Goal: Task Accomplishment & Management: Manage account settings

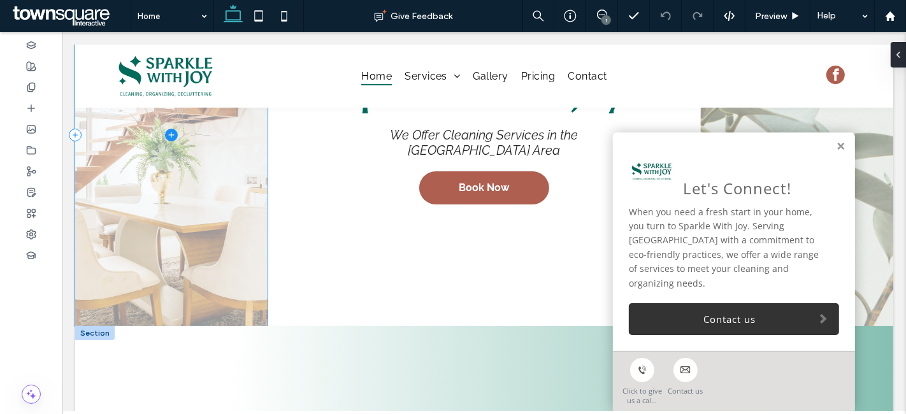
scroll to position [353, 0]
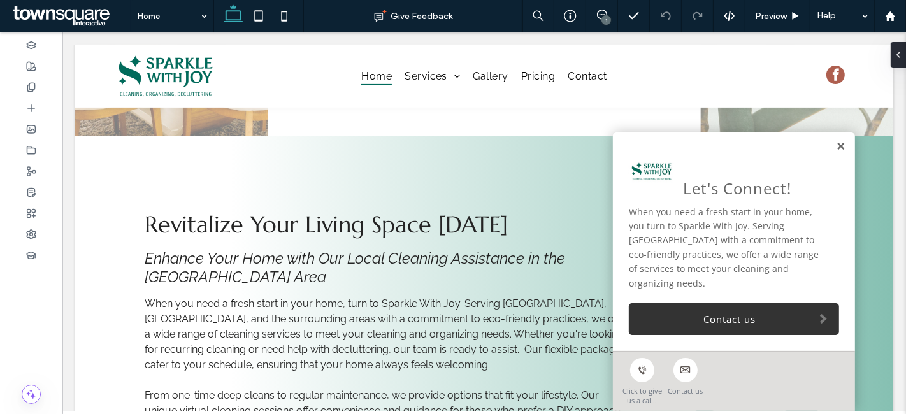
click at [835, 152] on link at bounding box center [840, 146] width 10 height 11
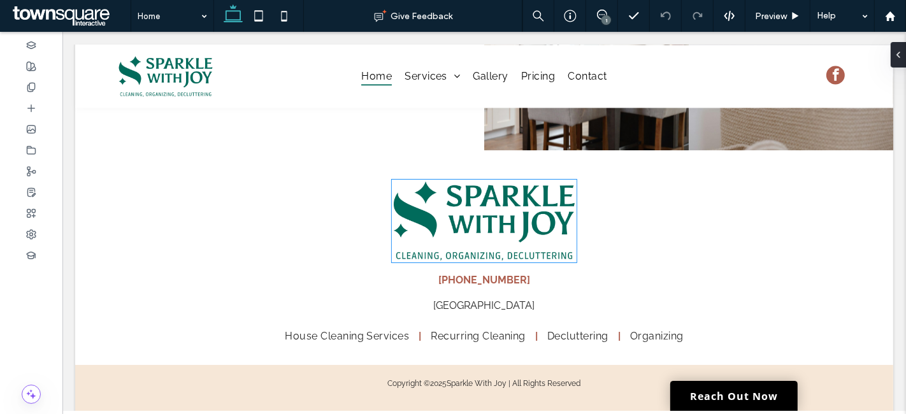
scroll to position [2278, 0]
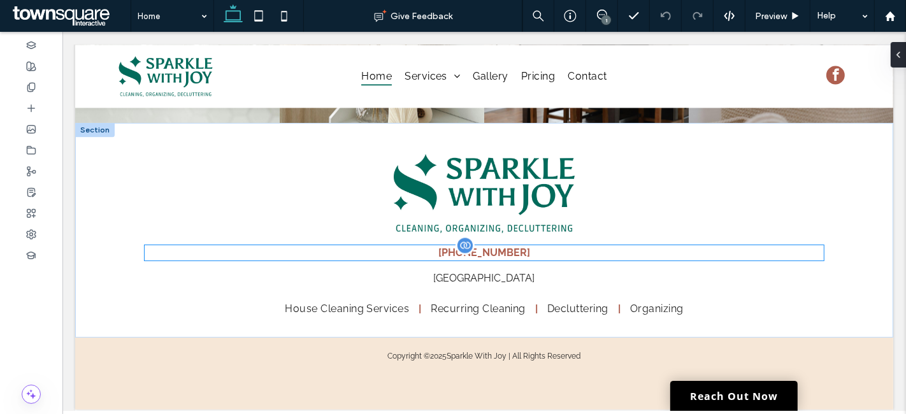
click at [514, 254] on p "[PHONE_NUMBER]" at bounding box center [483, 252] width 678 height 15
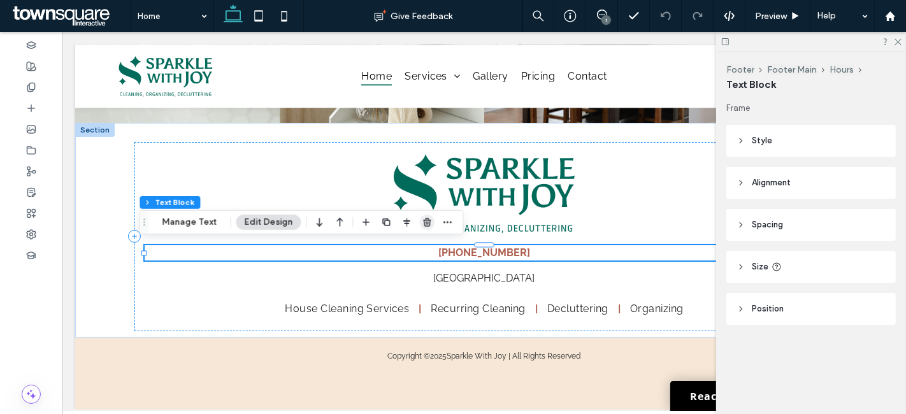
click at [424, 224] on icon "button" at bounding box center [427, 222] width 10 height 10
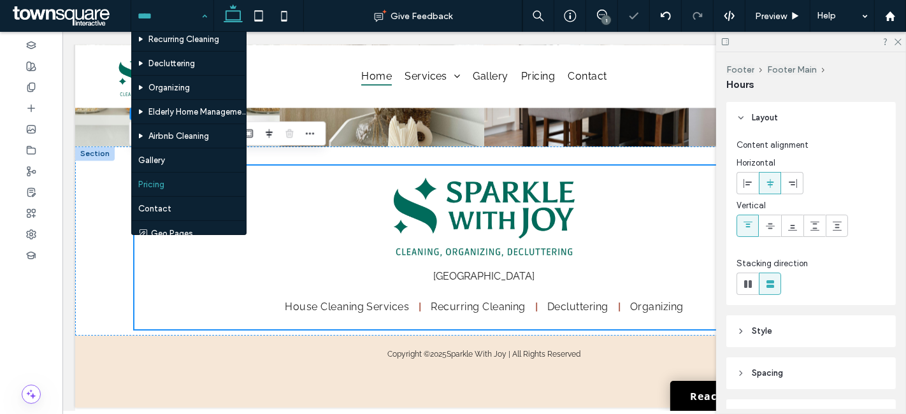
scroll to position [64, 0]
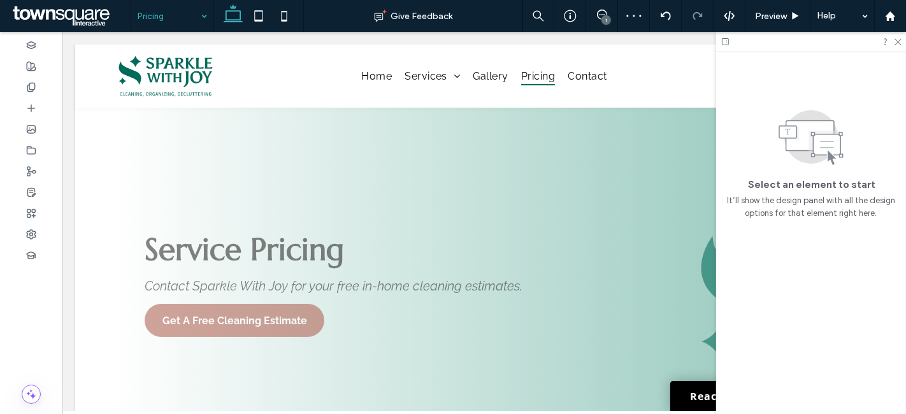
click at [166, 13] on input at bounding box center [169, 16] width 63 height 32
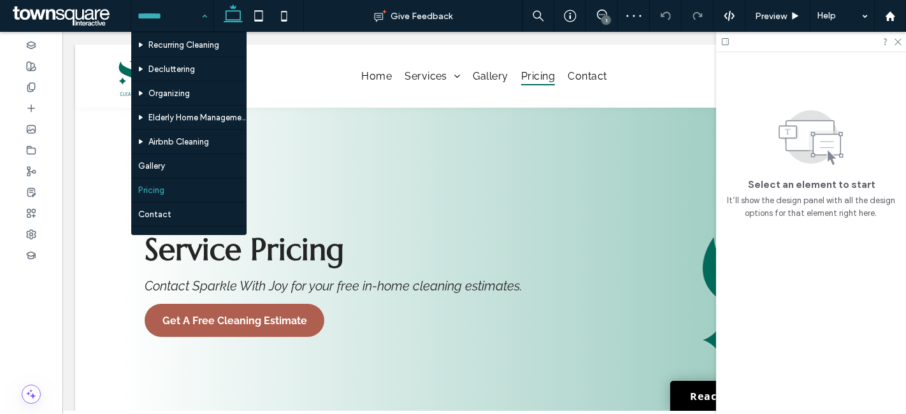
scroll to position [64, 0]
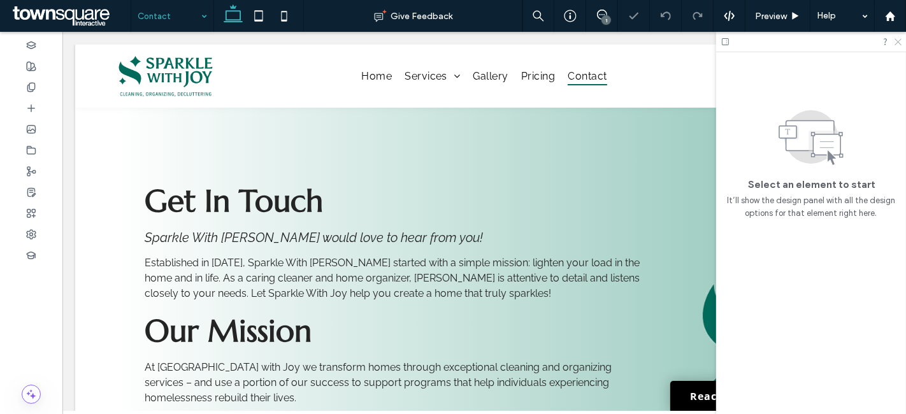
click at [899, 40] on use at bounding box center [897, 42] width 7 height 7
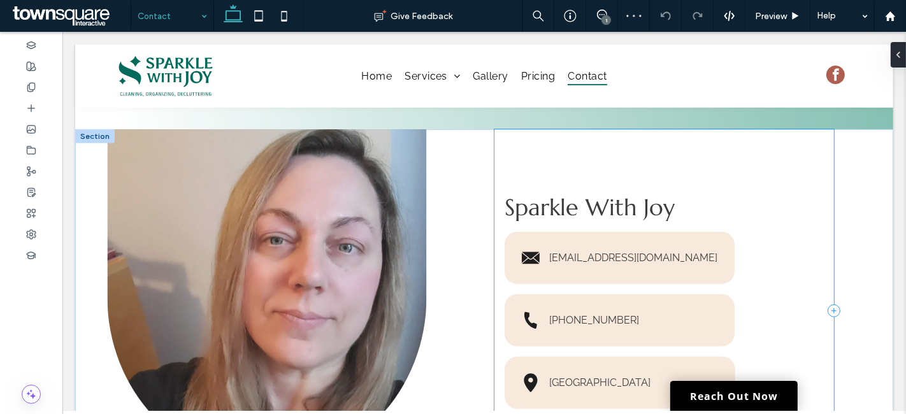
scroll to position [495, 0]
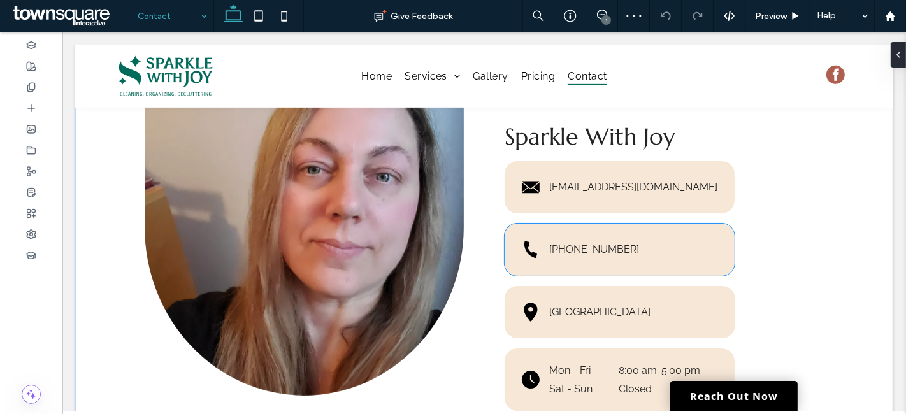
click at [645, 260] on div "(507) 405-4750" at bounding box center [619, 250] width 230 height 52
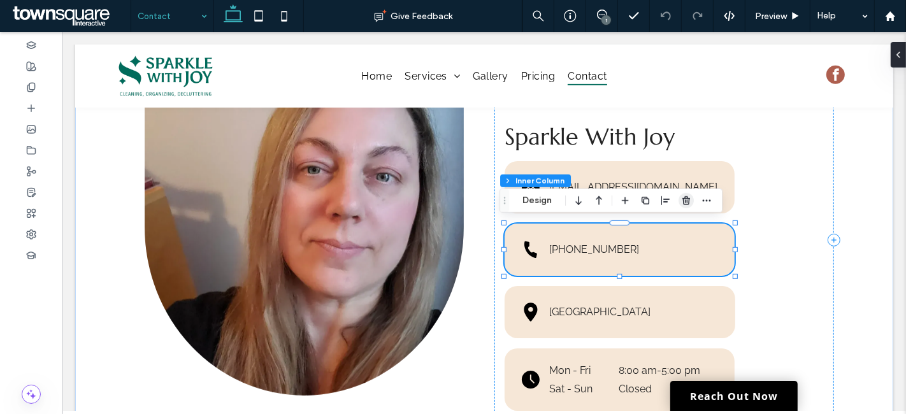
click at [686, 198] on use "button" at bounding box center [686, 200] width 8 height 8
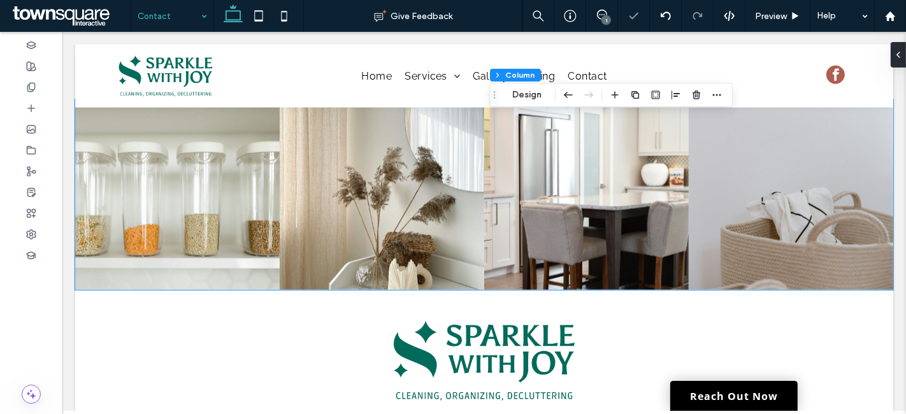
scroll to position [1406, 0]
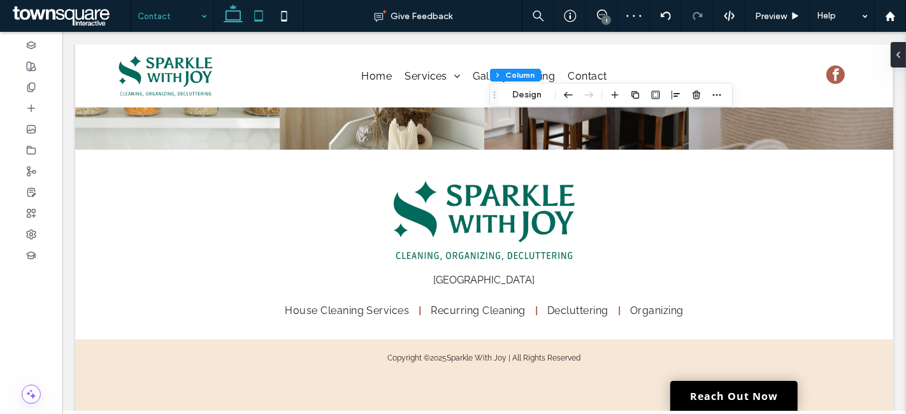
click at [255, 16] on icon at bounding box center [258, 15] width 25 height 25
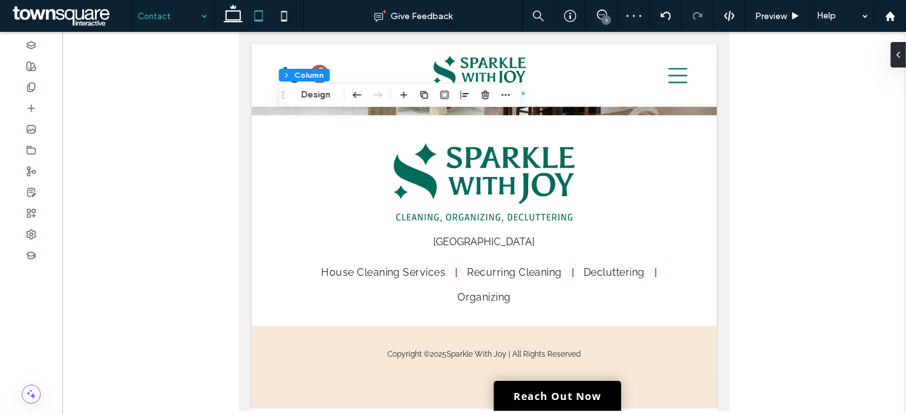
type input "**"
type input "*****"
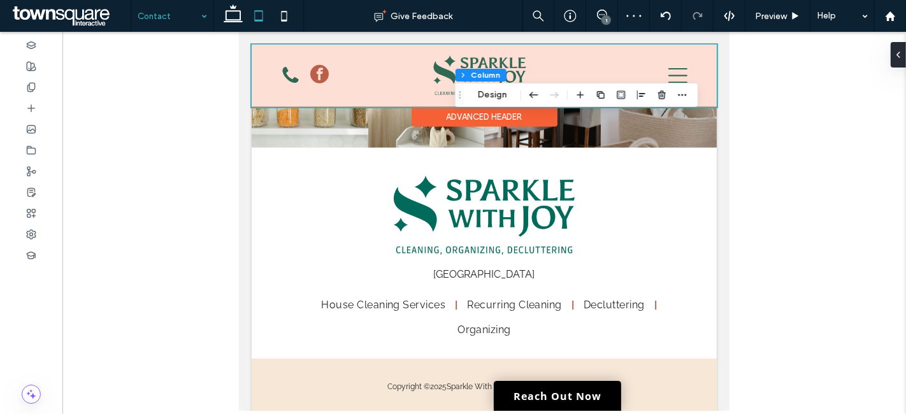
click at [296, 73] on div at bounding box center [483, 76] width 465 height 62
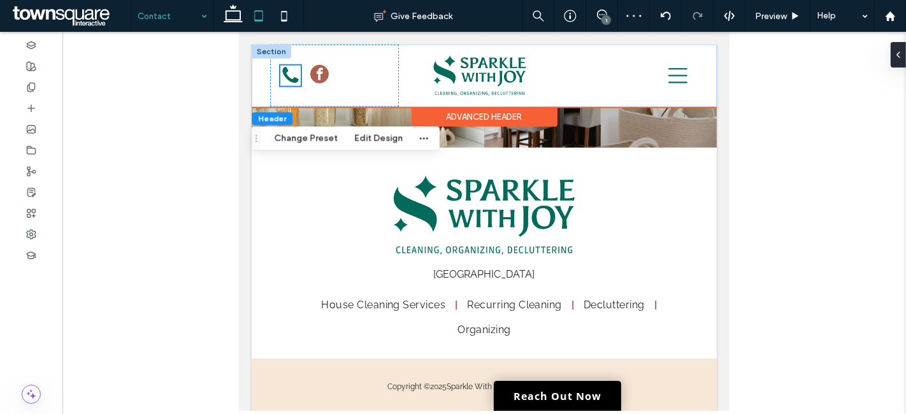
scroll to position [1220, 0]
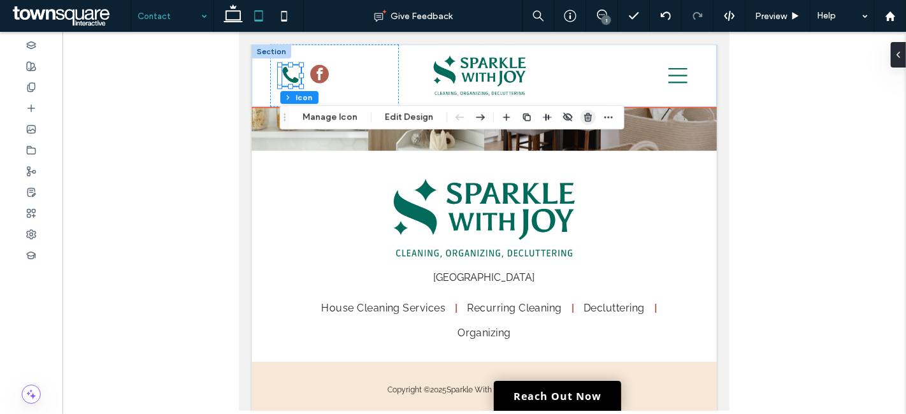
click at [586, 115] on use "button" at bounding box center [588, 117] width 8 height 8
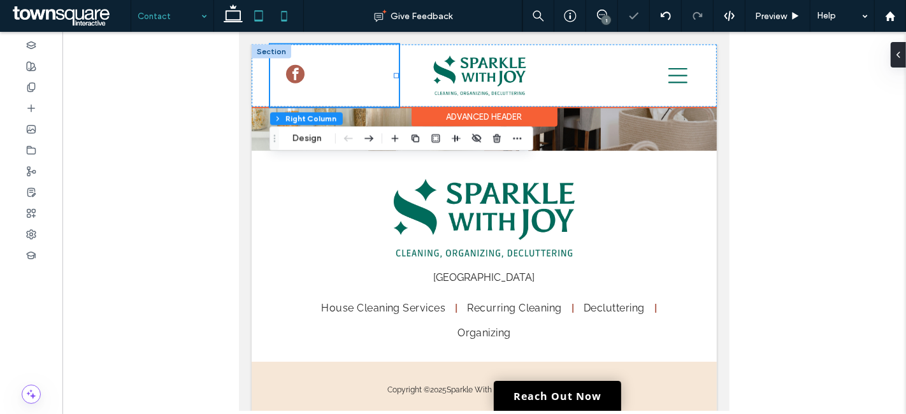
click at [285, 10] on icon at bounding box center [283, 15] width 25 height 25
type input "**"
type input "***"
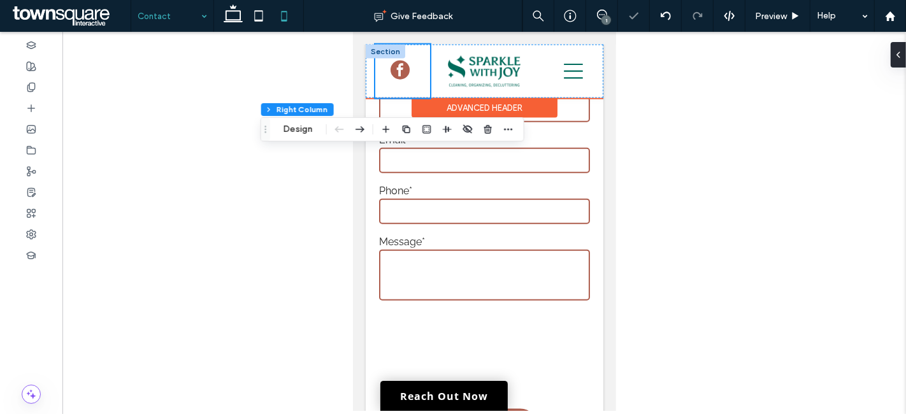
scroll to position [1672, 0]
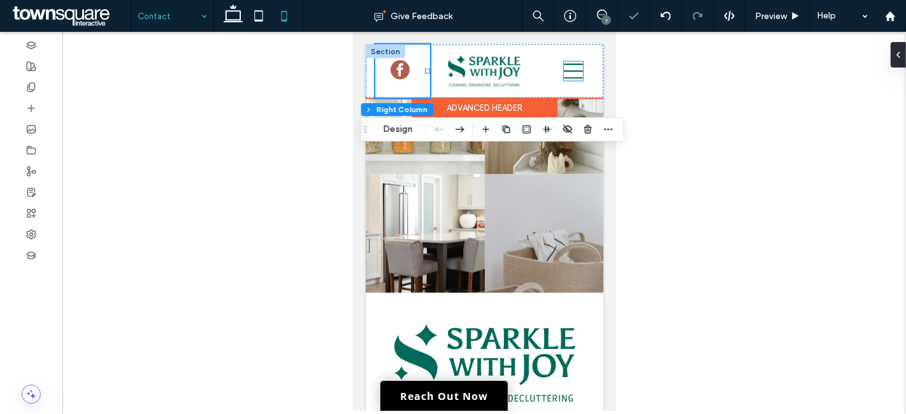
click at [566, 72] on icon at bounding box center [572, 71] width 19 height 19
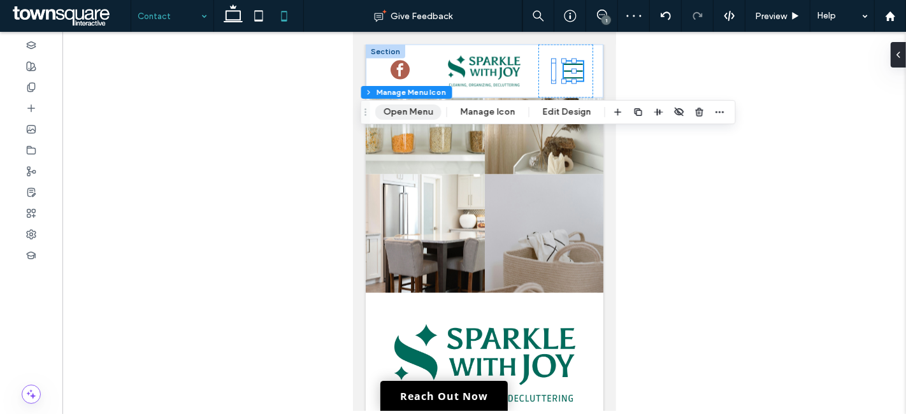
drag, startPoint x: 415, startPoint y: 108, endPoint x: 230, endPoint y: 168, distance: 194.2
click at [415, 108] on button "Open Menu" at bounding box center [408, 111] width 66 height 15
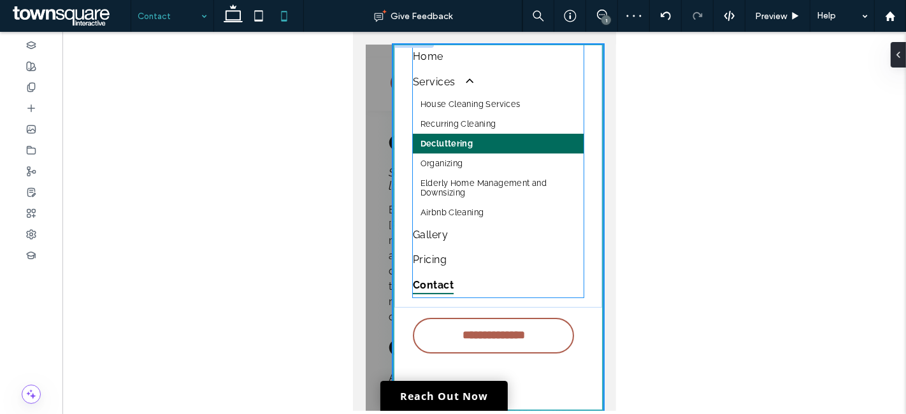
scroll to position [0, 0]
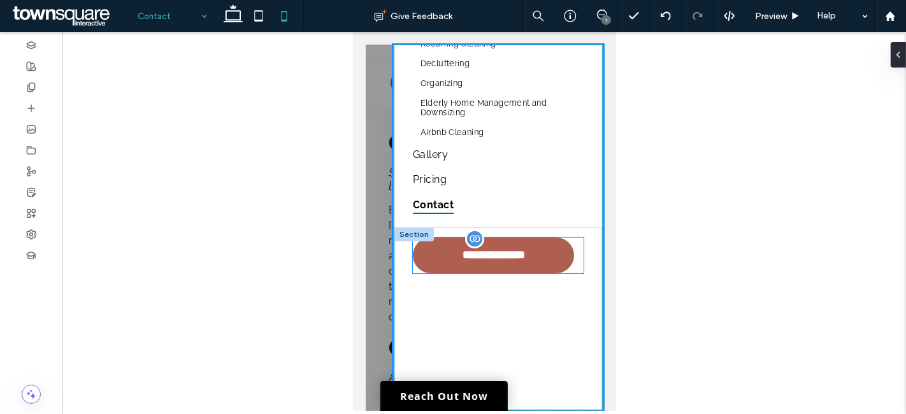
click at [548, 250] on link "**********" at bounding box center [493, 256] width 162 height 36
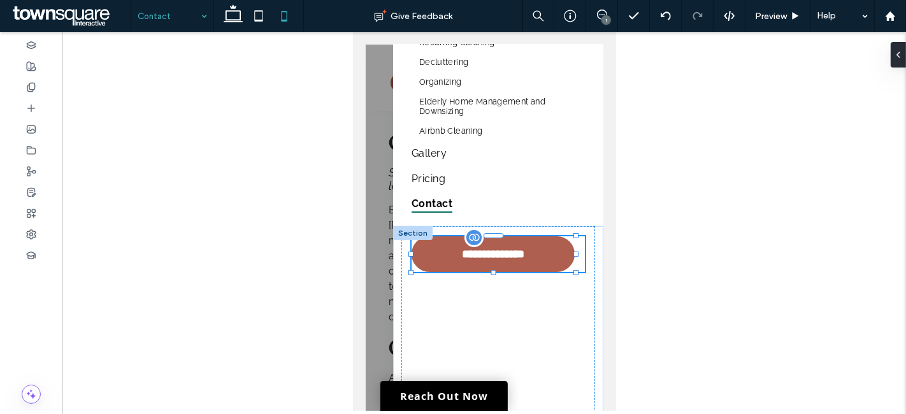
scroll to position [150, 0]
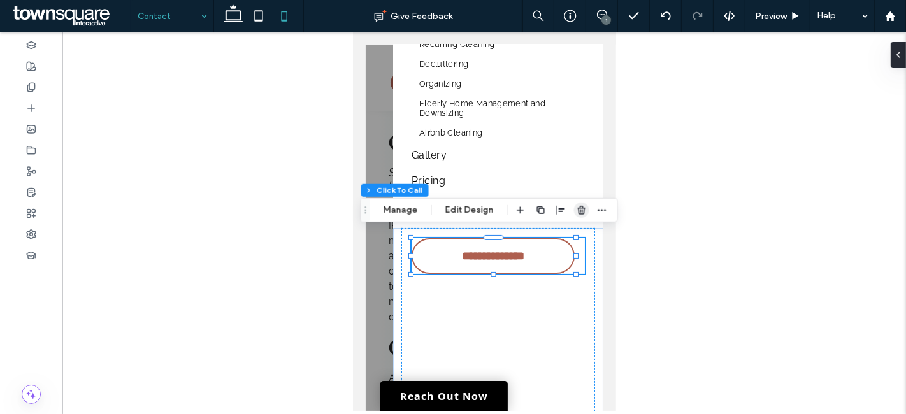
click at [576, 207] on icon "button" at bounding box center [581, 210] width 10 height 10
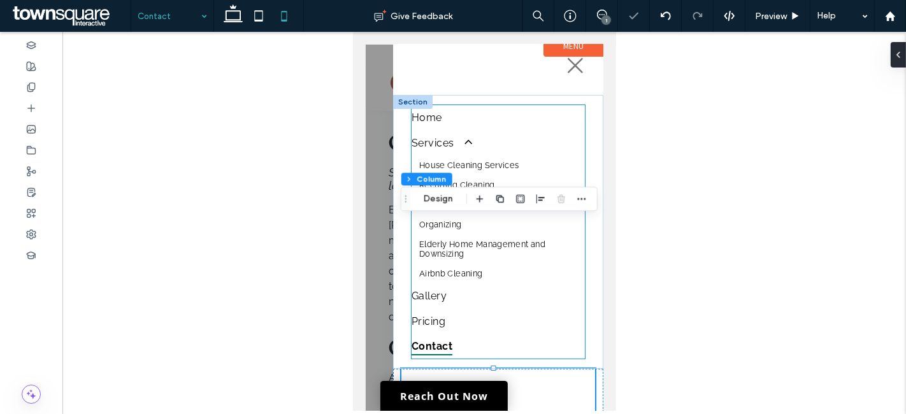
scroll to position [0, 0]
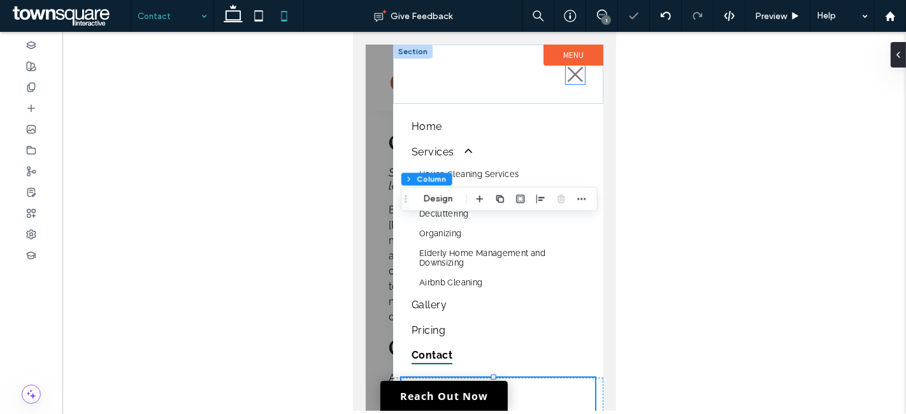
click at [565, 77] on icon at bounding box center [574, 74] width 19 height 19
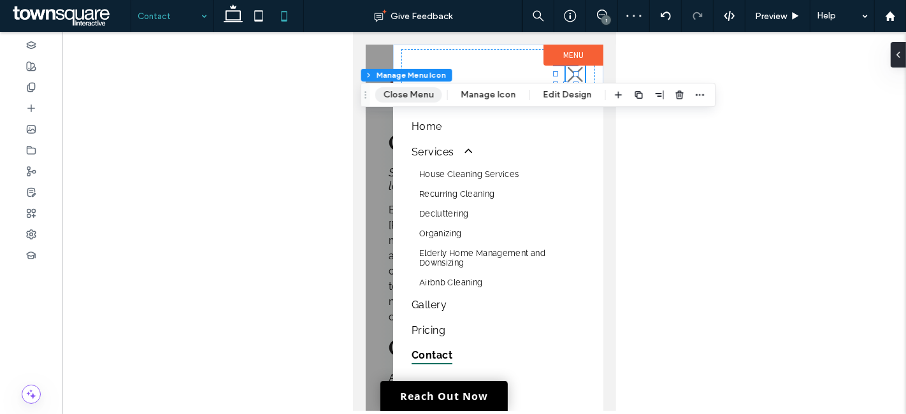
click at [408, 94] on button "Close Menu" at bounding box center [408, 94] width 67 height 15
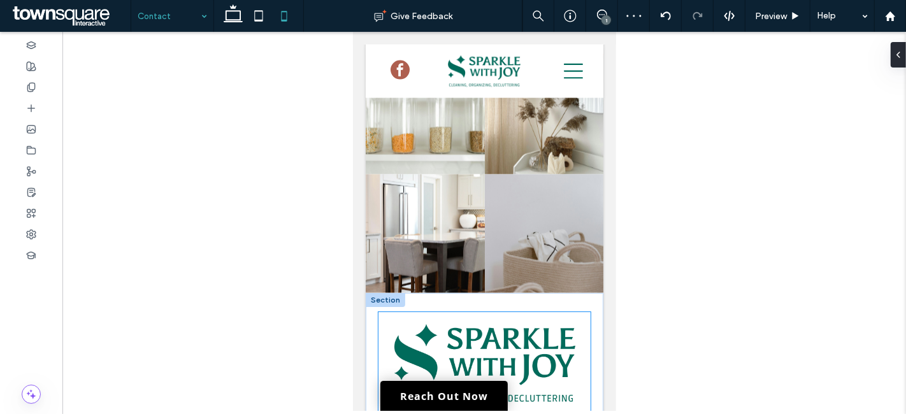
scroll to position [1852, 0]
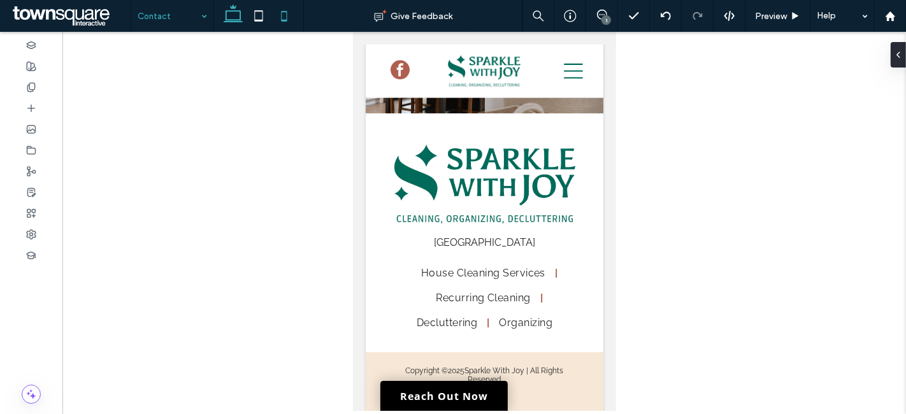
click at [234, 16] on icon at bounding box center [232, 15] width 25 height 25
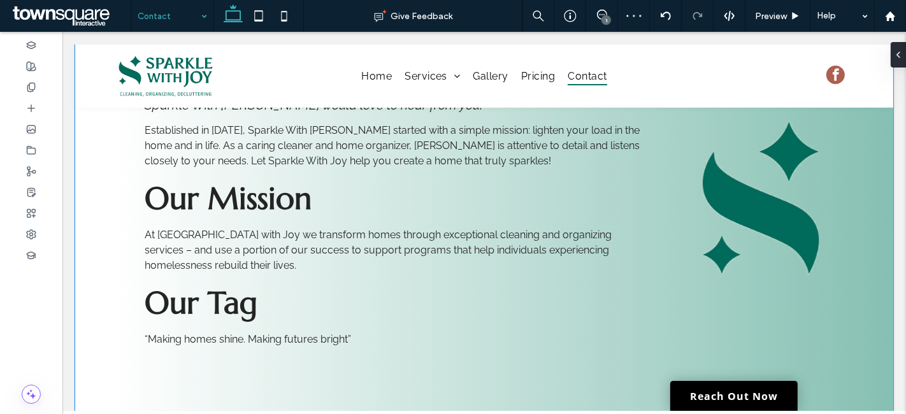
scroll to position [0, 0]
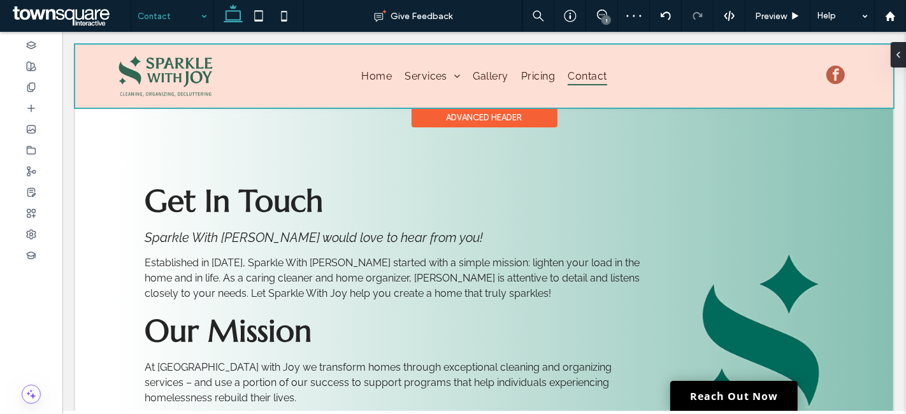
click at [263, 86] on div at bounding box center [484, 76] width 818 height 63
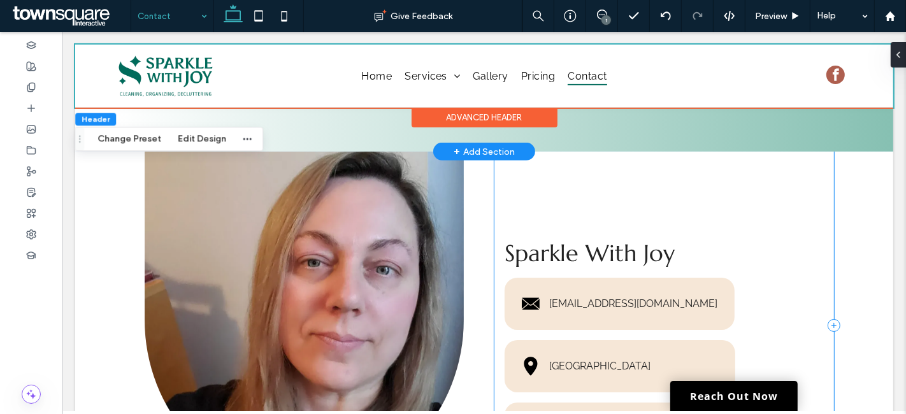
scroll to position [424, 0]
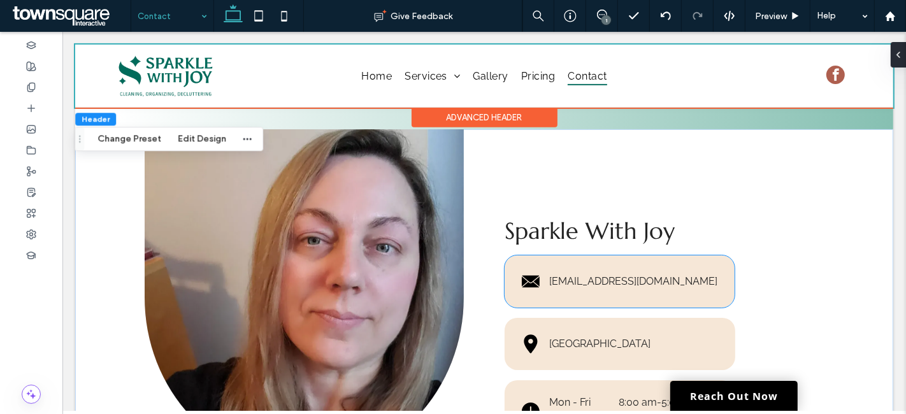
click at [580, 277] on div "hello@sparklewithjoycleaning.com" at bounding box center [632, 281] width 169 height 15
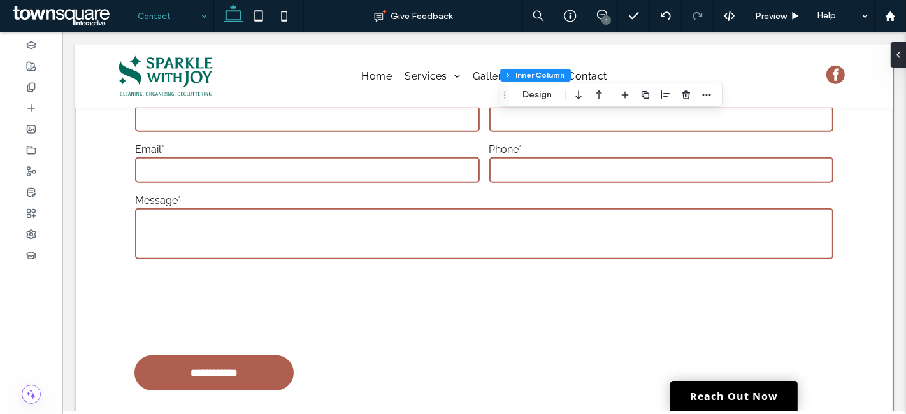
scroll to position [911, 0]
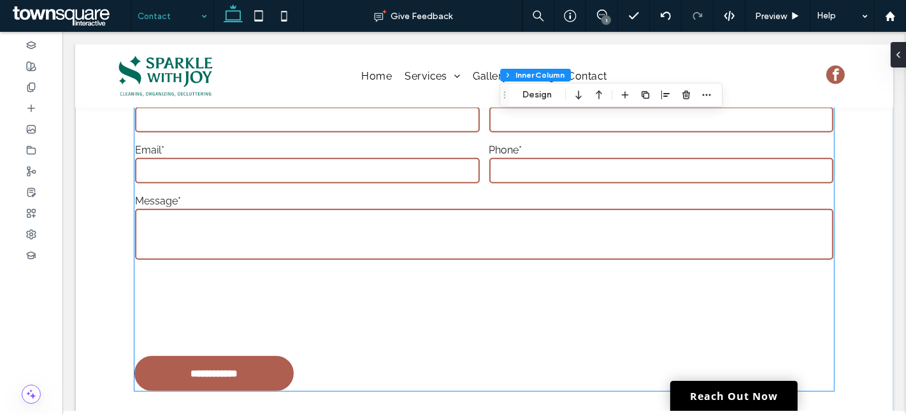
click at [421, 313] on div at bounding box center [483, 318] width 707 height 59
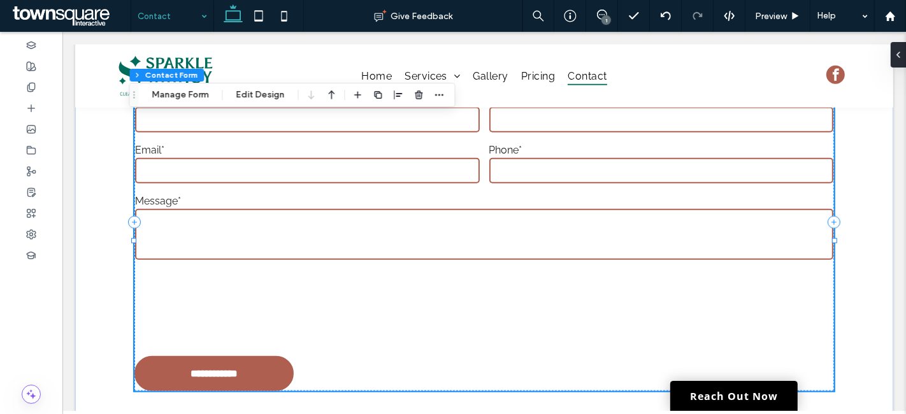
type input "*"
type input "***"
type input "**"
type input "*"
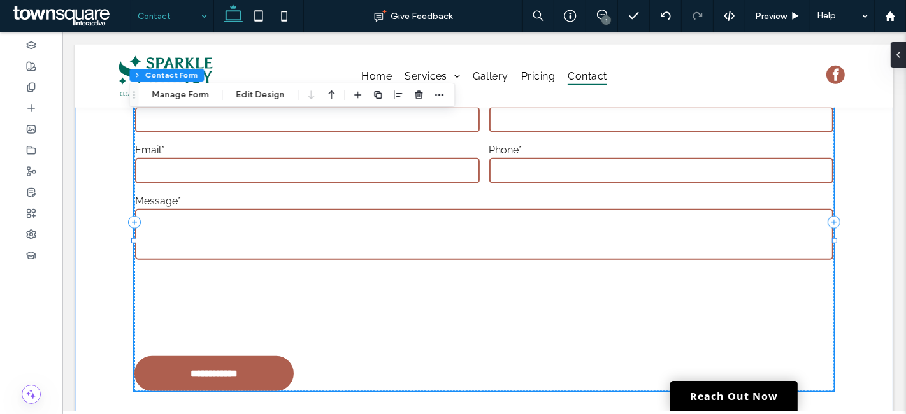
type input "***"
type input "*"
drag, startPoint x: 192, startPoint y: 101, endPoint x: 510, endPoint y: 132, distance: 319.3
click at [192, 101] on button "Manage Form" at bounding box center [179, 94] width 73 height 15
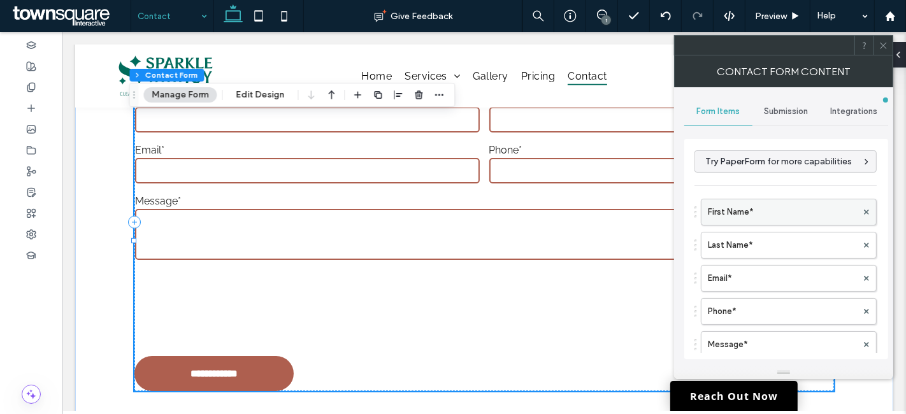
click at [729, 210] on label "First Name*" at bounding box center [782, 211] width 149 height 25
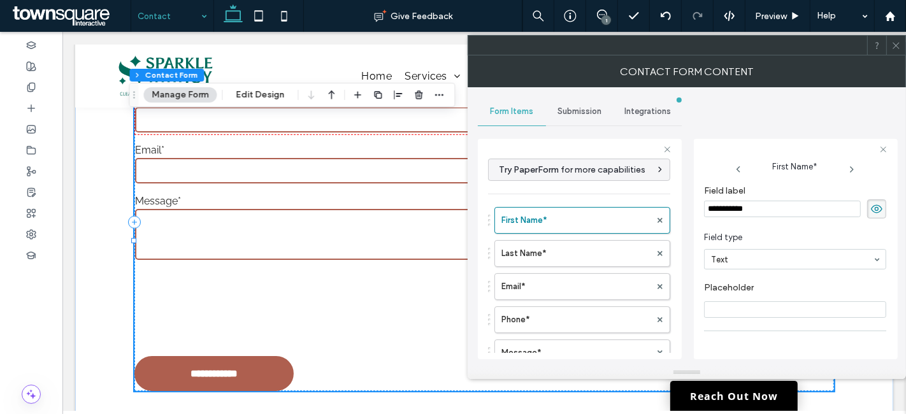
scroll to position [88, 0]
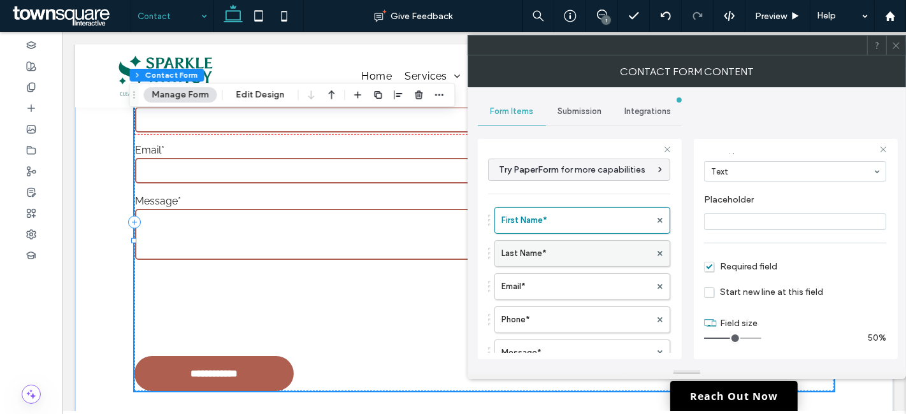
click at [522, 252] on label "Last Name*" at bounding box center [575, 253] width 149 height 25
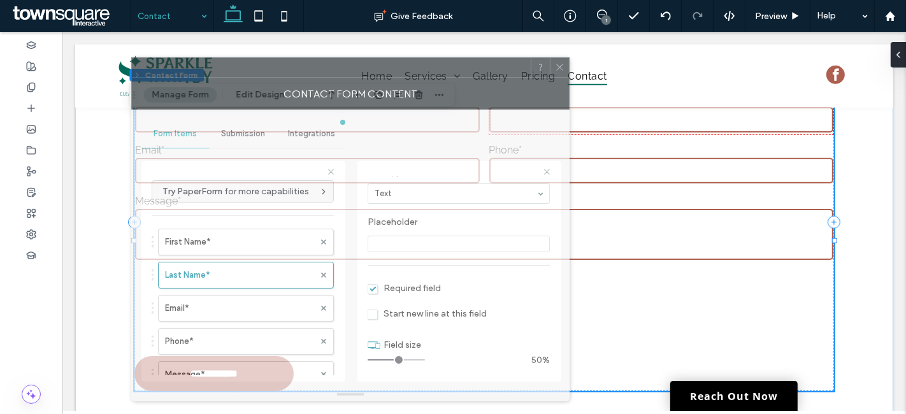
drag, startPoint x: 696, startPoint y: 46, endPoint x: 360, endPoint y: 69, distance: 337.0
click at [360, 69] on div at bounding box center [331, 67] width 399 height 19
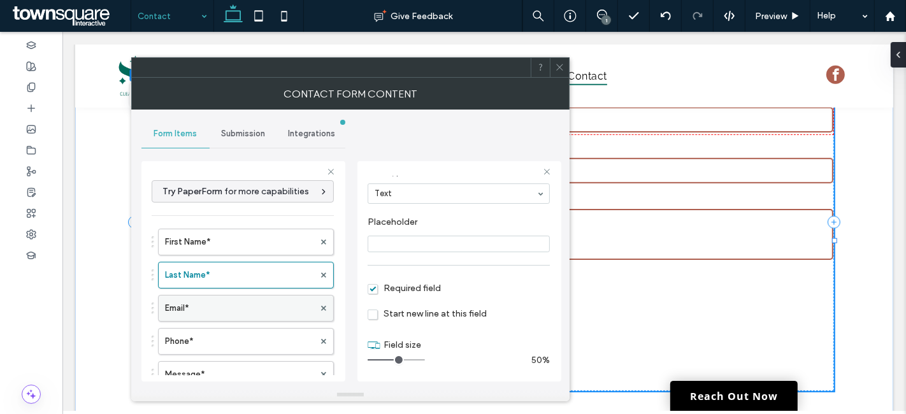
click at [189, 308] on label "Email*" at bounding box center [239, 308] width 149 height 25
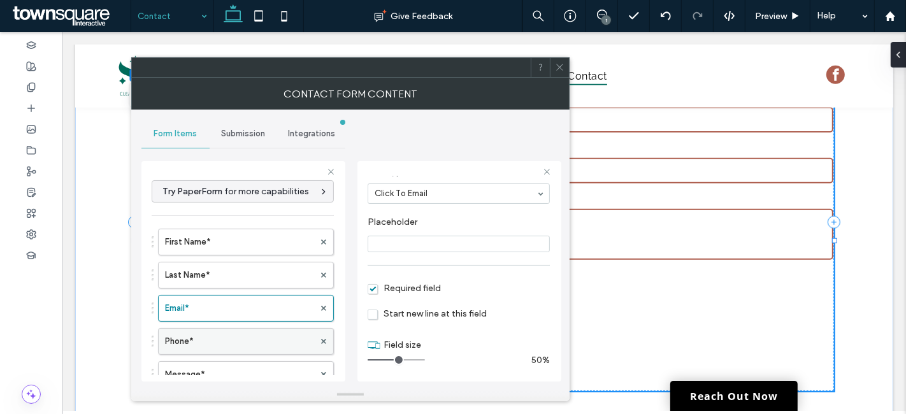
click at [232, 347] on label "Phone*" at bounding box center [239, 341] width 149 height 25
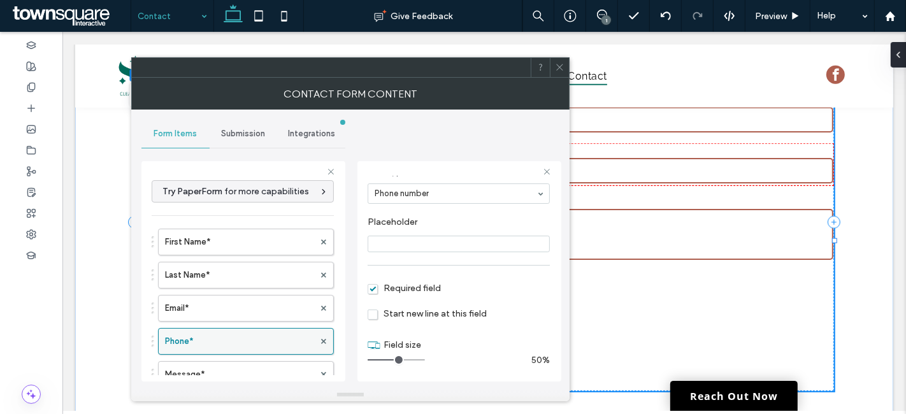
scroll to position [71, 0]
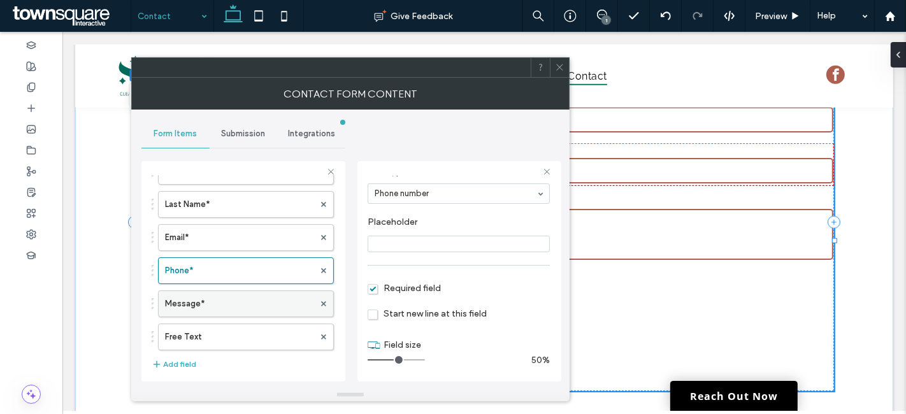
click at [217, 304] on label "Message*" at bounding box center [239, 303] width 149 height 25
type input "**"
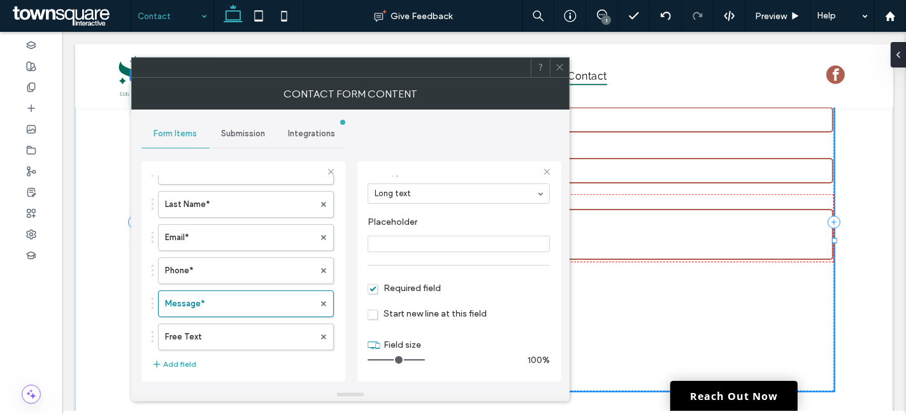
click at [250, 132] on span "Submission" at bounding box center [243, 134] width 44 height 10
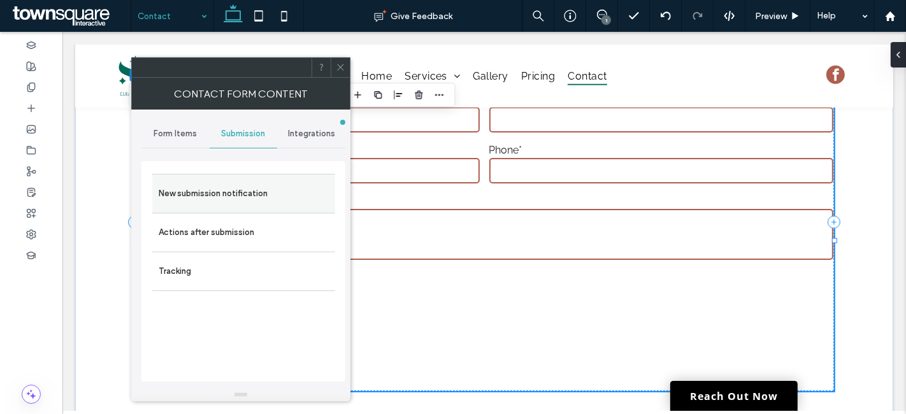
click at [236, 189] on label "New submission notification" at bounding box center [244, 193] width 170 height 25
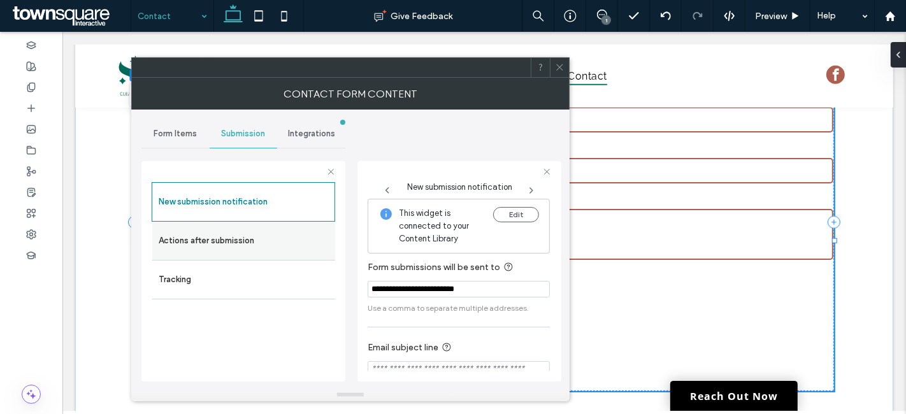
click at [240, 236] on label "Actions after submission" at bounding box center [244, 240] width 170 height 25
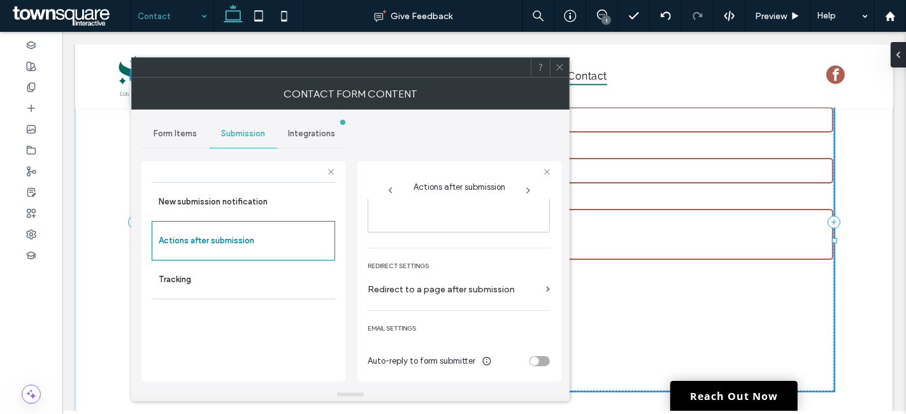
scroll to position [218, 0]
click at [34, 226] on div at bounding box center [31, 234] width 62 height 21
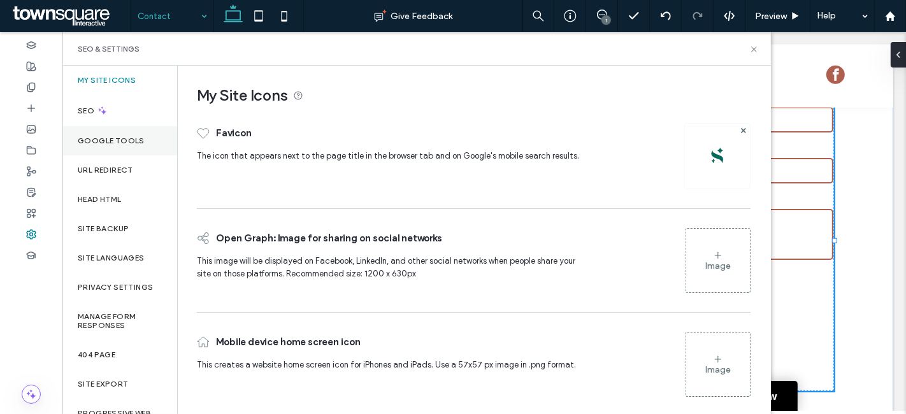
click at [92, 141] on label "Google Tools" at bounding box center [111, 140] width 67 height 9
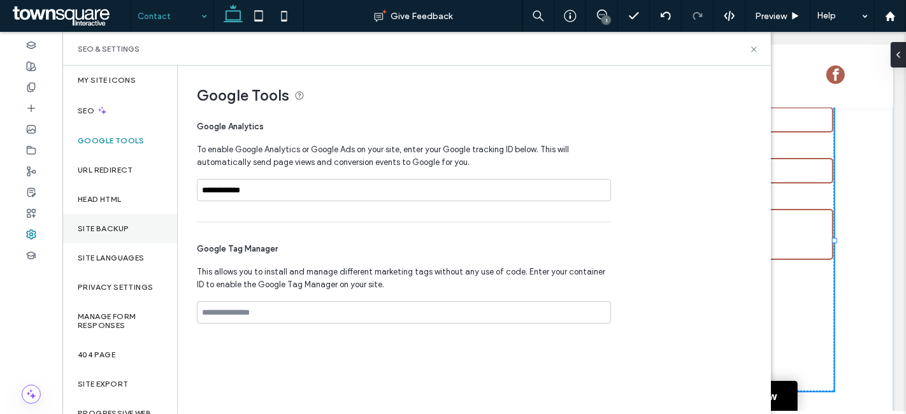
click at [99, 224] on label "Site Backup" at bounding box center [103, 228] width 51 height 9
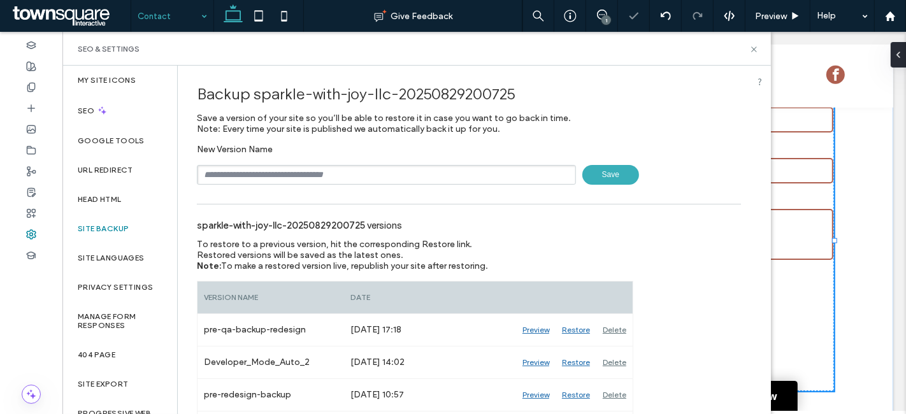
click at [270, 177] on input "text" at bounding box center [386, 175] width 379 height 20
type input "**********"
click at [602, 175] on span "Save" at bounding box center [610, 175] width 57 height 20
click at [29, 145] on icon at bounding box center [31, 150] width 10 height 10
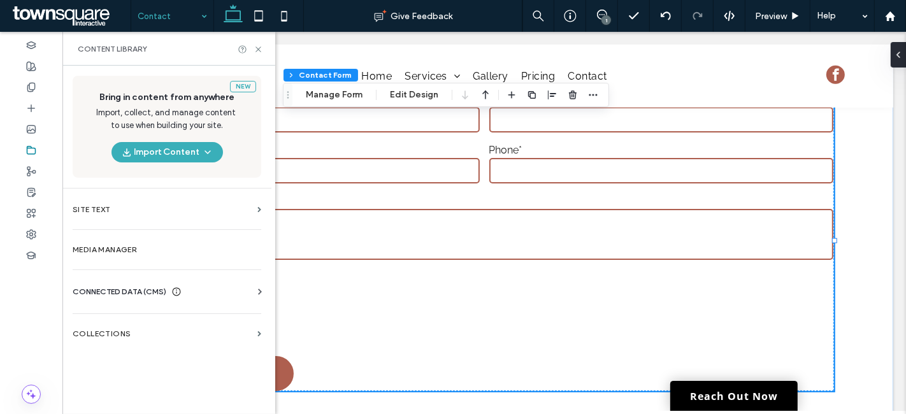
click at [115, 291] on span "CONNECTED DATA (CMS)" at bounding box center [120, 291] width 94 height 13
click at [127, 325] on label "Business Info" at bounding box center [169, 322] width 173 height 9
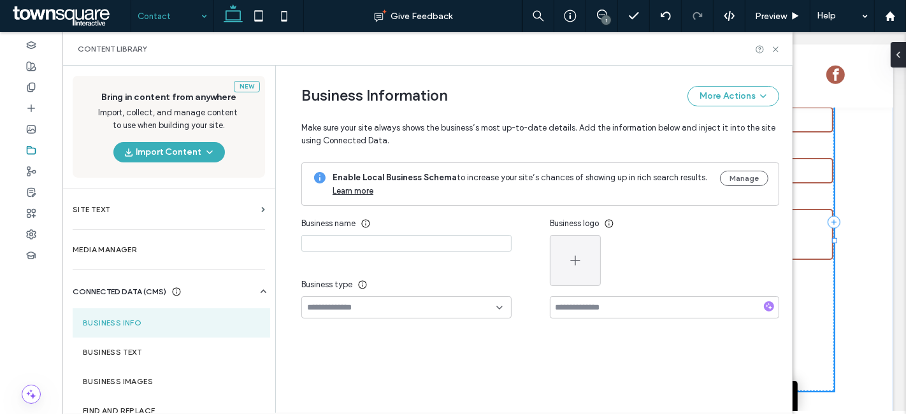
type input "**********"
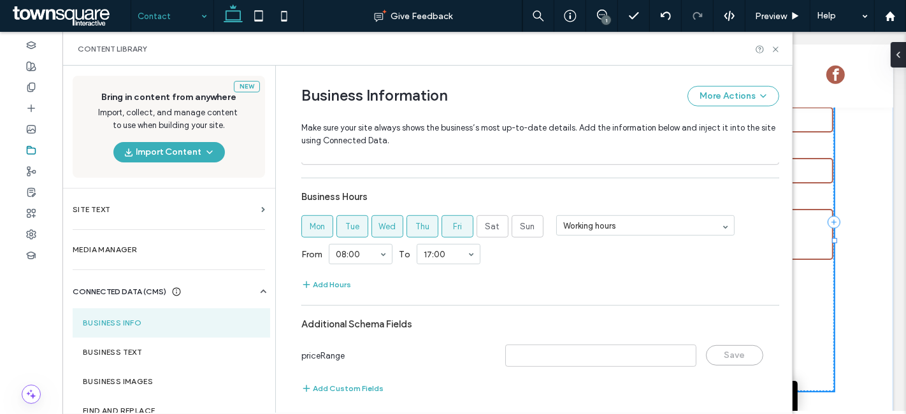
scroll to position [711, 0]
click at [146, 353] on label "Business Text" at bounding box center [171, 352] width 177 height 9
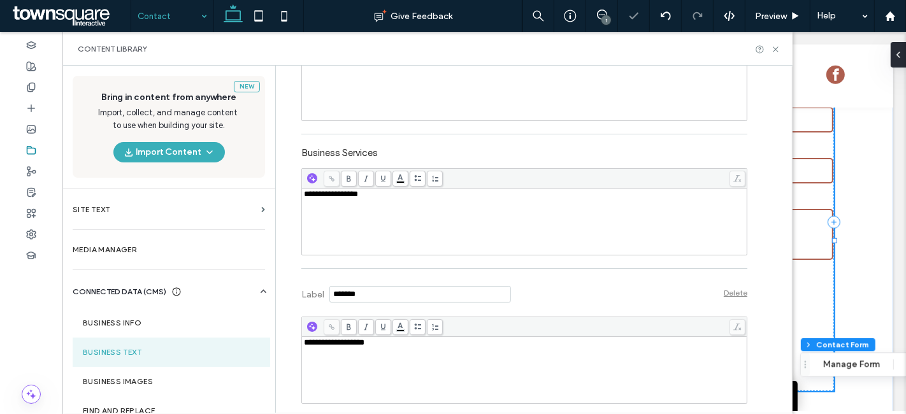
scroll to position [708, 0]
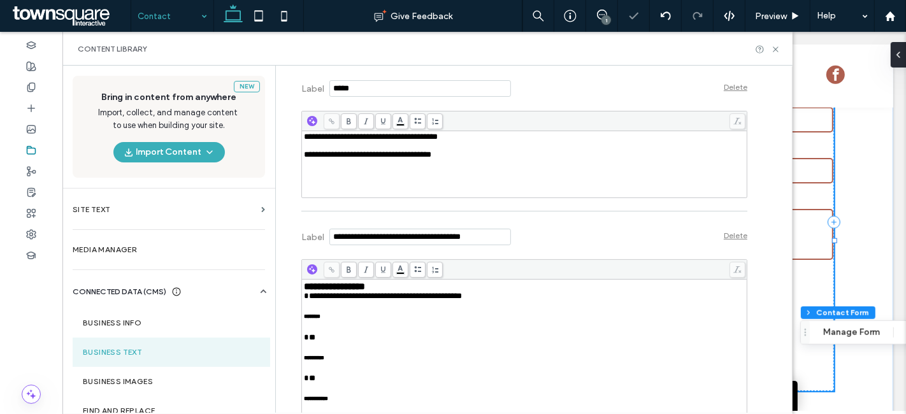
type input "*"
type input "***"
type input "**"
type input "*"
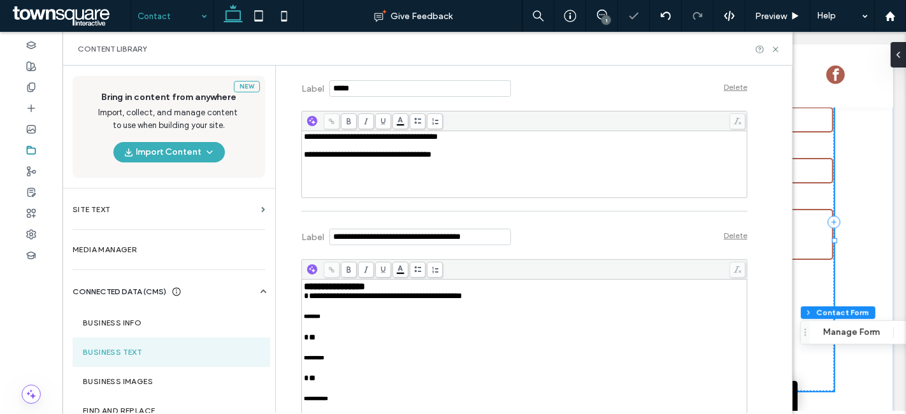
type input "***"
type input "*"
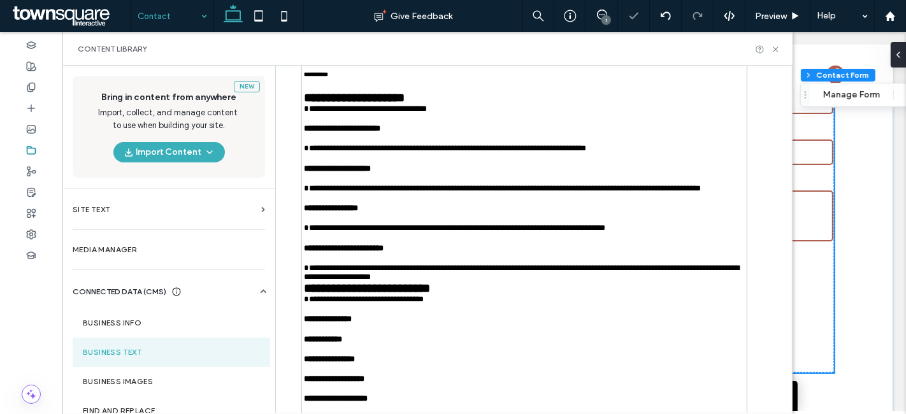
scroll to position [1061, 0]
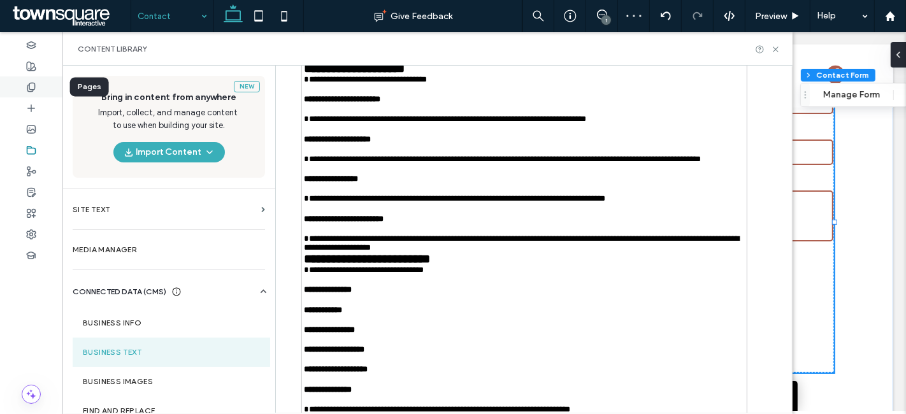
click at [36, 88] on div at bounding box center [31, 86] width 62 height 21
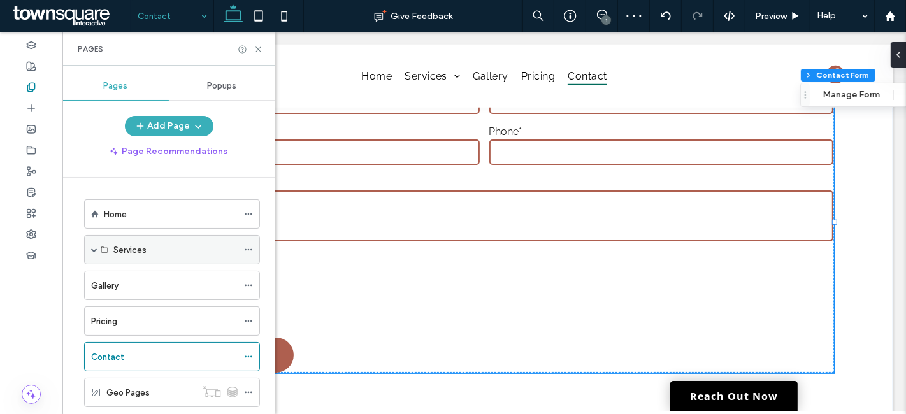
click at [94, 246] on span at bounding box center [94, 249] width 6 height 6
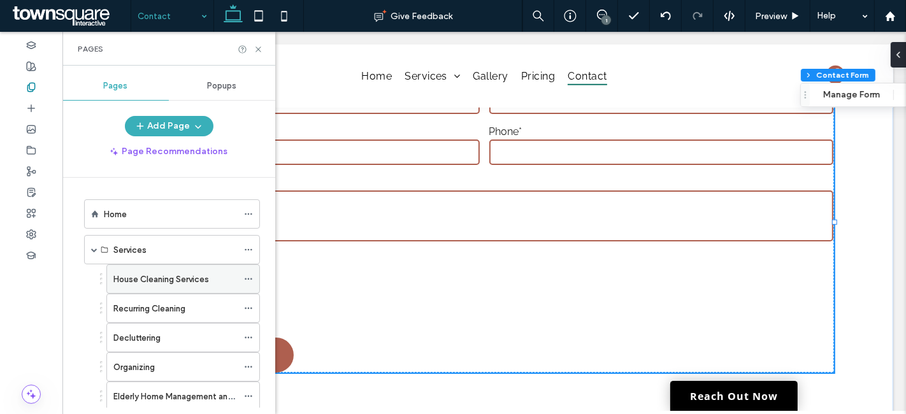
click at [248, 274] on icon at bounding box center [248, 278] width 9 height 9
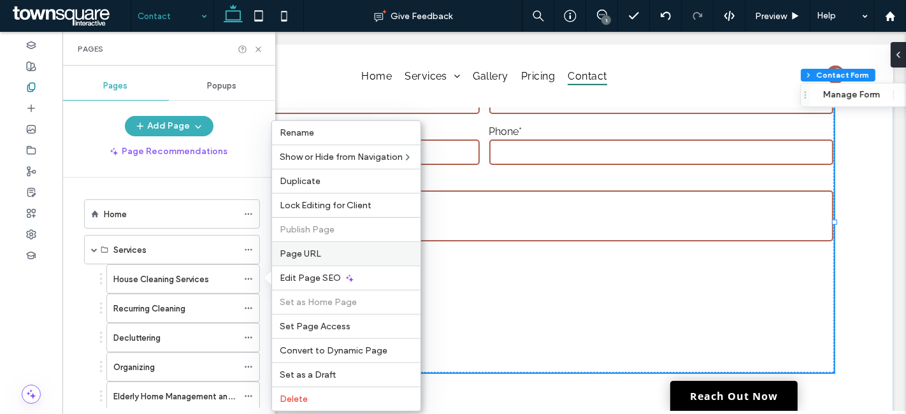
click at [297, 257] on span "Page URL" at bounding box center [300, 253] width 41 height 11
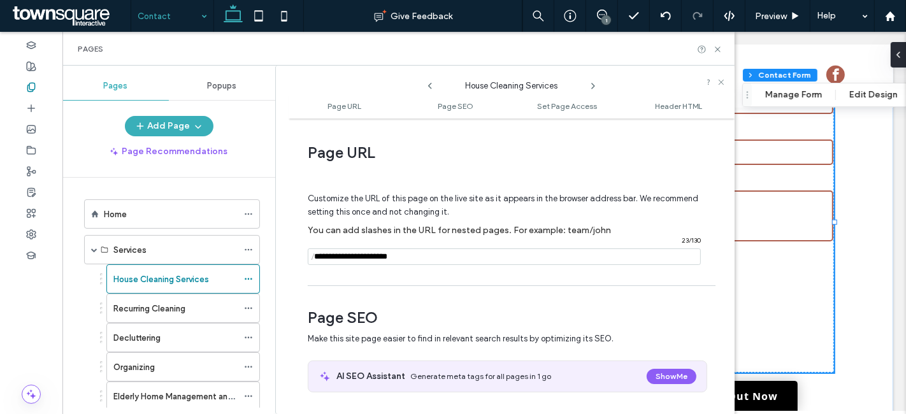
click at [592, 83] on use at bounding box center [593, 85] width 3 height 5
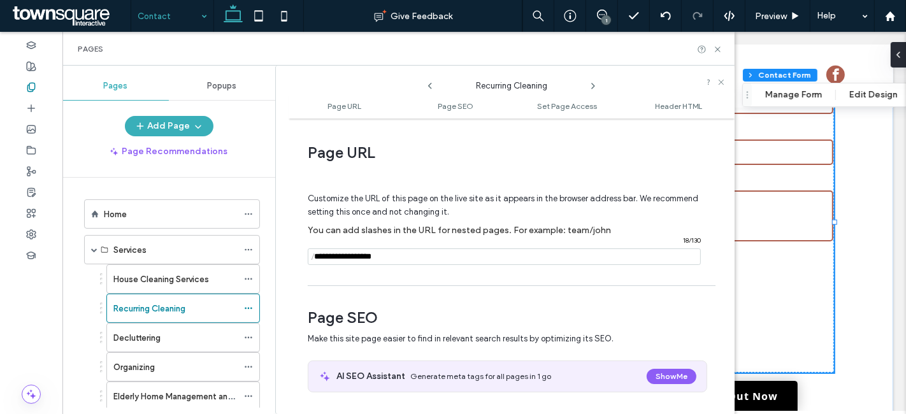
click at [592, 83] on use at bounding box center [593, 85] width 3 height 5
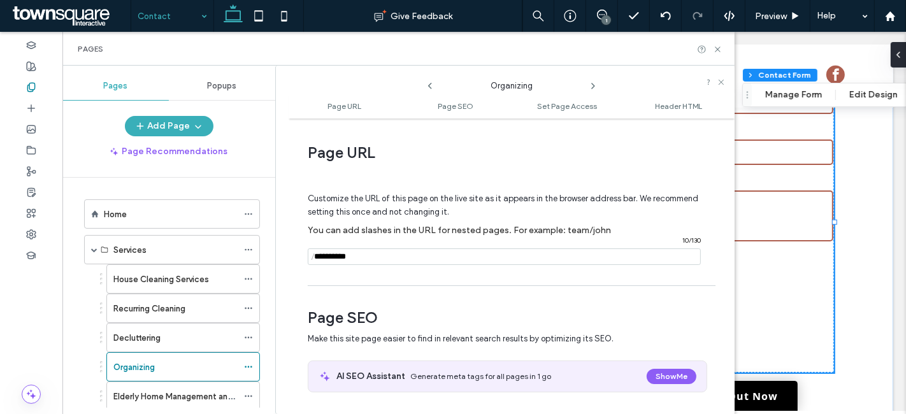
click at [592, 83] on use at bounding box center [593, 85] width 3 height 5
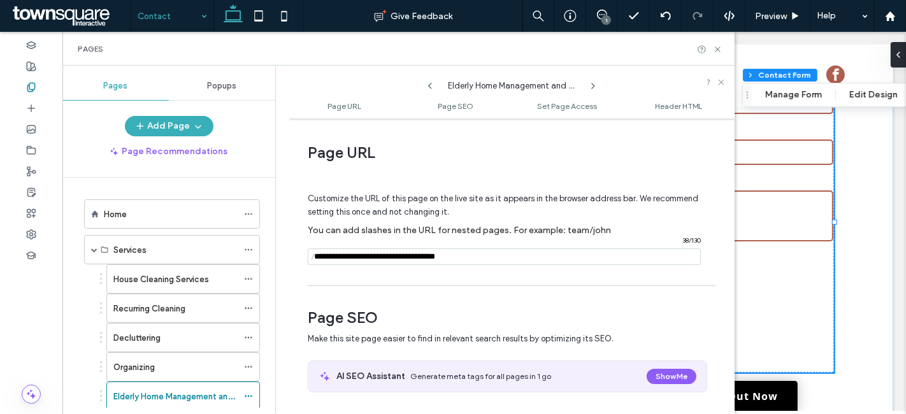
click at [592, 83] on icon at bounding box center [593, 86] width 10 height 10
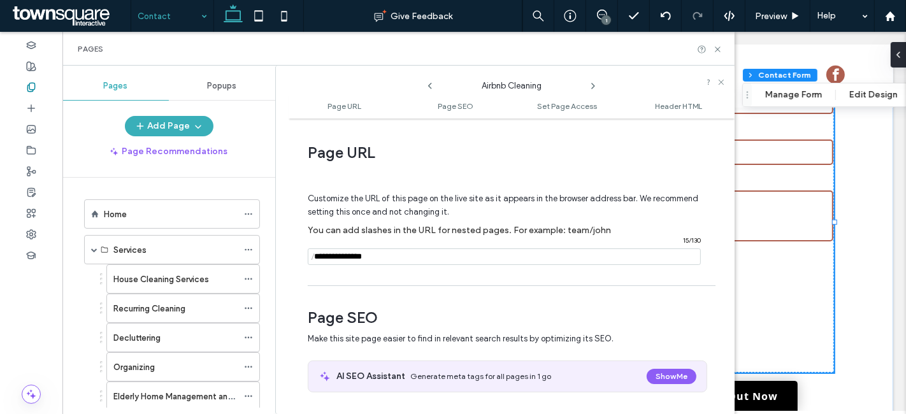
click at [592, 83] on icon at bounding box center [593, 86] width 10 height 10
drag, startPoint x: 716, startPoint y: 50, endPoint x: 620, endPoint y: 5, distance: 106.0
click at [716, 50] on use at bounding box center [717, 48] width 5 height 5
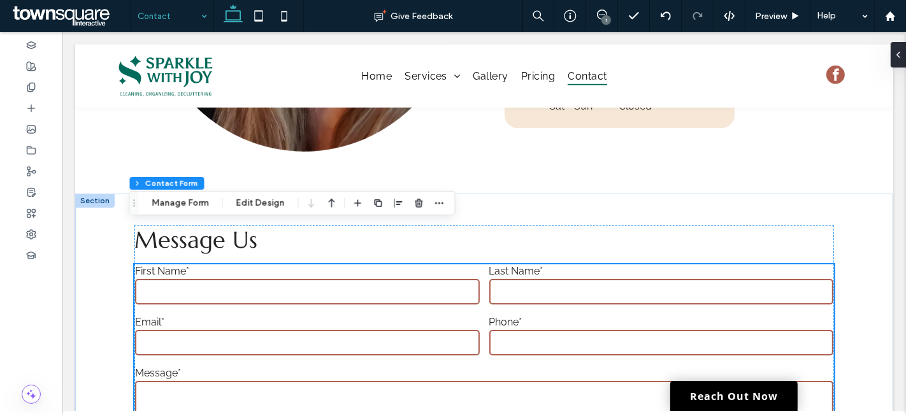
scroll to position [716, 0]
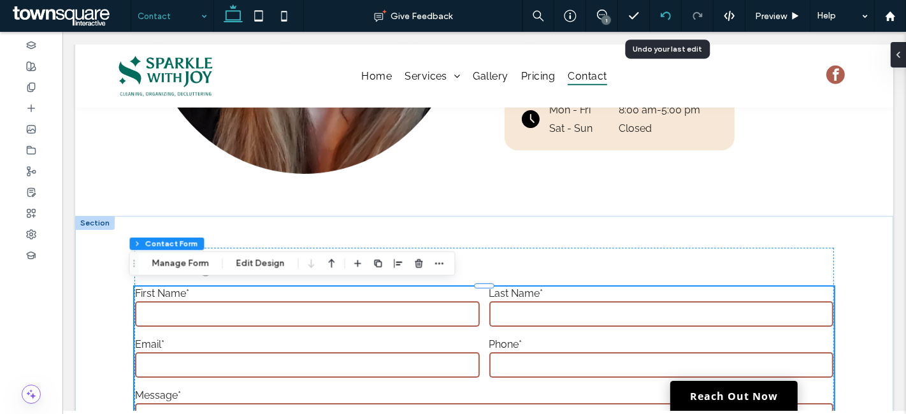
click at [667, 13] on icon at bounding box center [665, 16] width 10 height 10
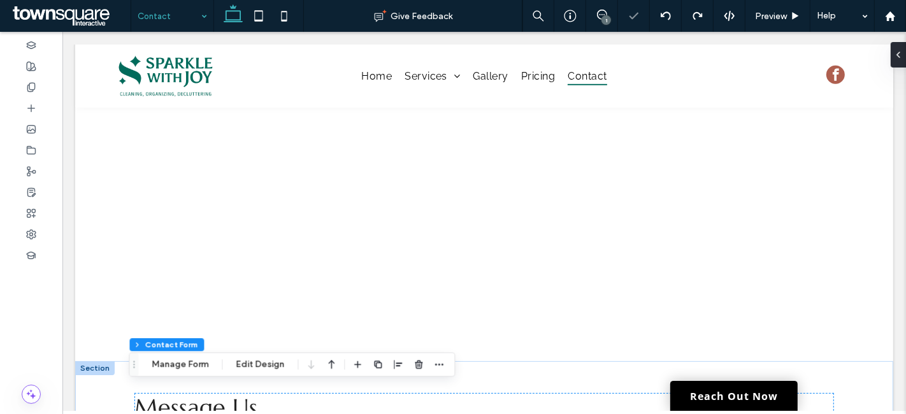
type input "*"
type input "***"
type input "**"
type input "*"
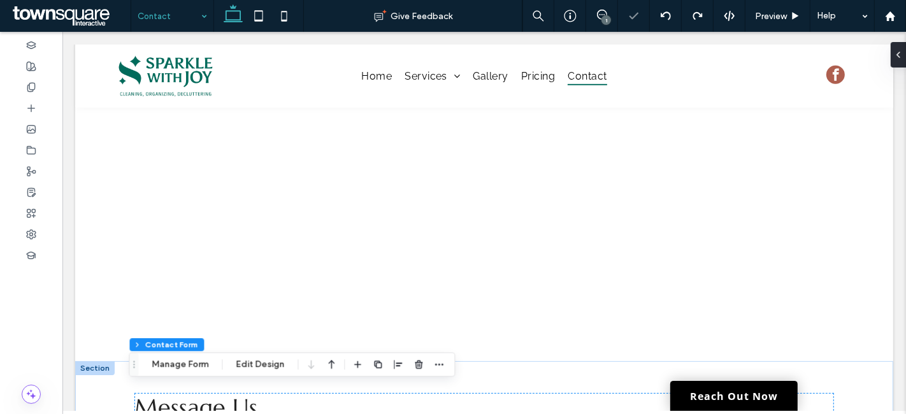
type input "***"
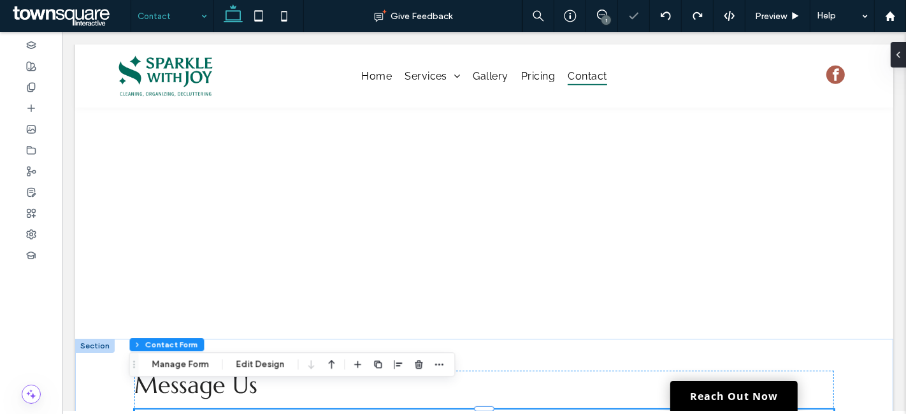
type input "*"
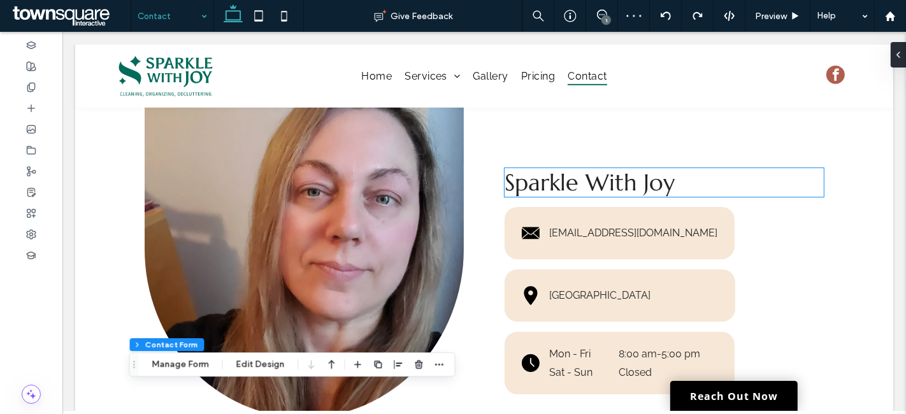
scroll to position [504, 0]
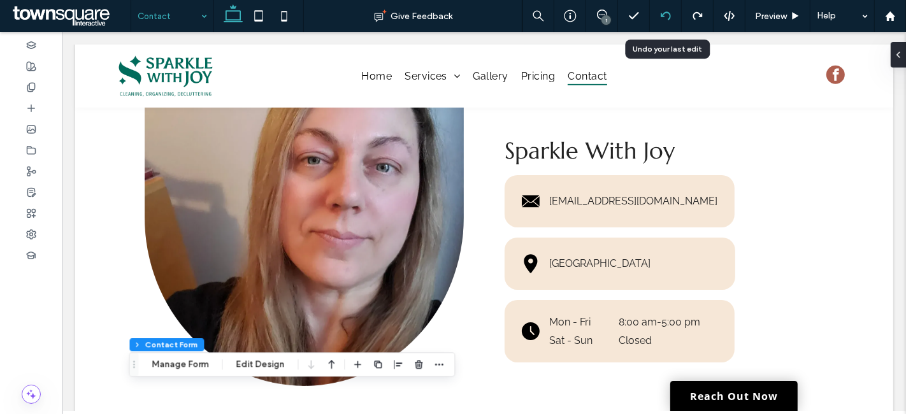
click at [662, 13] on icon at bounding box center [665, 16] width 10 height 10
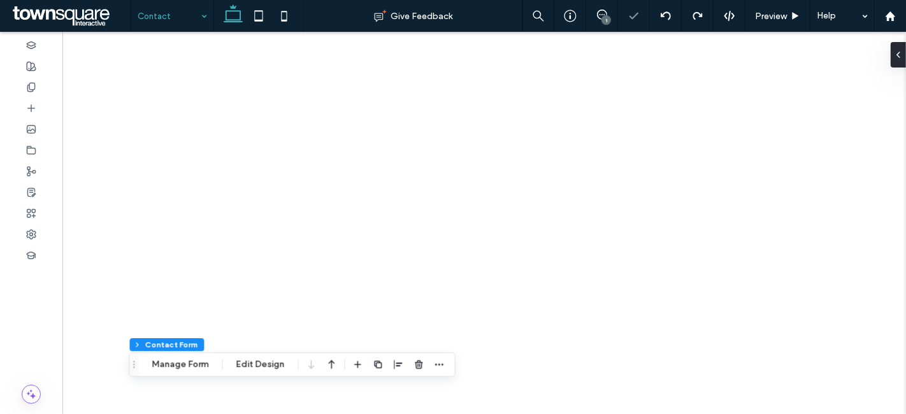
type input "*"
type input "***"
type input "**"
type input "*"
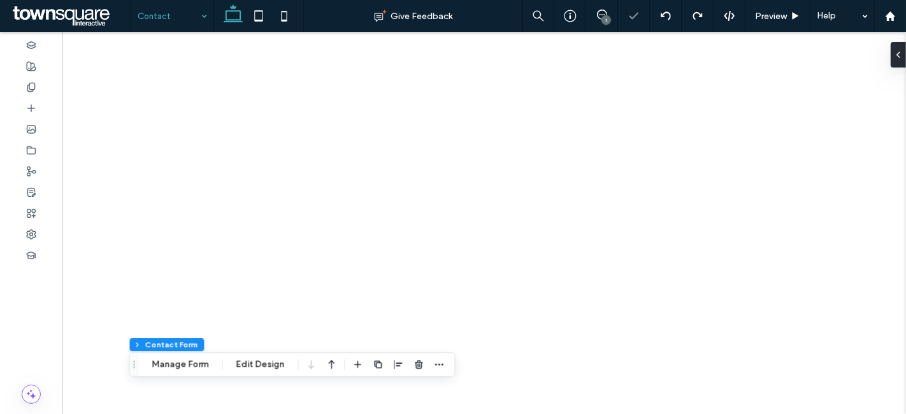
type input "***"
type input "*"
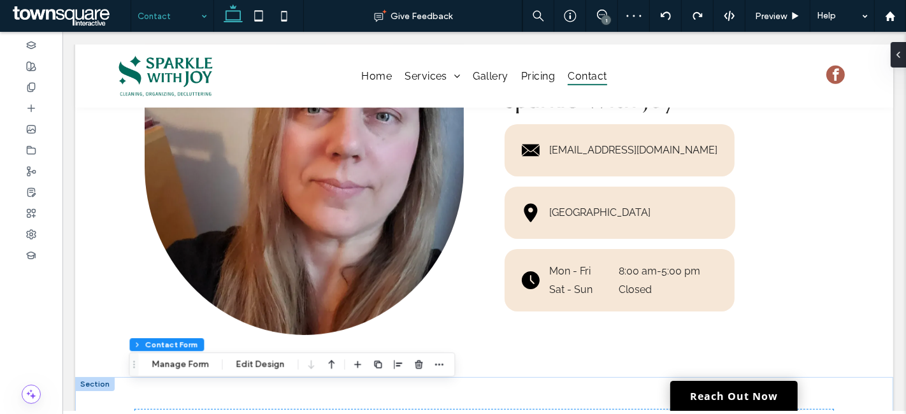
scroll to position [575, 0]
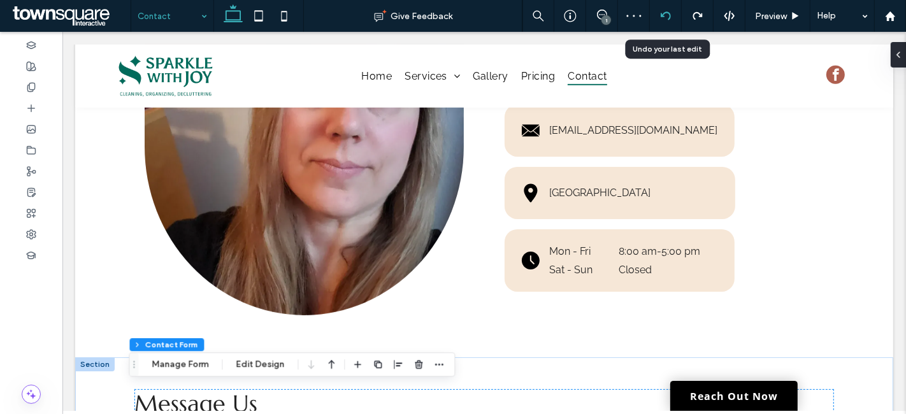
click at [663, 18] on icon at bounding box center [665, 16] width 10 height 10
type input "*"
type input "***"
type input "**"
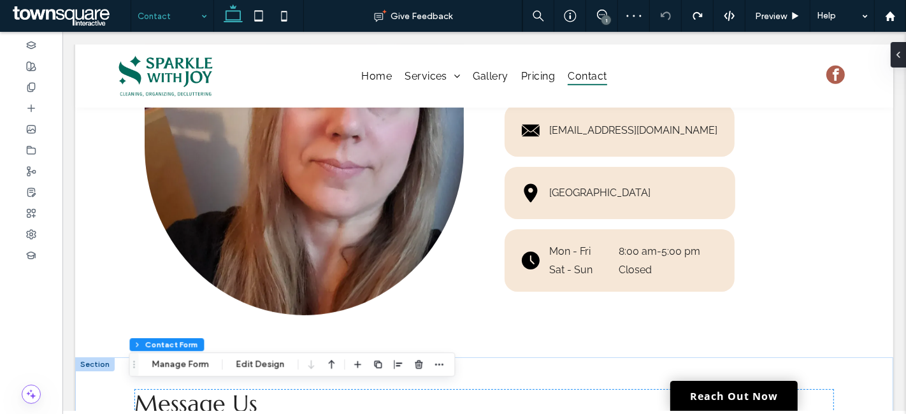
type input "*"
type input "***"
type input "*"
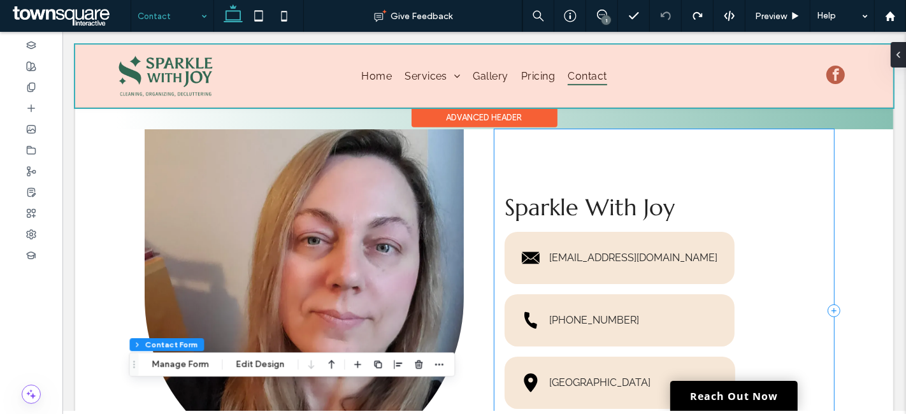
scroll to position [495, 0]
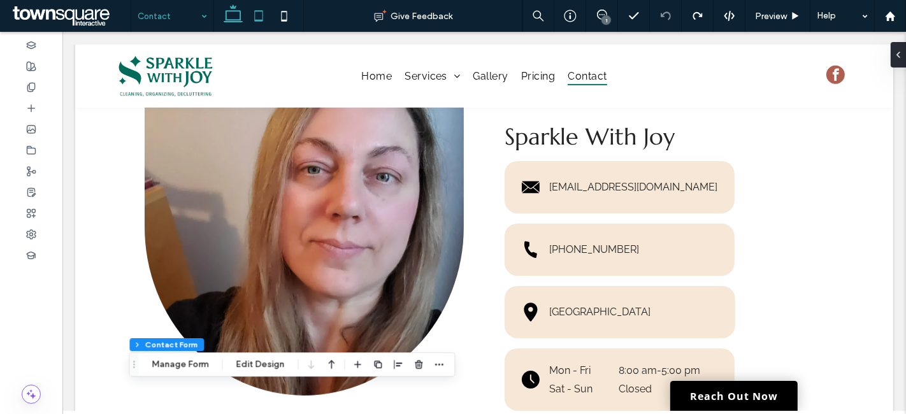
click at [258, 17] on icon at bounding box center [258, 15] width 25 height 25
type input "*"
type input "***"
type input "**"
type input "*"
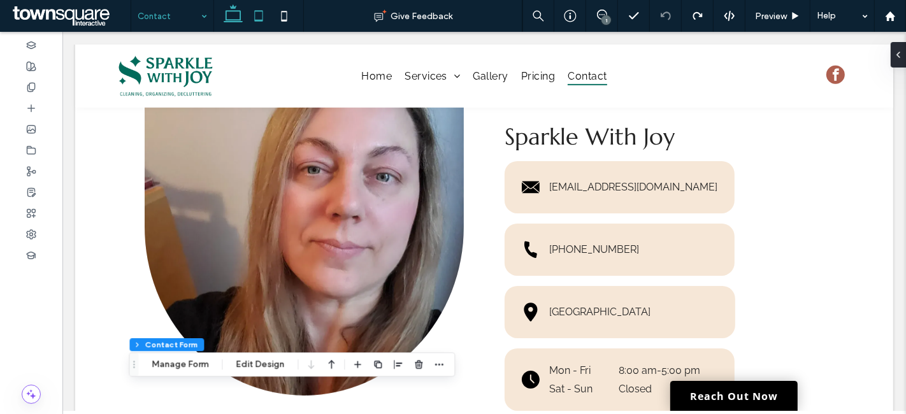
type input "*"
type input "***"
type input "**"
type input "*"
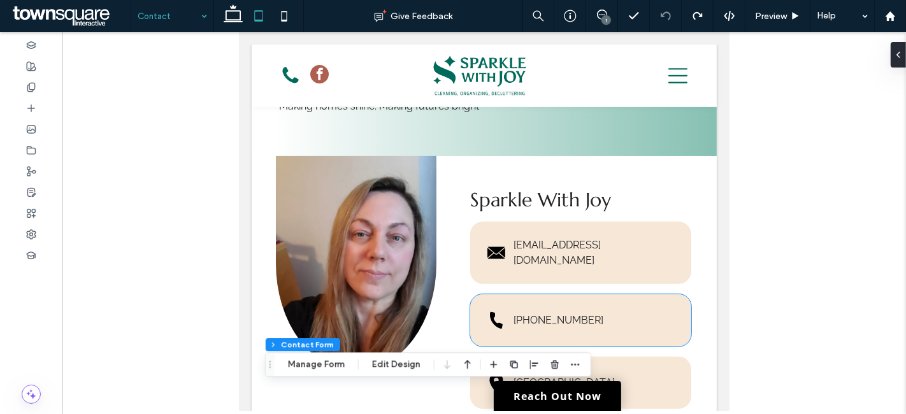
scroll to position [436, 0]
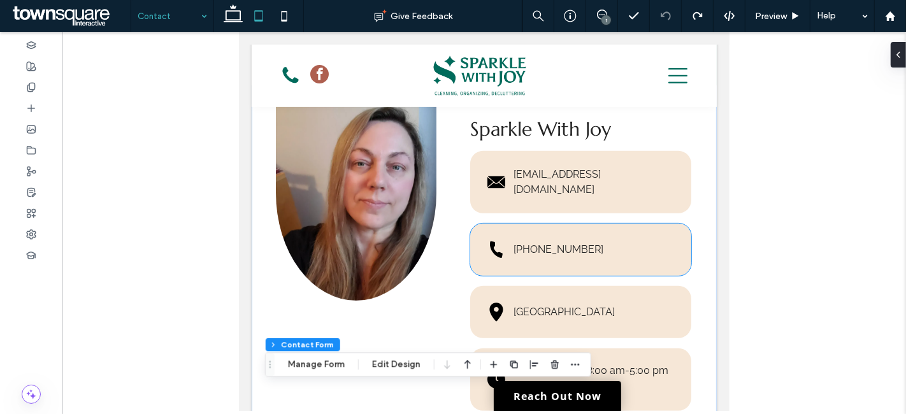
drag, startPoint x: 546, startPoint y: 225, endPoint x: 545, endPoint y: 217, distance: 7.9
click at [546, 242] on div "(507) 405-4750" at bounding box center [594, 249] width 162 height 15
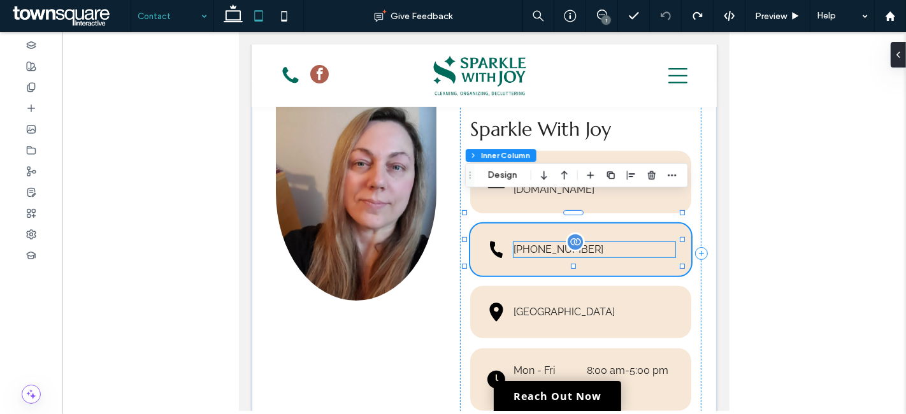
click at [541, 242] on div "(507) 405-4750" at bounding box center [594, 249] width 162 height 15
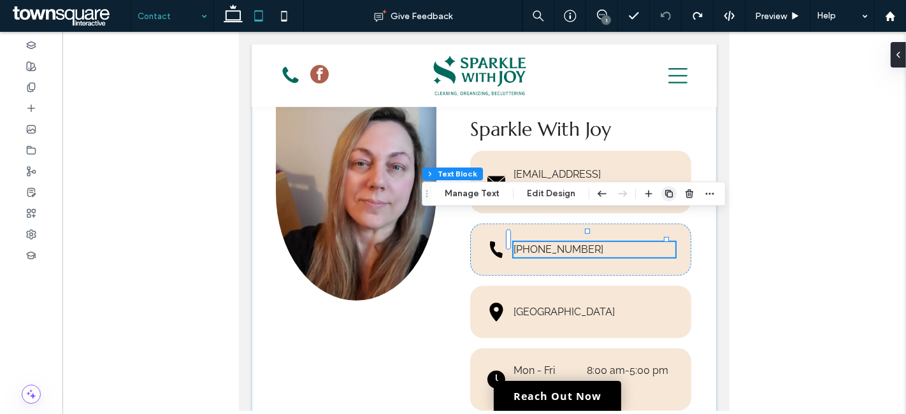
click at [667, 194] on icon "button" at bounding box center [669, 194] width 10 height 10
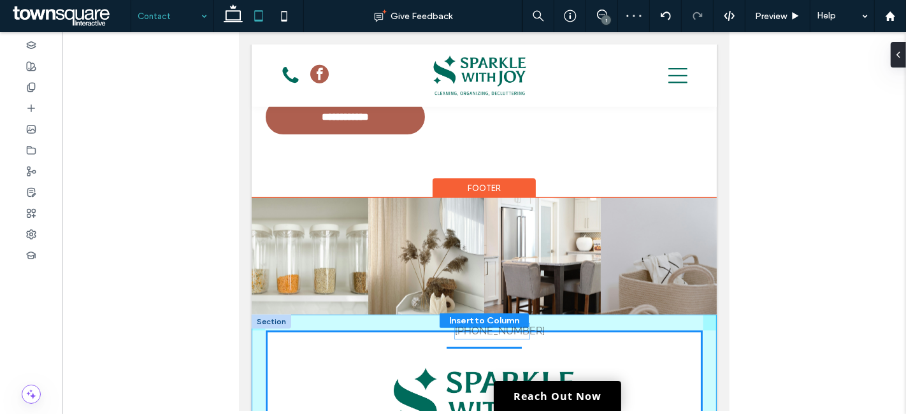
scroll to position [1260, 0]
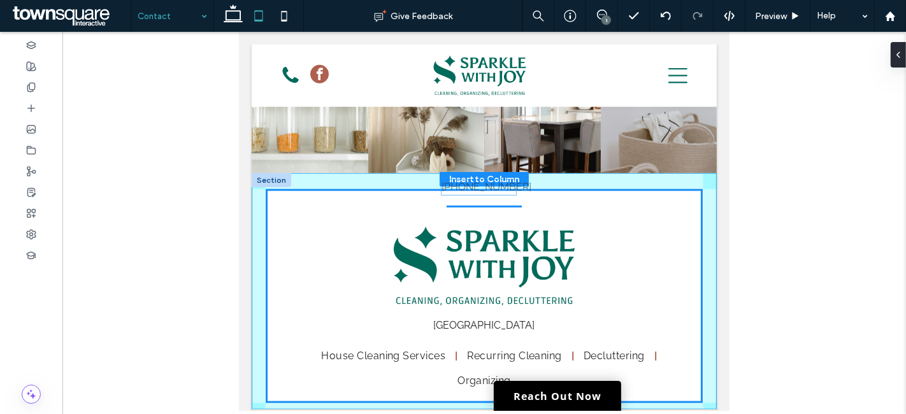
drag, startPoint x: 613, startPoint y: 224, endPoint x: 464, endPoint y: 188, distance: 153.2
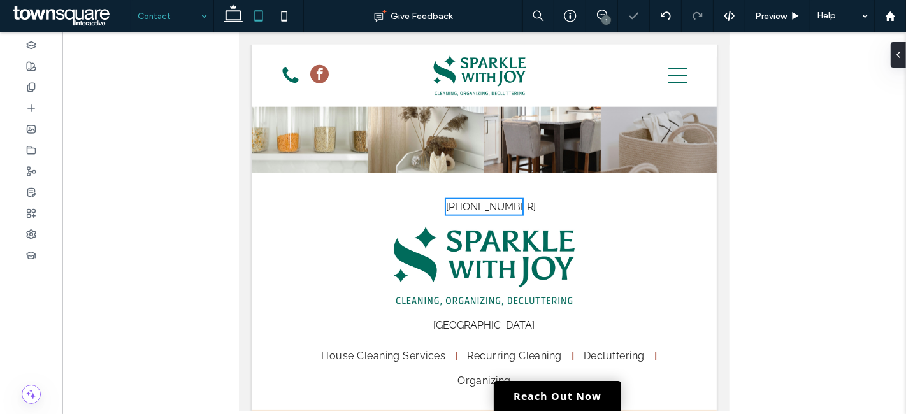
type input "**"
type input "****"
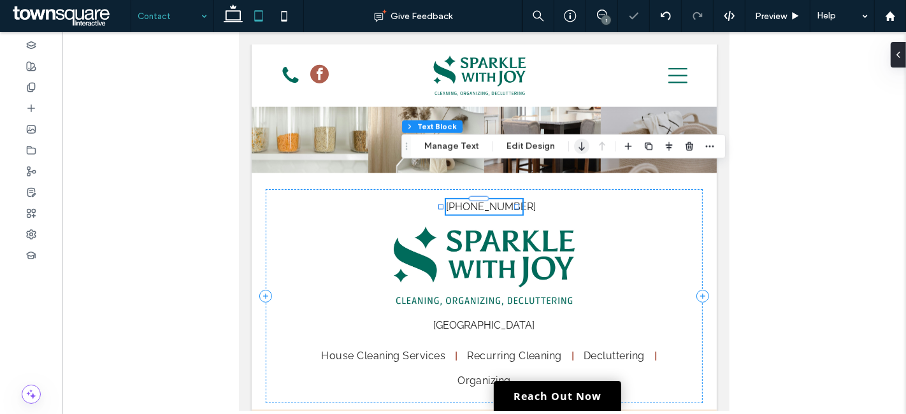
click at [578, 143] on use "button" at bounding box center [581, 146] width 6 height 9
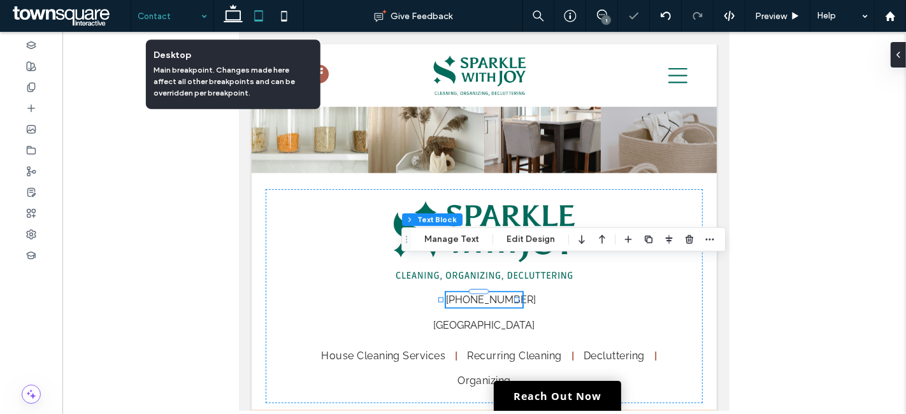
drag, startPoint x: 234, startPoint y: 11, endPoint x: 311, endPoint y: 52, distance: 87.5
click at [234, 11] on use at bounding box center [233, 13] width 19 height 18
type input "***"
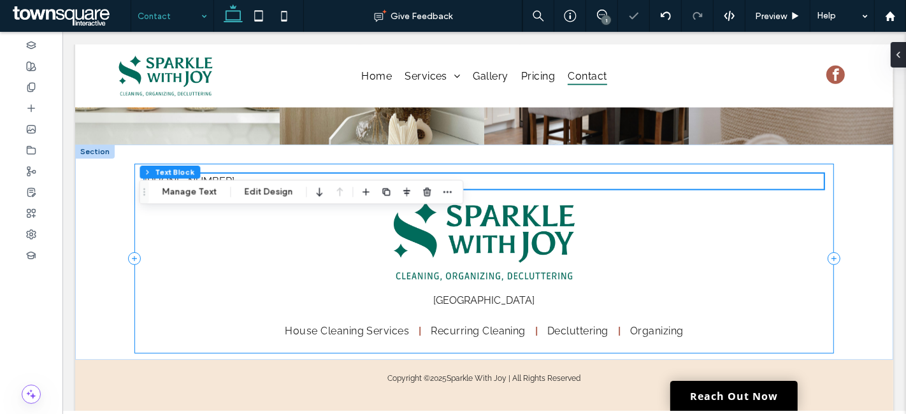
scroll to position [1446, 0]
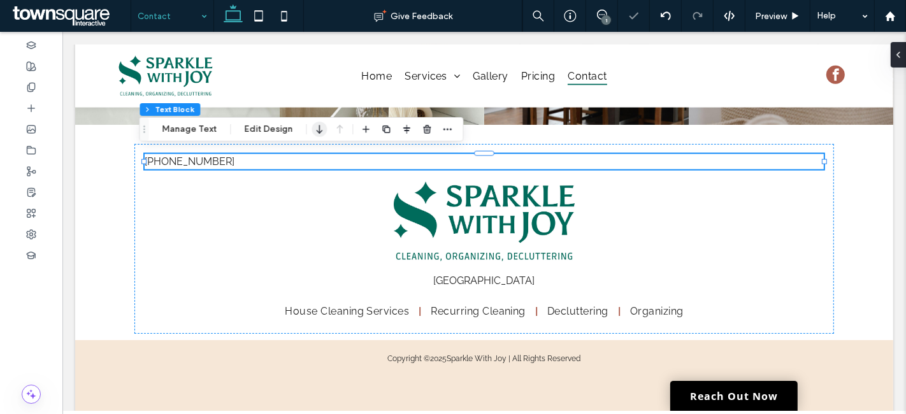
click at [315, 129] on icon "button" at bounding box center [318, 129] width 15 height 23
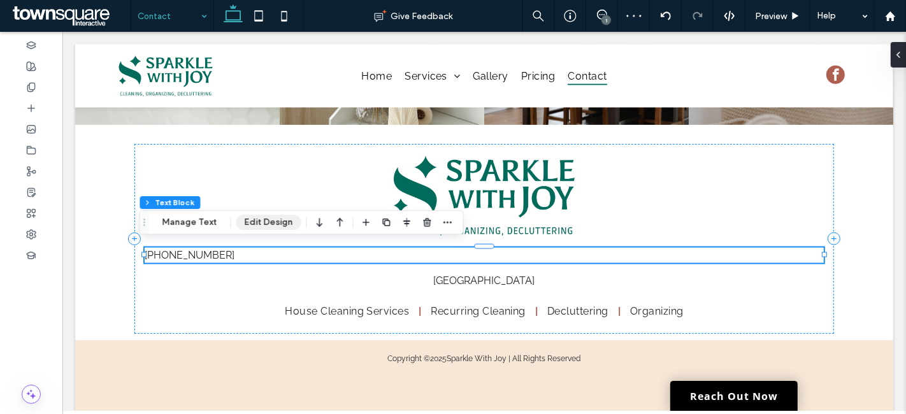
click at [250, 216] on button "Edit Design" at bounding box center [268, 222] width 65 height 15
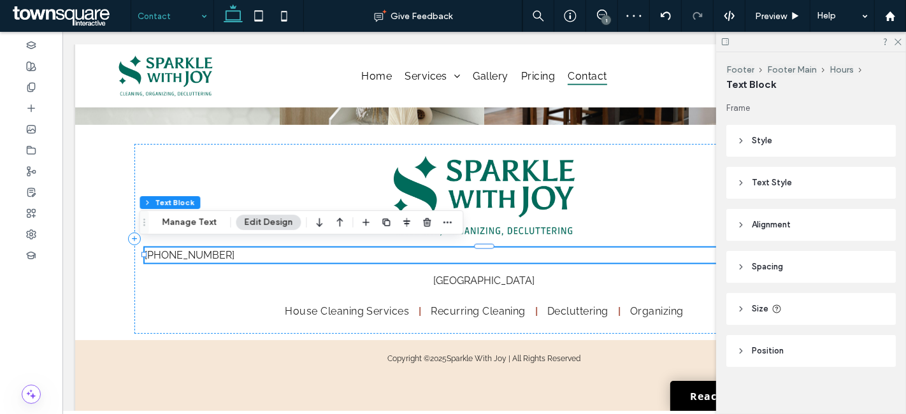
click at [761, 219] on span "Alignment" at bounding box center [771, 224] width 39 height 13
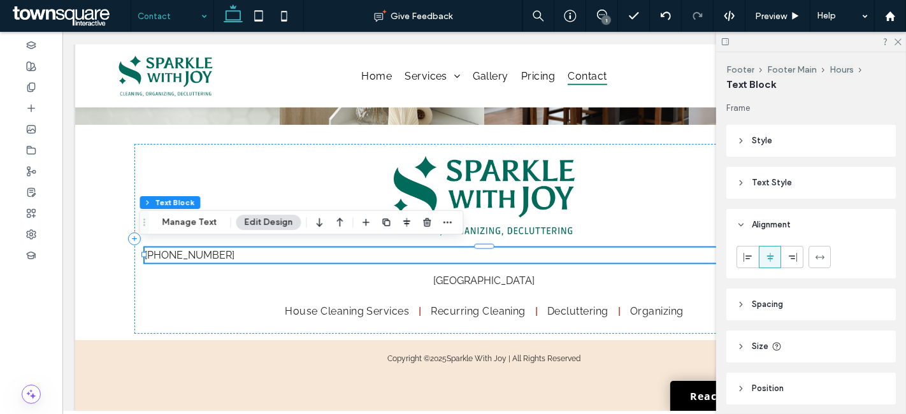
click at [751, 180] on header "Text Style" at bounding box center [810, 183] width 169 height 32
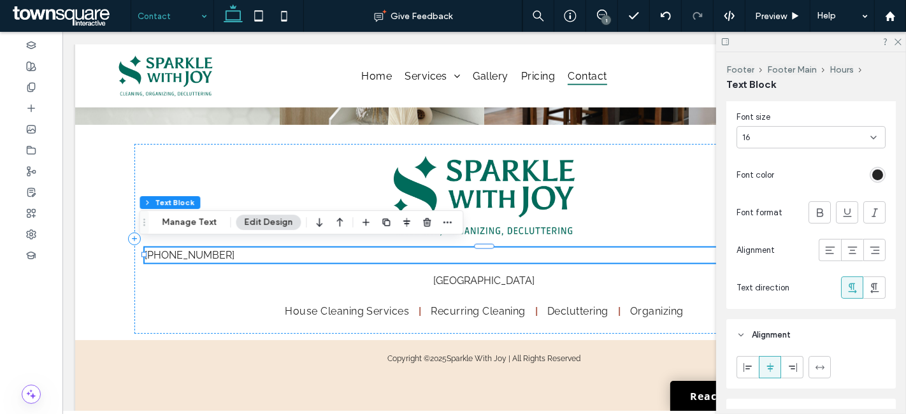
scroll to position [212, 0]
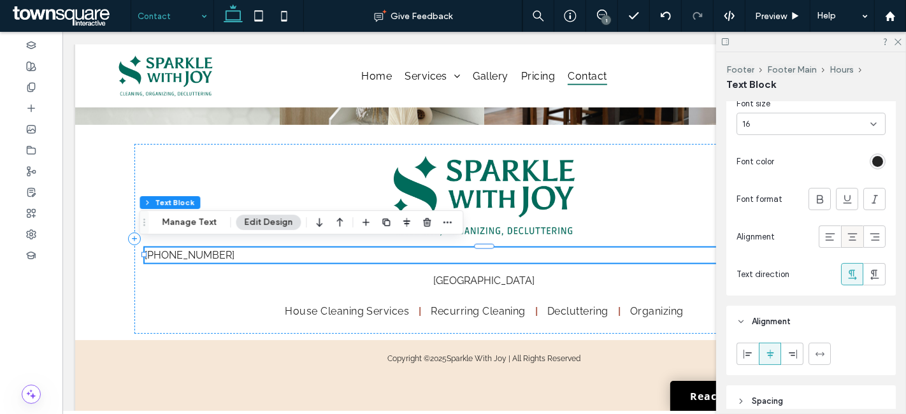
click at [846, 234] on icon at bounding box center [852, 237] width 13 height 13
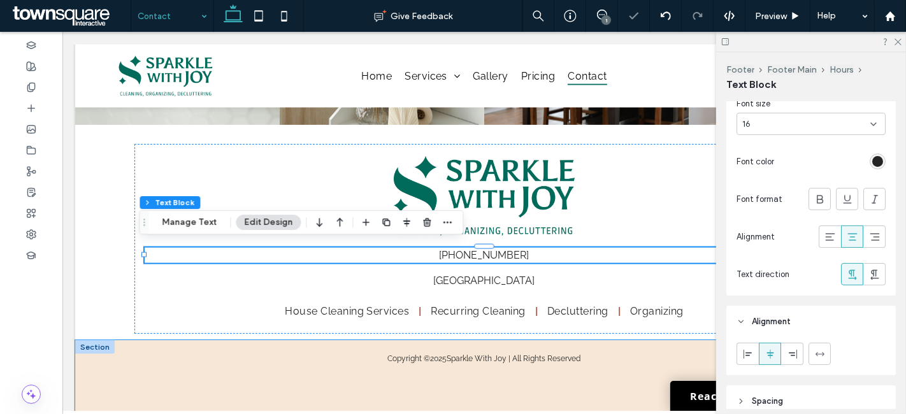
click at [561, 380] on div "Copyright © 2025 Sparkle With Joy | All Rights Reserved" at bounding box center [483, 376] width 764 height 72
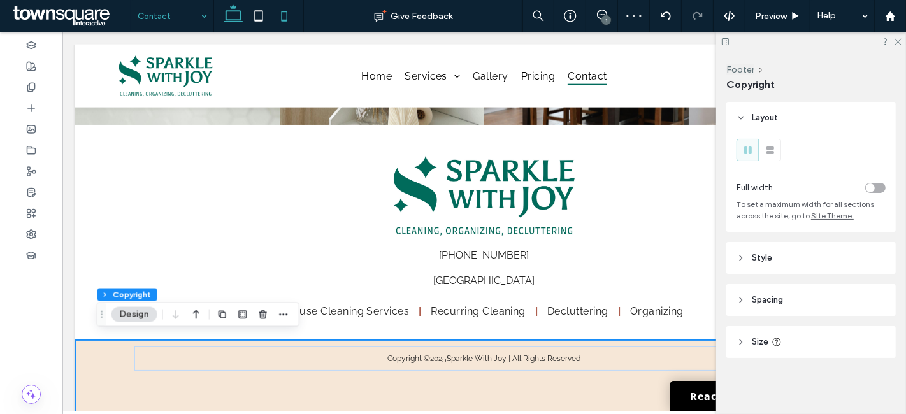
click at [277, 22] on icon at bounding box center [283, 15] width 25 height 25
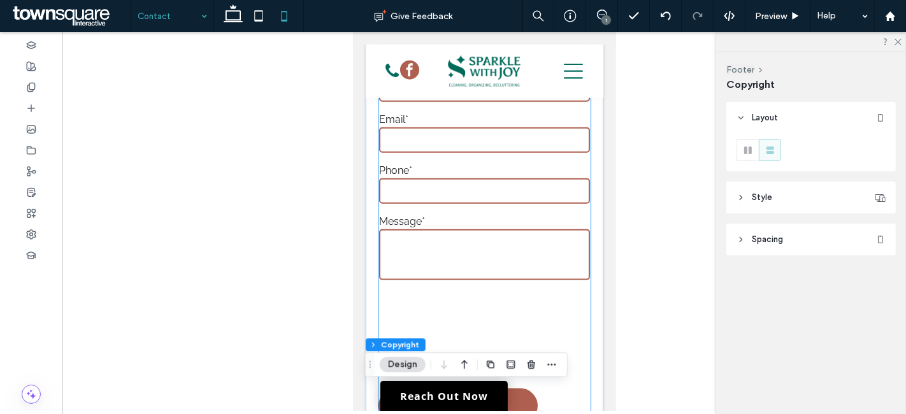
scroll to position [950, 0]
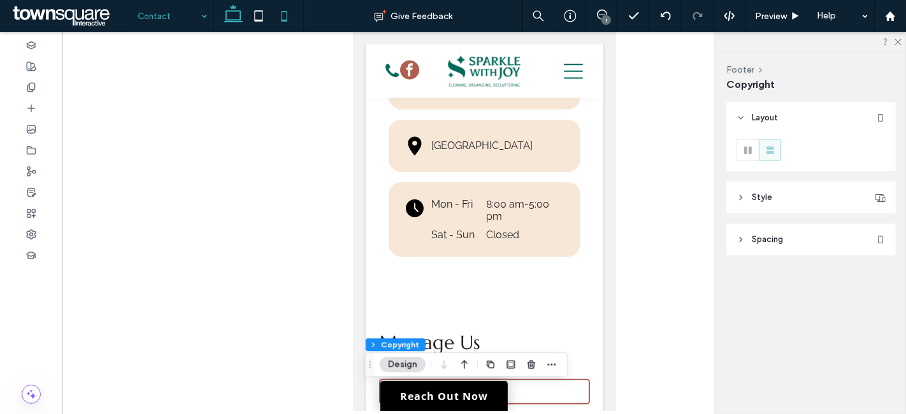
click at [236, 15] on icon at bounding box center [232, 15] width 25 height 25
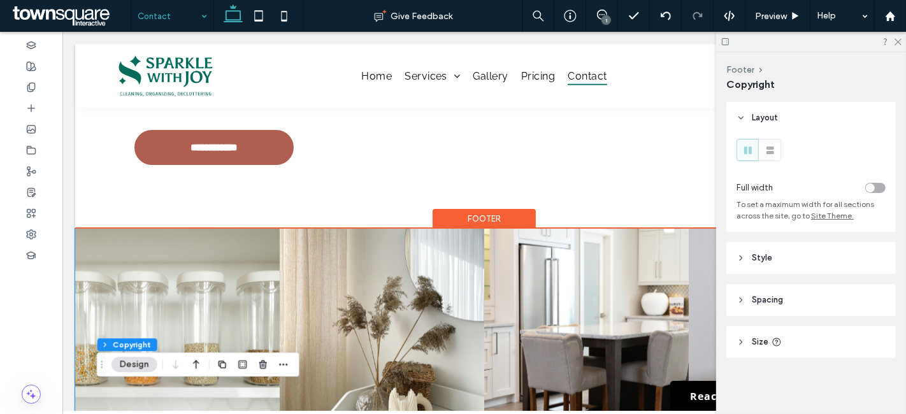
scroll to position [1457, 0]
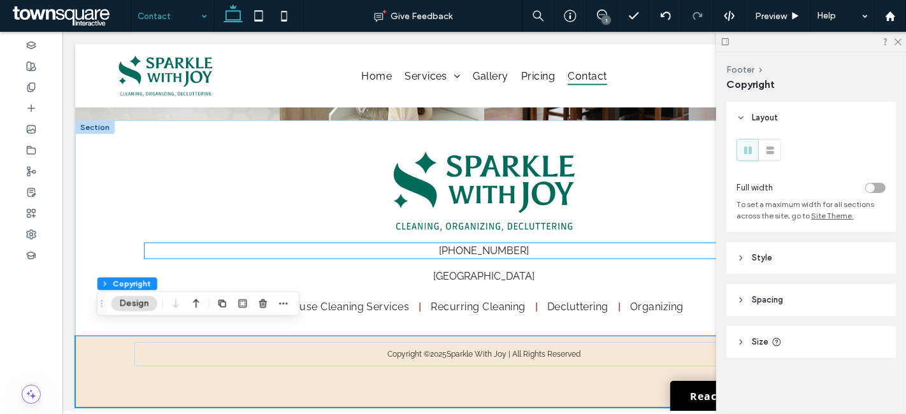
click at [545, 243] on div "(507) 405-4750" at bounding box center [483, 250] width 678 height 15
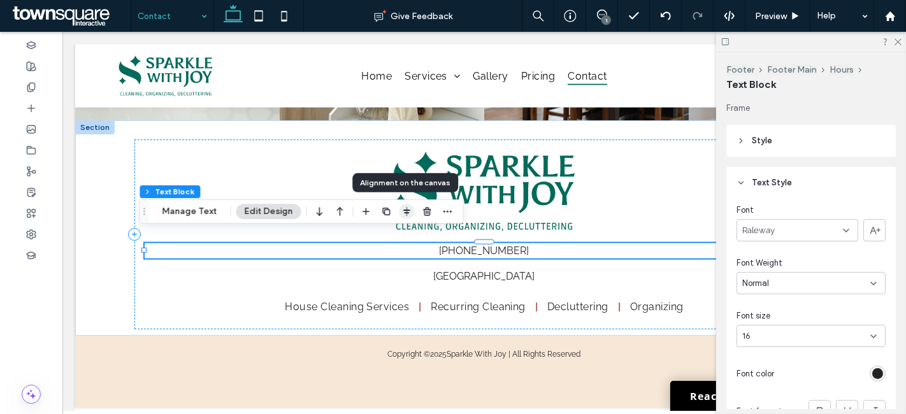
click at [401, 208] on icon "button" at bounding box center [406, 211] width 10 height 10
click at [369, 235] on use "flex-start" at bounding box center [373, 236] width 8 height 9
click at [401, 210] on icon "button" at bounding box center [406, 211] width 10 height 10
click at [402, 211] on icon "button" at bounding box center [406, 211] width 10 height 10
click at [389, 233] on icon "center" at bounding box center [394, 236] width 10 height 10
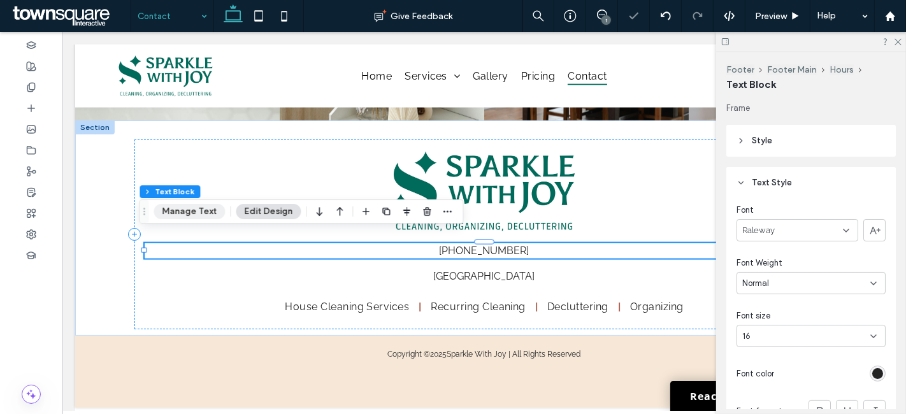
click at [192, 208] on button "Manage Text" at bounding box center [188, 211] width 71 height 15
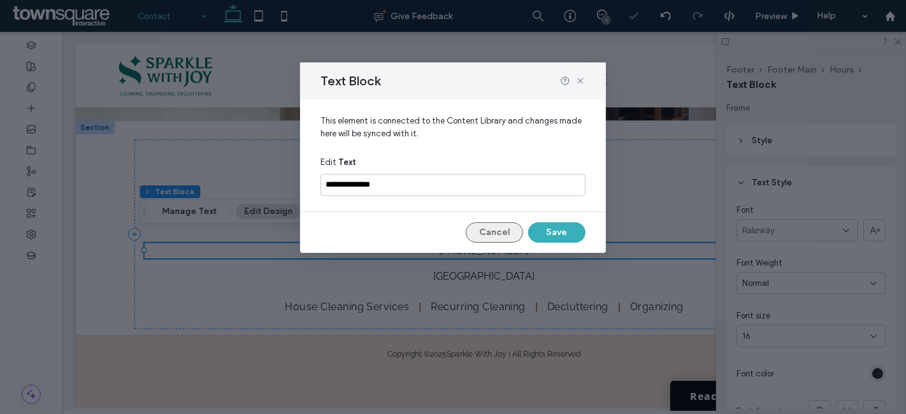
drag, startPoint x: 491, startPoint y: 228, endPoint x: 620, endPoint y: 234, distance: 128.8
click at [491, 228] on button "Cancel" at bounding box center [494, 232] width 57 height 20
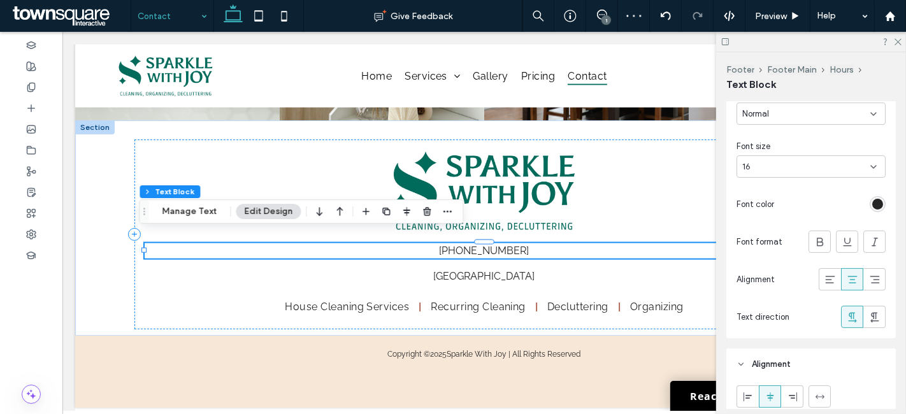
scroll to position [212, 0]
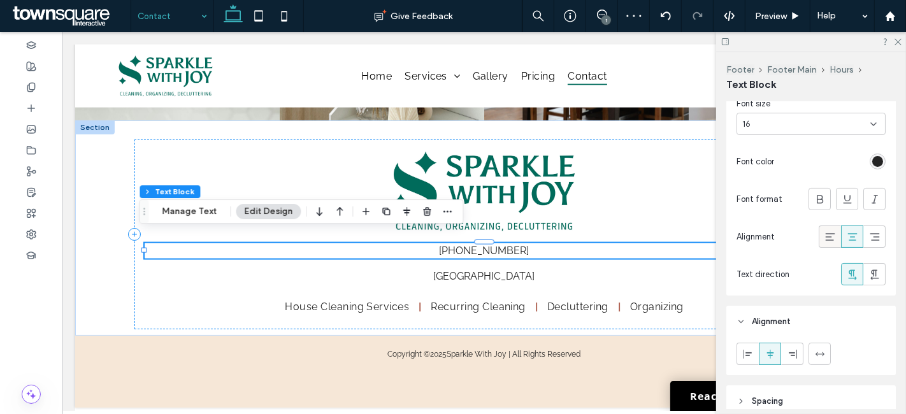
click at [823, 231] on icon at bounding box center [829, 237] width 13 height 13
click at [868, 236] on icon at bounding box center [874, 237] width 13 height 13
click at [846, 234] on icon at bounding box center [852, 237] width 13 height 13
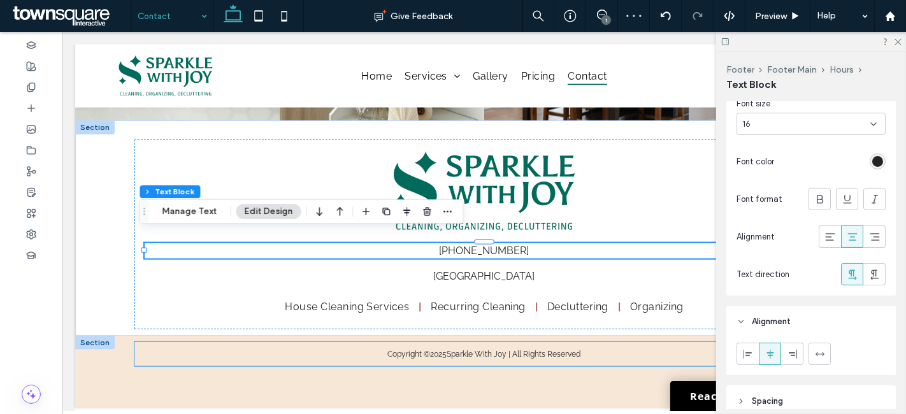
click at [250, 359] on div "Copyright © 2025 Sparkle With Joy | All Rights Reserved" at bounding box center [483, 362] width 699 height 24
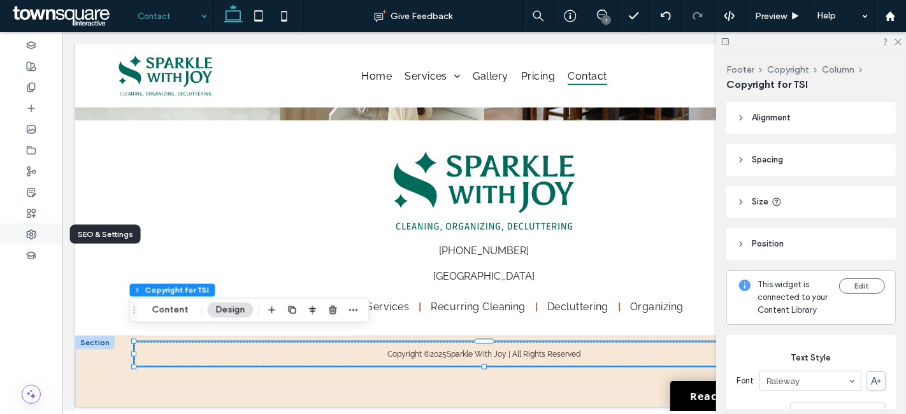
click at [26, 236] on icon at bounding box center [31, 234] width 10 height 10
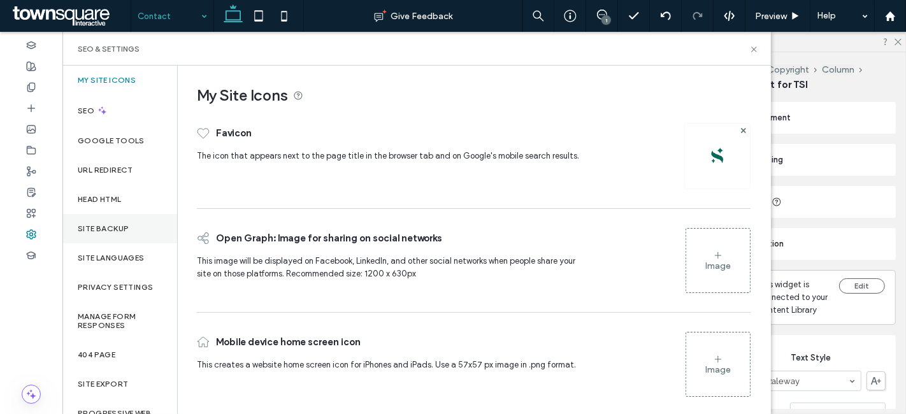
click at [124, 221] on div "Site Backup" at bounding box center [119, 228] width 115 height 29
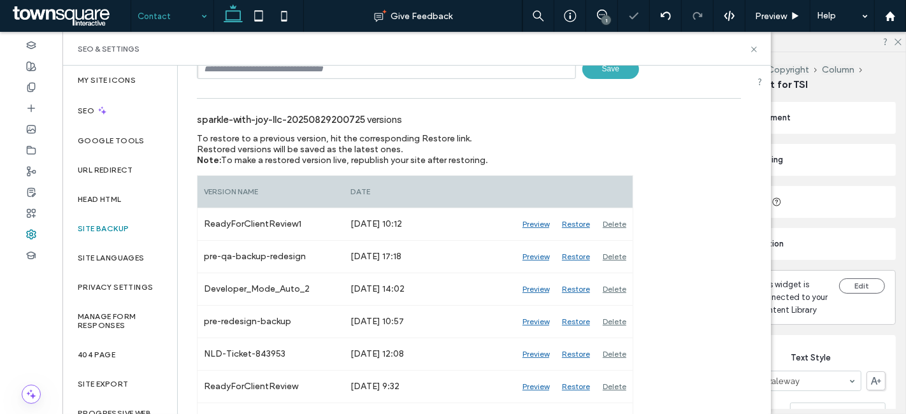
scroll to position [0, 0]
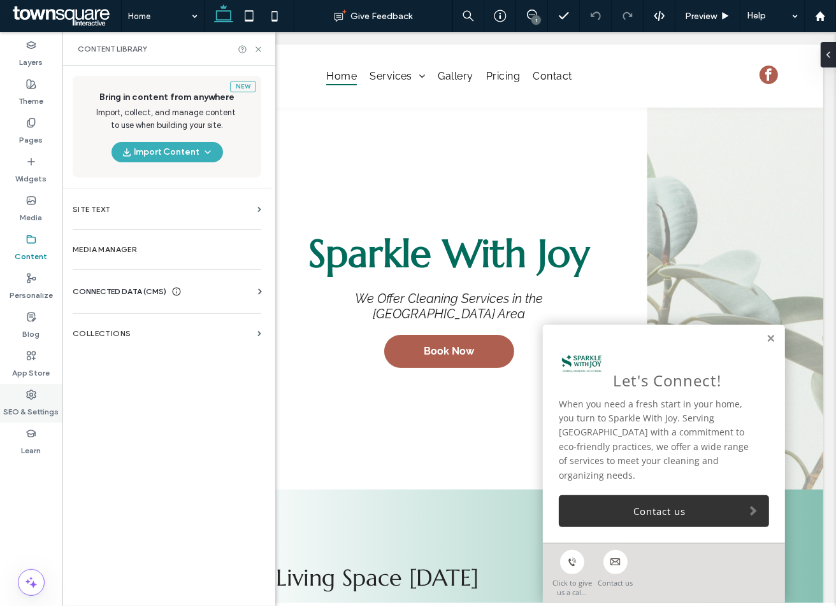
click at [34, 392] on icon at bounding box center [31, 395] width 10 height 10
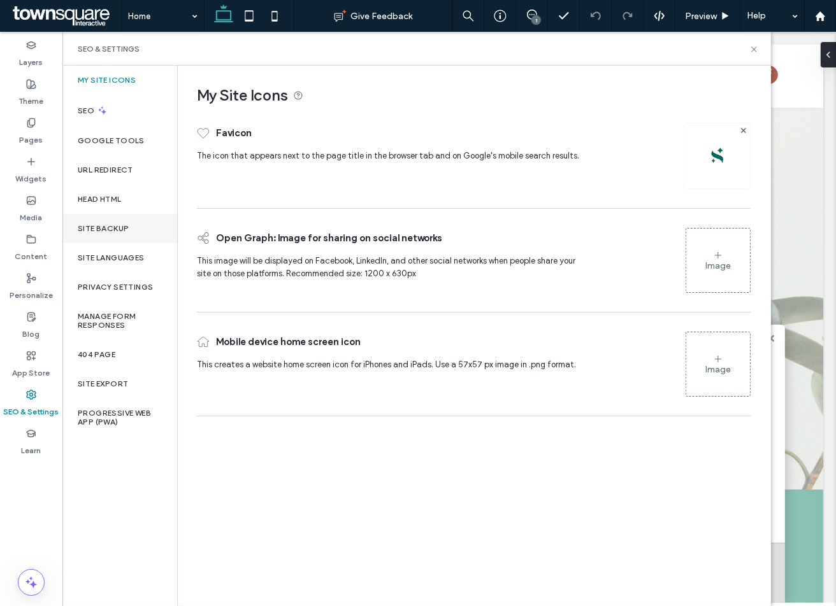
click at [97, 228] on label "Site Backup" at bounding box center [103, 228] width 51 height 9
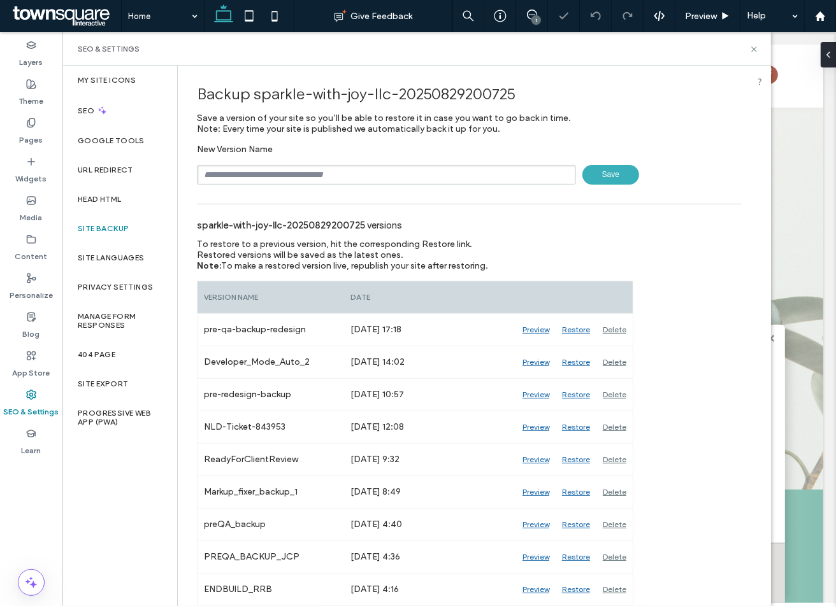
scroll to position [32, 0]
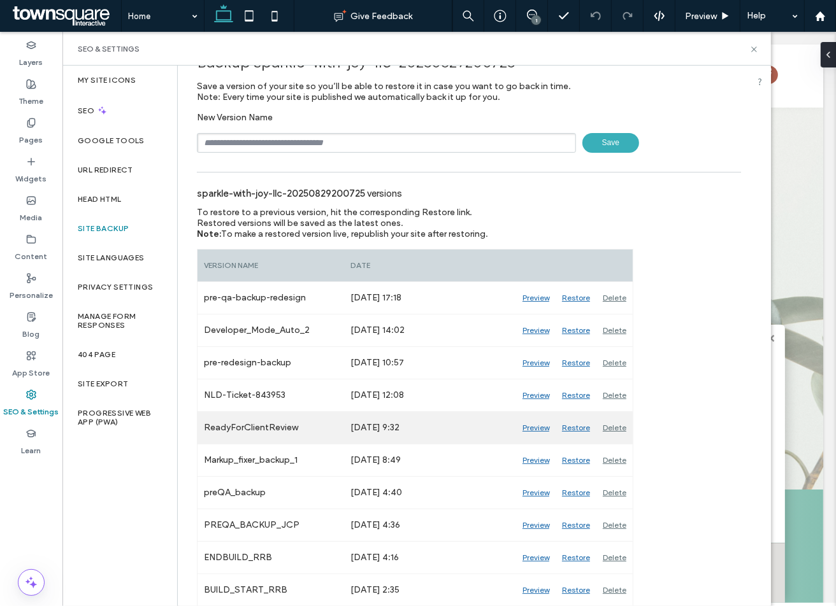
click at [538, 425] on div "Preview" at bounding box center [535, 428] width 39 height 32
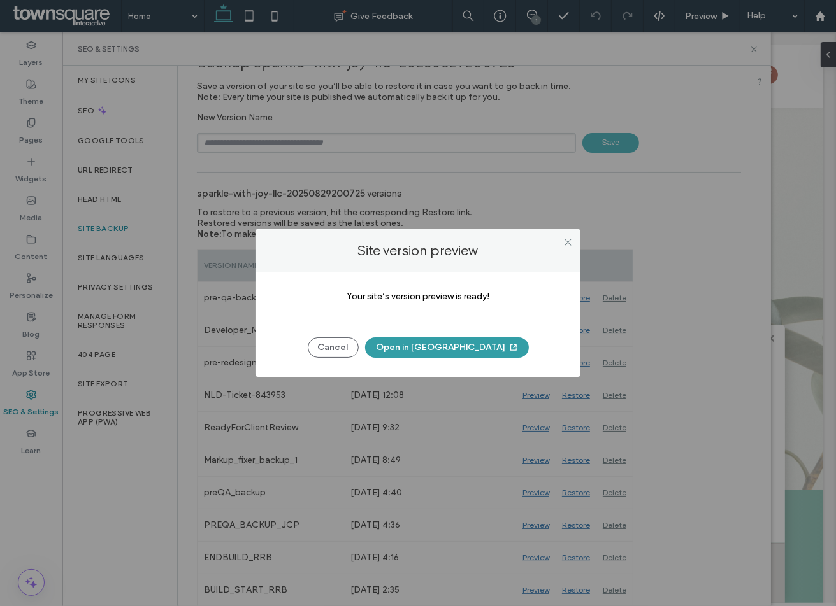
click at [428, 345] on button "Open in New Tab" at bounding box center [447, 348] width 164 height 20
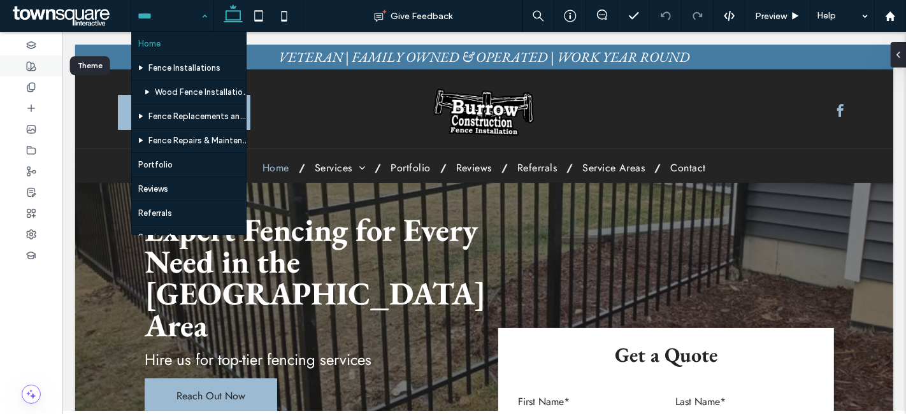
click at [28, 66] on icon at bounding box center [31, 66] width 10 height 10
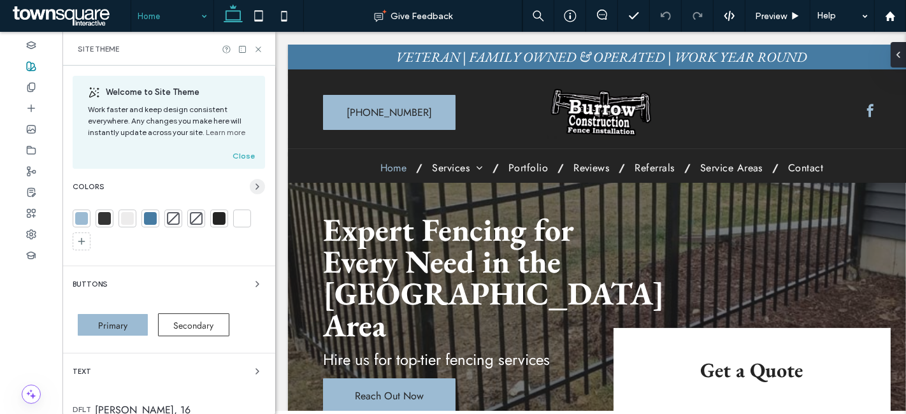
click at [252, 188] on icon "button" at bounding box center [257, 187] width 10 height 10
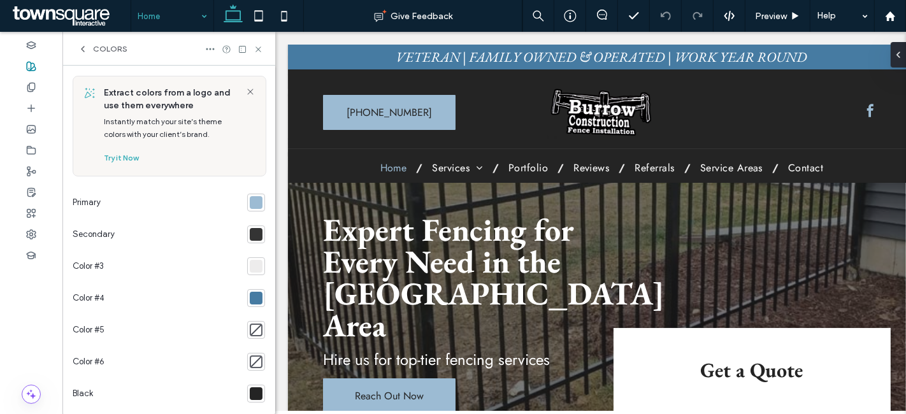
scroll to position [71, 0]
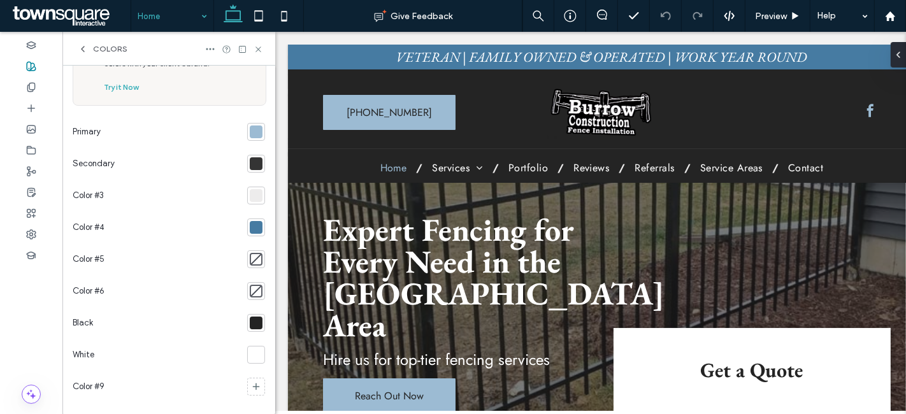
click at [251, 194] on div at bounding box center [256, 195] width 13 height 13
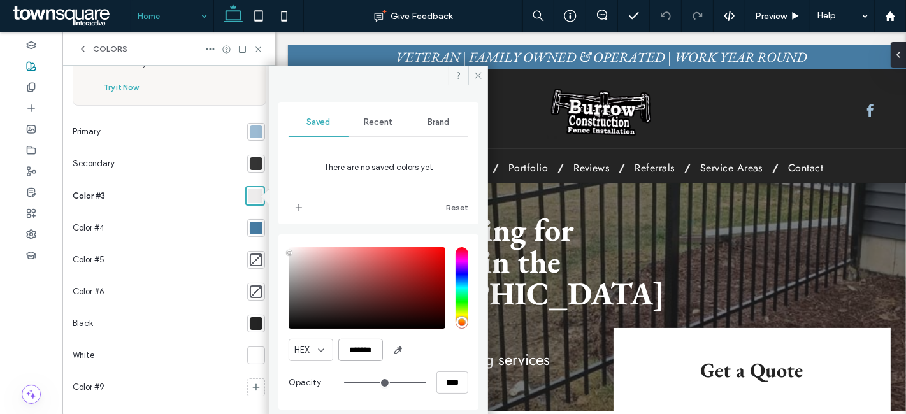
click at [360, 350] on input "*******" at bounding box center [360, 350] width 45 height 22
click at [250, 230] on div at bounding box center [256, 228] width 13 height 13
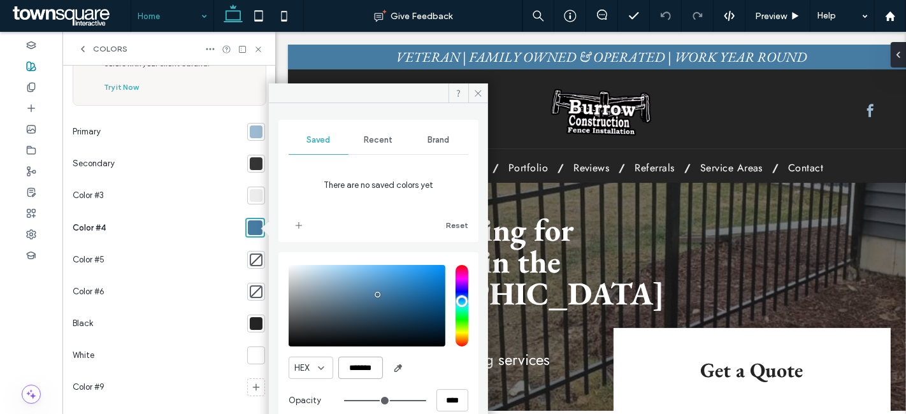
click at [359, 364] on input "*******" at bounding box center [360, 368] width 45 height 22
click at [363, 367] on input "*******" at bounding box center [360, 368] width 45 height 22
paste input "color picker textbox"
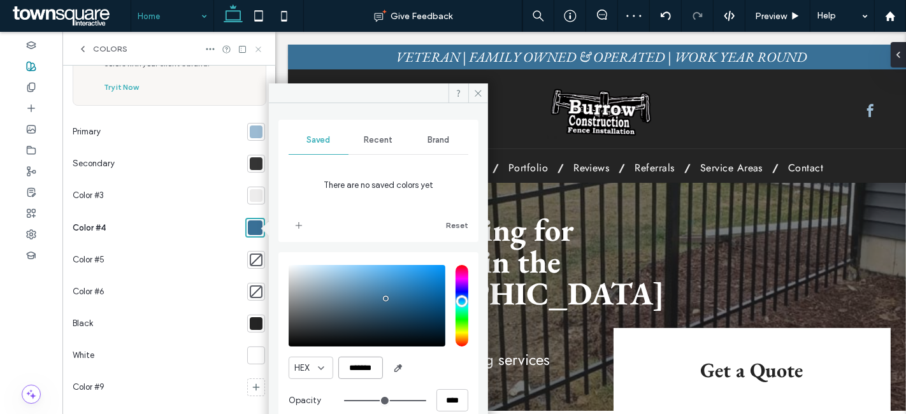
type input "*******"
click at [260, 48] on icon at bounding box center [258, 50] width 10 height 10
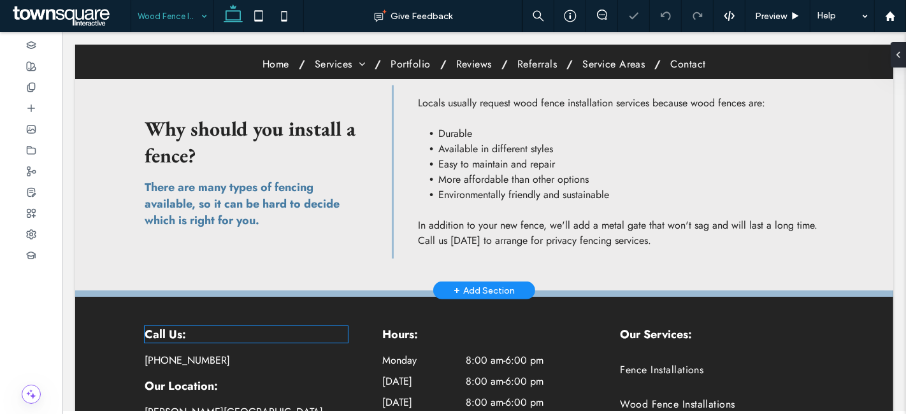
scroll to position [495, 0]
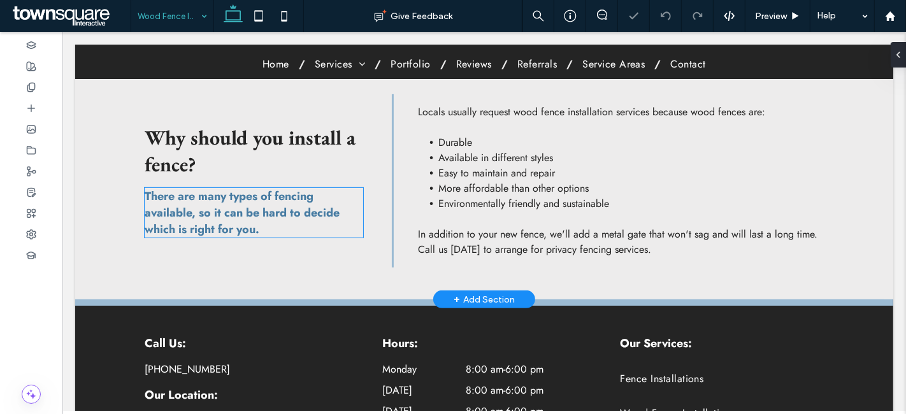
click at [245, 194] on span "There are many types of fencing available, so it can be hard to decide which is…" at bounding box center [241, 213] width 195 height 50
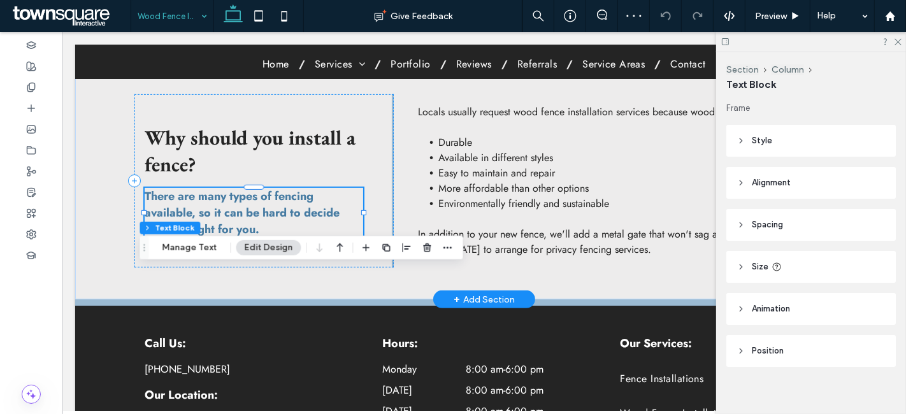
click at [240, 188] on span "There are many types of fencing available, so it can be hard to decide which is…" at bounding box center [241, 213] width 195 height 50
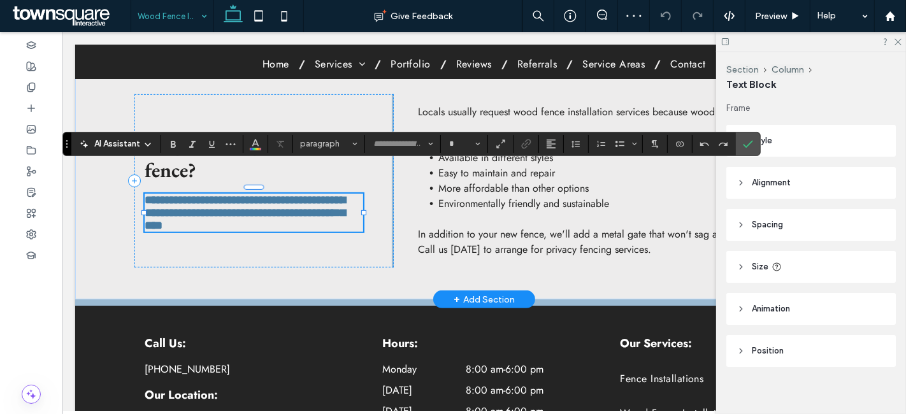
type input "****"
type input "**"
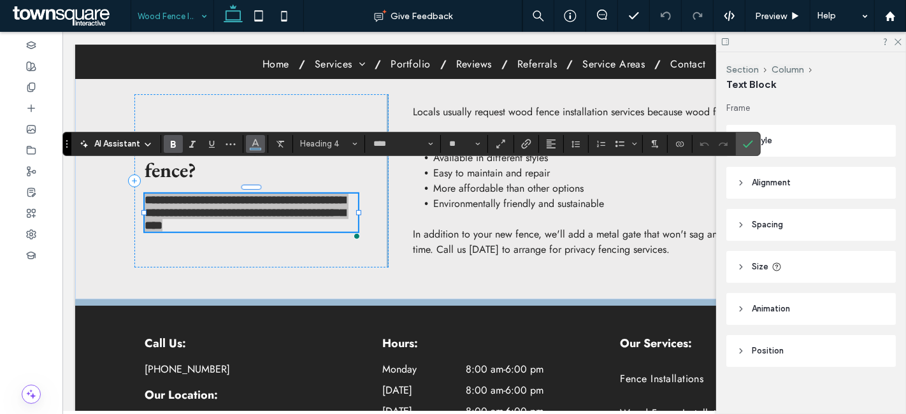
click at [257, 143] on icon "Color" at bounding box center [255, 143] width 10 height 10
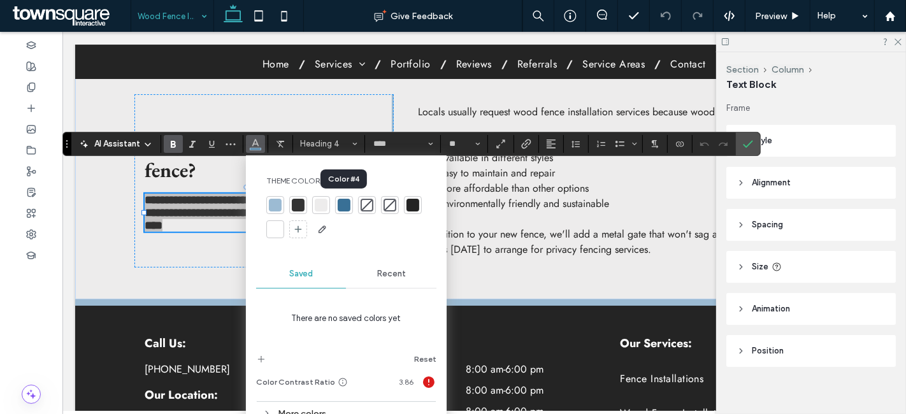
click at [342, 203] on div at bounding box center [344, 205] width 13 height 13
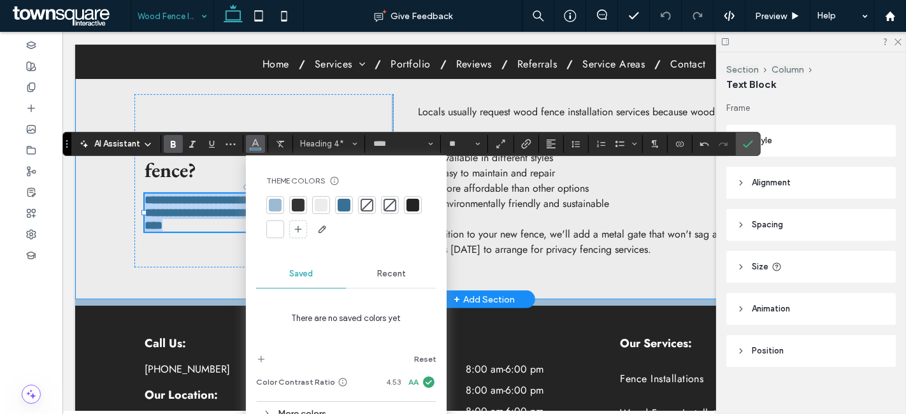
click at [165, 257] on div "**********" at bounding box center [483, 180] width 764 height 237
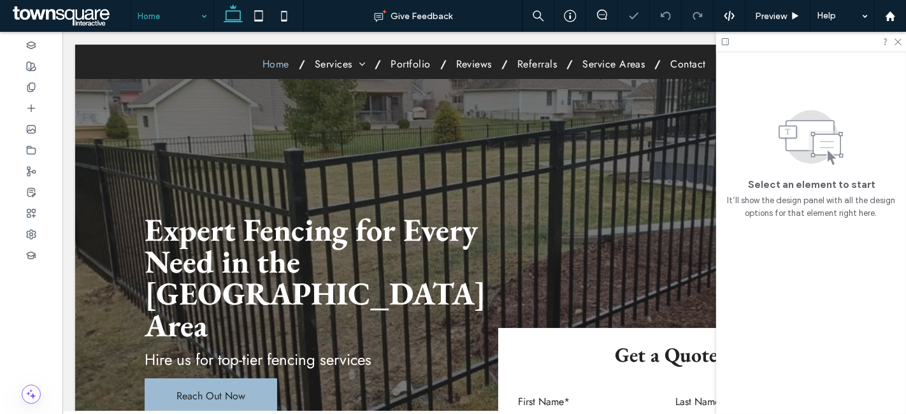
scroll to position [283, 0]
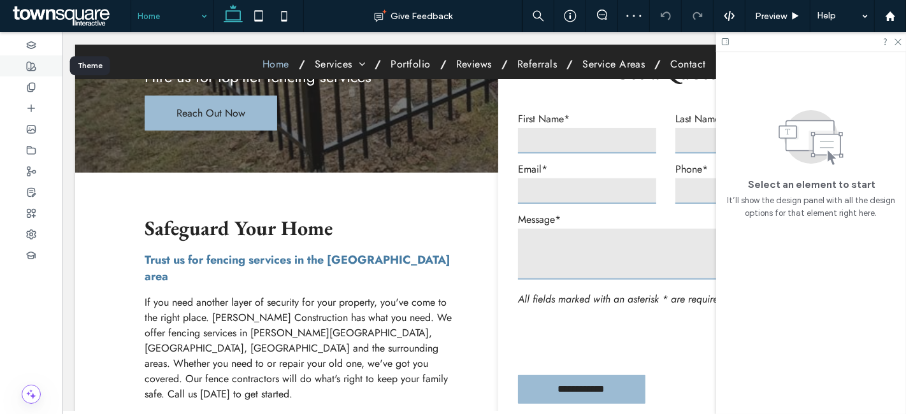
click at [22, 67] on div at bounding box center [31, 65] width 62 height 21
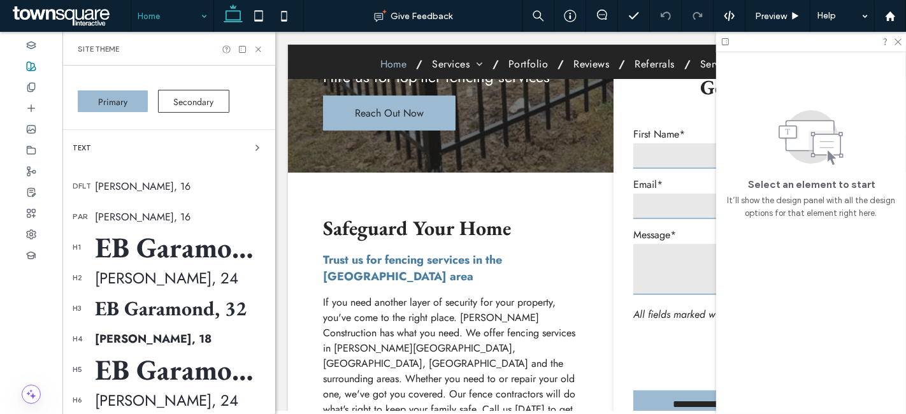
scroll to position [201, 0]
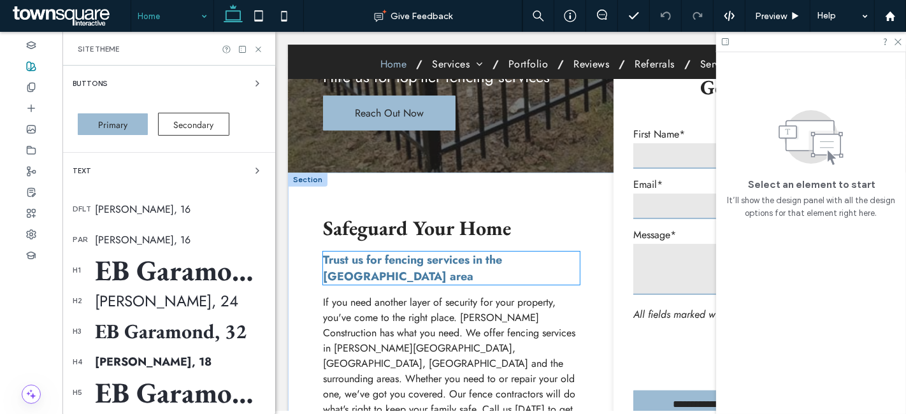
click at [348, 262] on span "Trust us for fencing services in the Lansing area" at bounding box center [411, 268] width 179 height 33
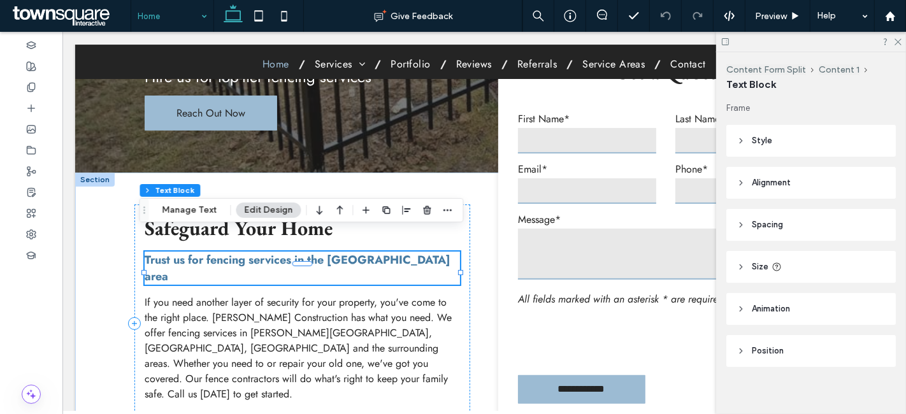
click at [338, 252] on span "Trust us for fencing services in the Lansing area" at bounding box center [297, 268] width 306 height 33
type input "****"
type input "**"
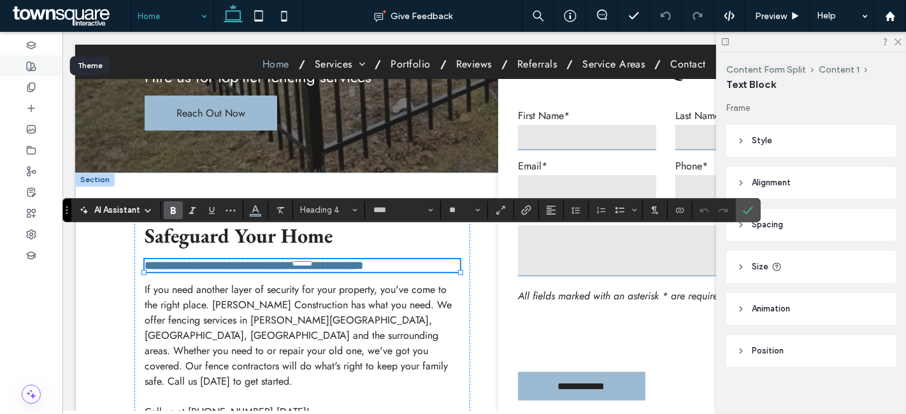
click at [29, 69] on use at bounding box center [31, 66] width 9 height 9
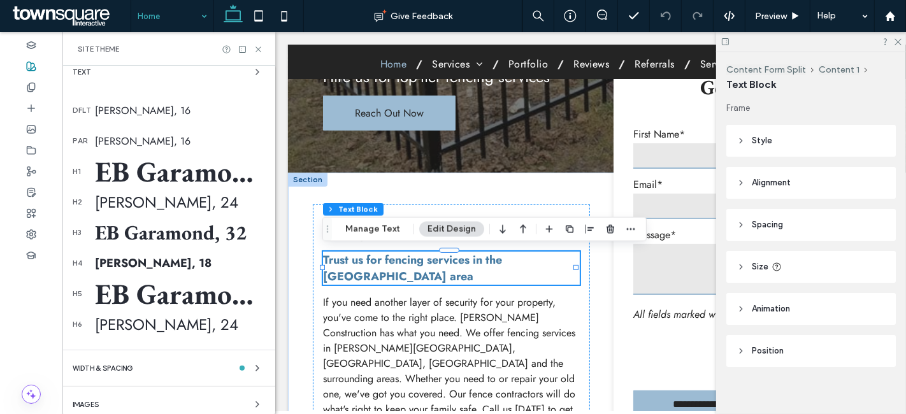
scroll to position [342, 0]
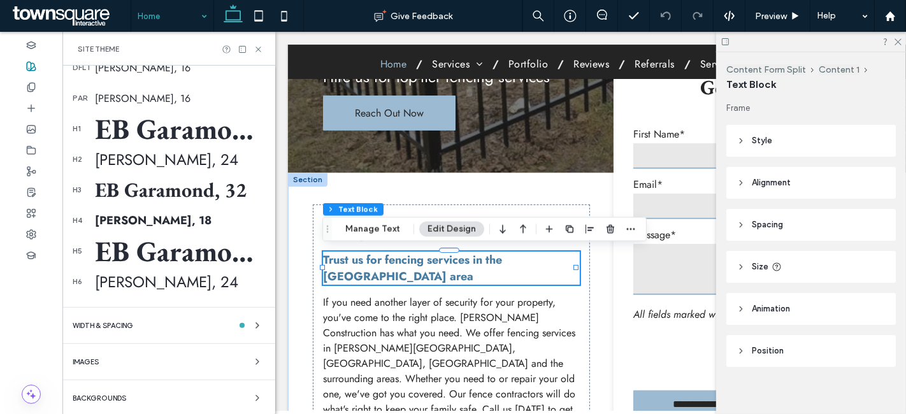
click at [109, 216] on div "Jost, 18" at bounding box center [180, 220] width 170 height 17
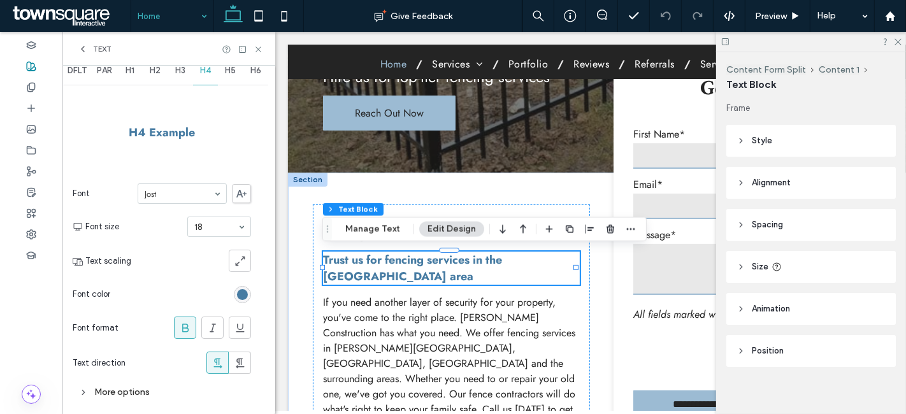
scroll to position [17, 0]
click at [244, 294] on div "rgb(70, 123, 162)" at bounding box center [242, 296] width 11 height 11
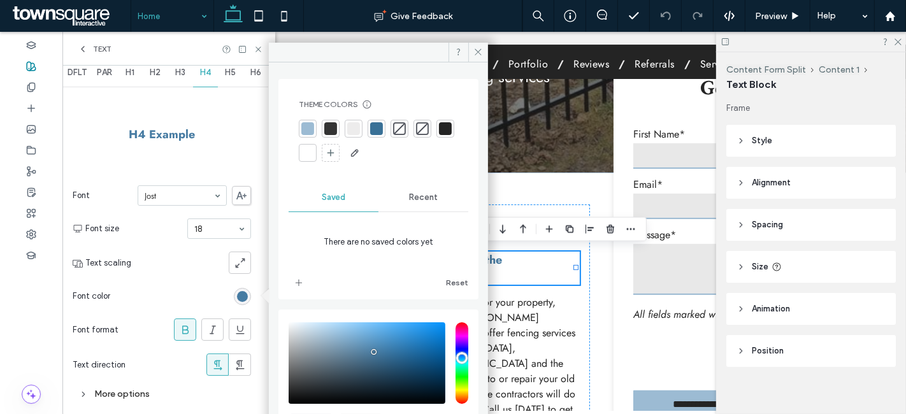
drag, startPoint x: 379, startPoint y: 127, endPoint x: 339, endPoint y: 189, distance: 73.7
click at [379, 126] on div at bounding box center [376, 128] width 13 height 13
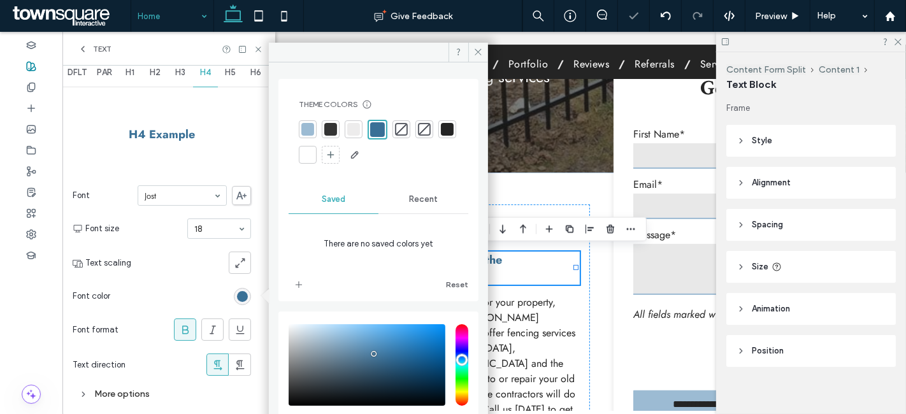
click at [207, 290] on section "Font color" at bounding box center [162, 296] width 178 height 32
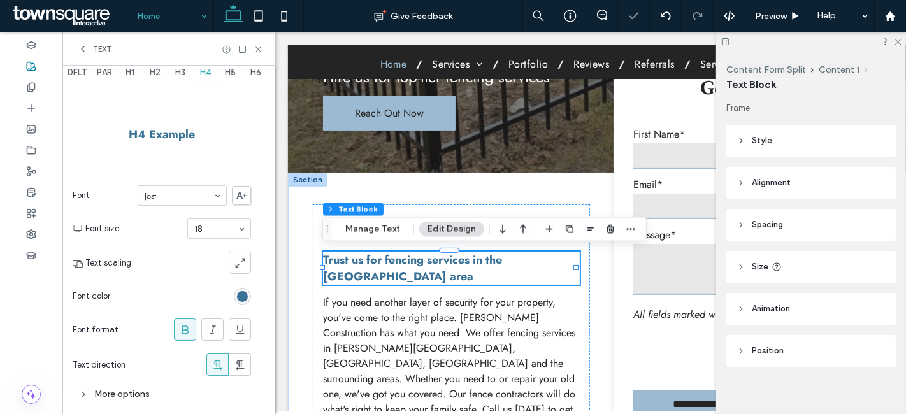
click at [255, 46] on icon at bounding box center [258, 50] width 10 height 10
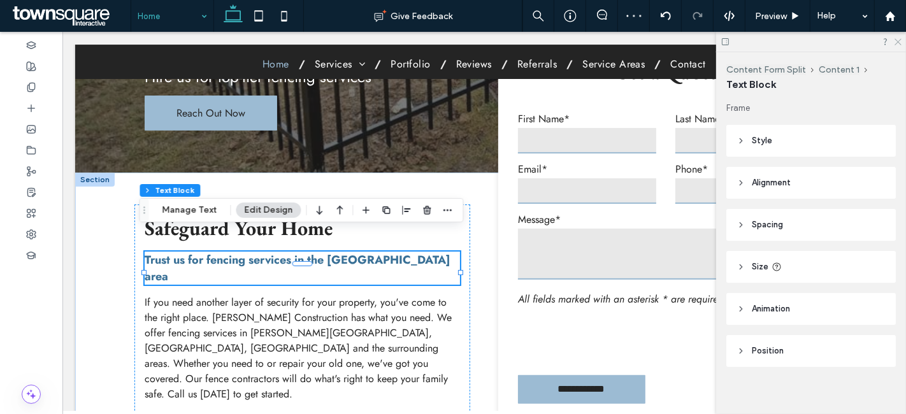
click at [897, 41] on icon at bounding box center [897, 41] width 8 height 8
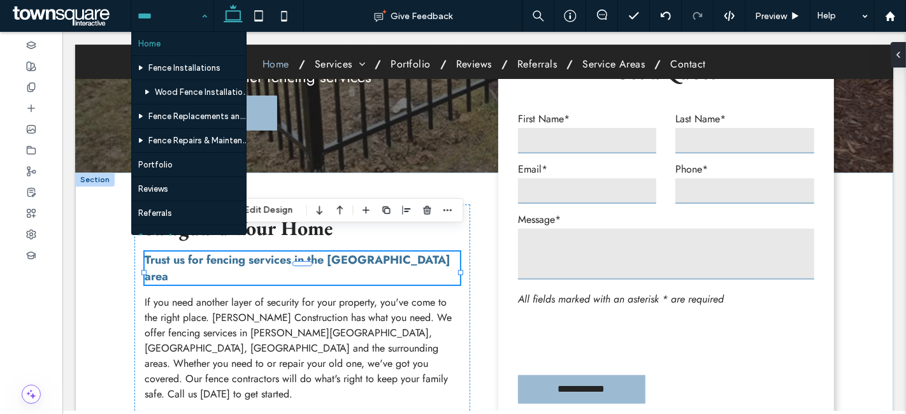
scroll to position [64, 0]
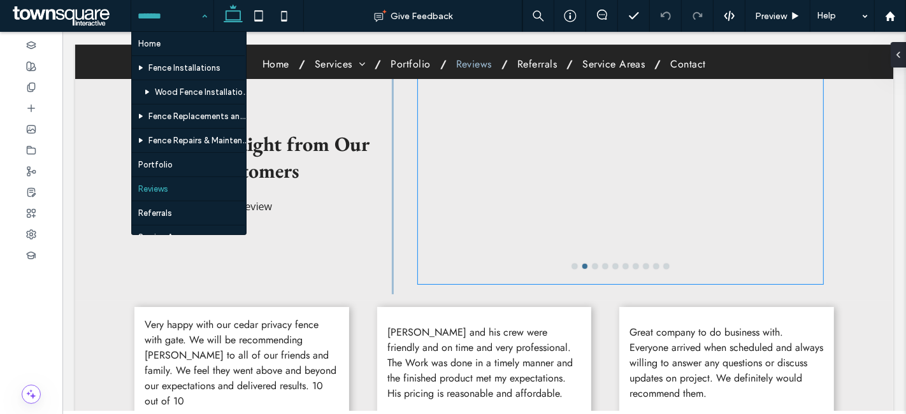
scroll to position [212, 0]
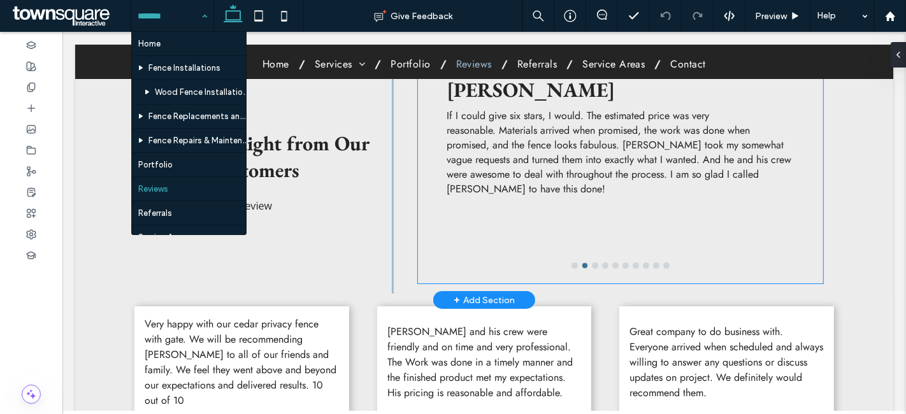
click at [490, 213] on div "Marty Siegrist If I could give six stars, I would. The estimated price was very…" at bounding box center [620, 179] width 348 height 207
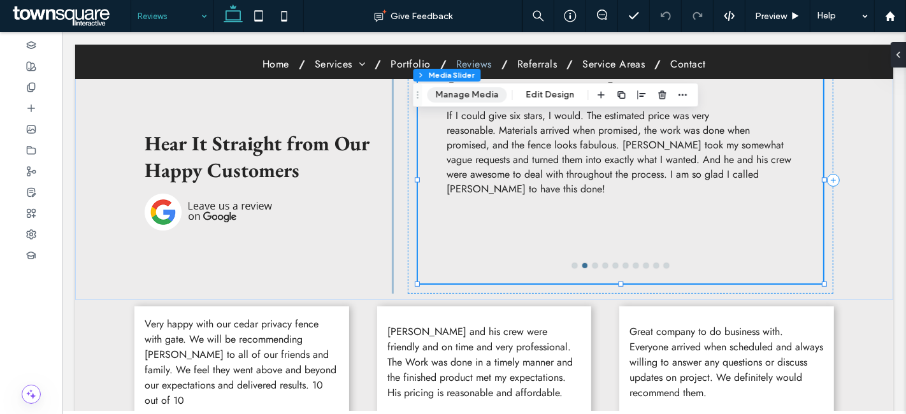
click at [468, 94] on button "Manage Media" at bounding box center [467, 94] width 80 height 15
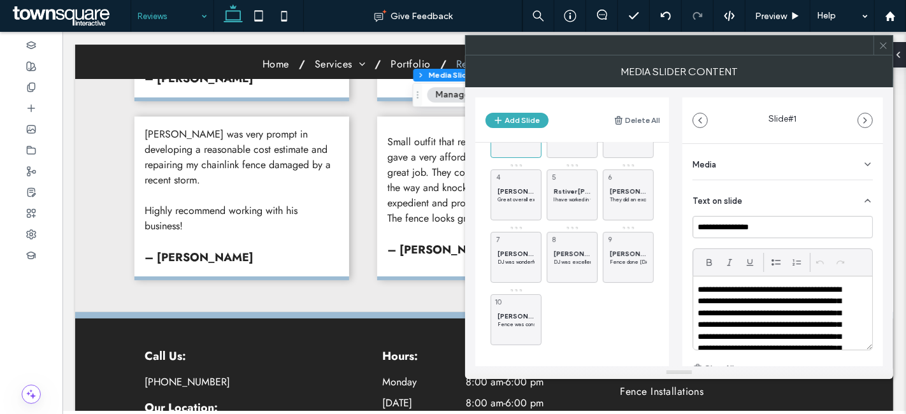
scroll to position [495, 0]
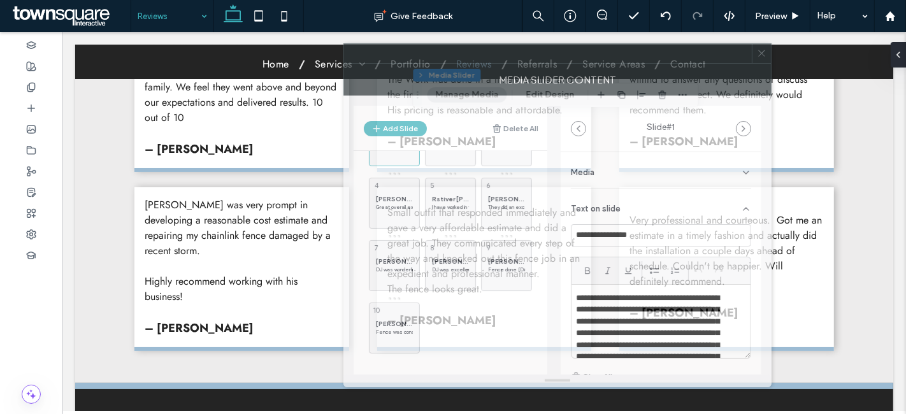
drag, startPoint x: 578, startPoint y: 48, endPoint x: 460, endPoint y: 55, distance: 118.1
click at [460, 55] on div at bounding box center [548, 53] width 408 height 19
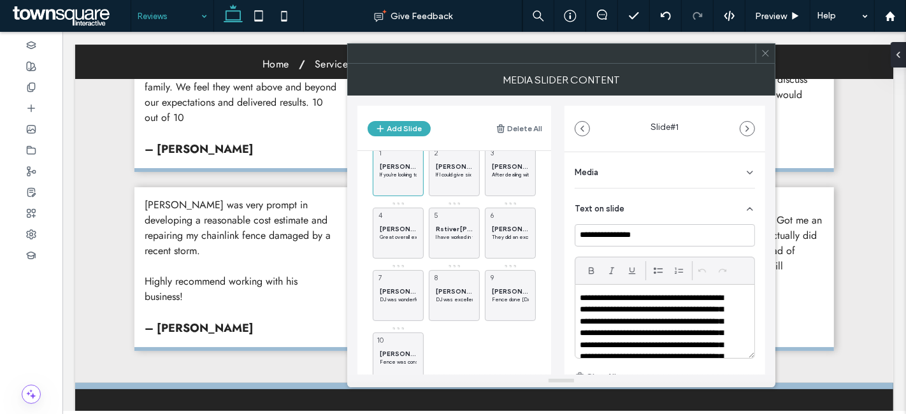
scroll to position [0, 0]
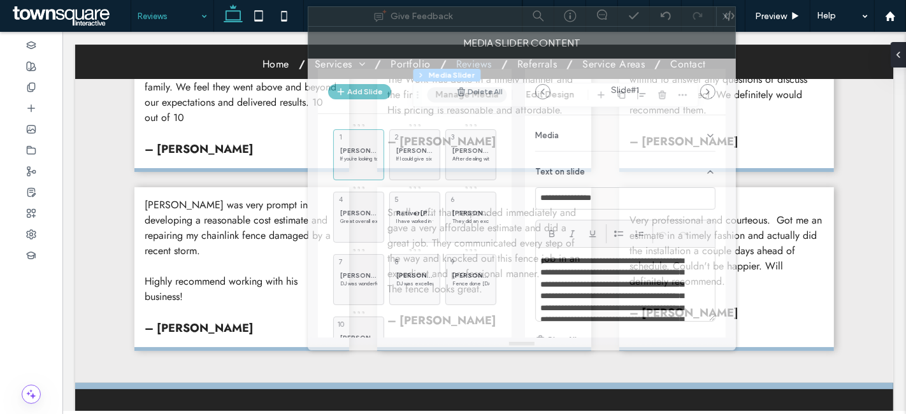
drag, startPoint x: 489, startPoint y: 61, endPoint x: 450, endPoint y: 18, distance: 58.1
click at [450, 18] on div at bounding box center [512, 16] width 408 height 19
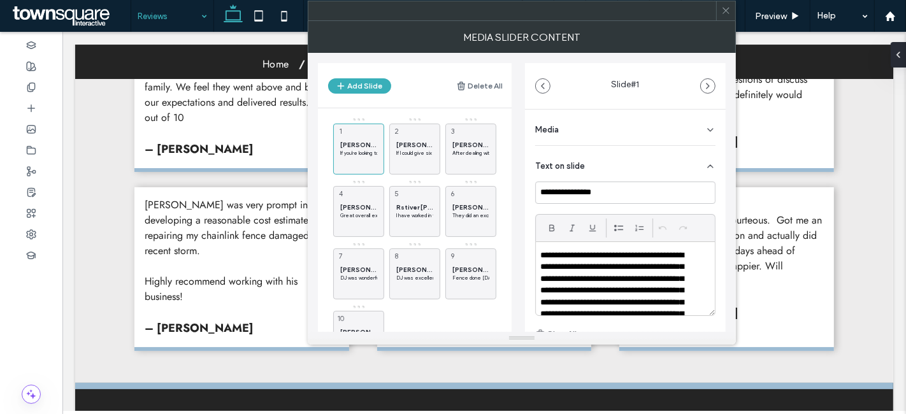
scroll to position [52, 0]
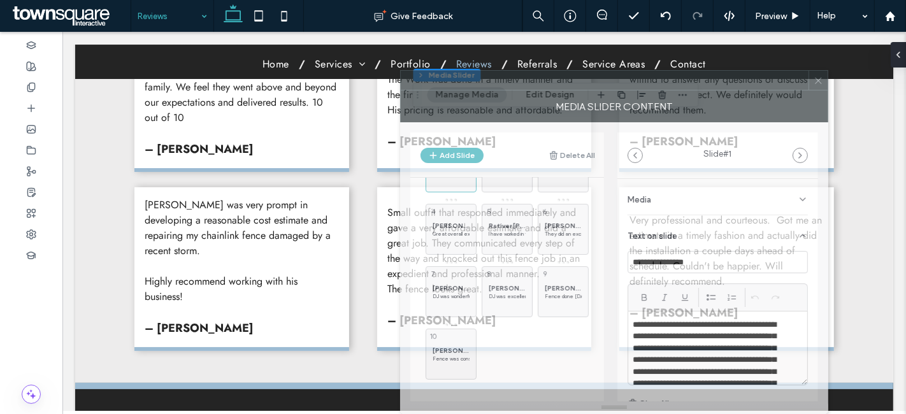
drag, startPoint x: 422, startPoint y: 18, endPoint x: 514, endPoint y: 104, distance: 125.7
click at [514, 104] on div "MEDIA SLIDER CONTENT Add Slide Delete All Anthony Gonzalez If you're looking to…" at bounding box center [614, 242] width 428 height 344
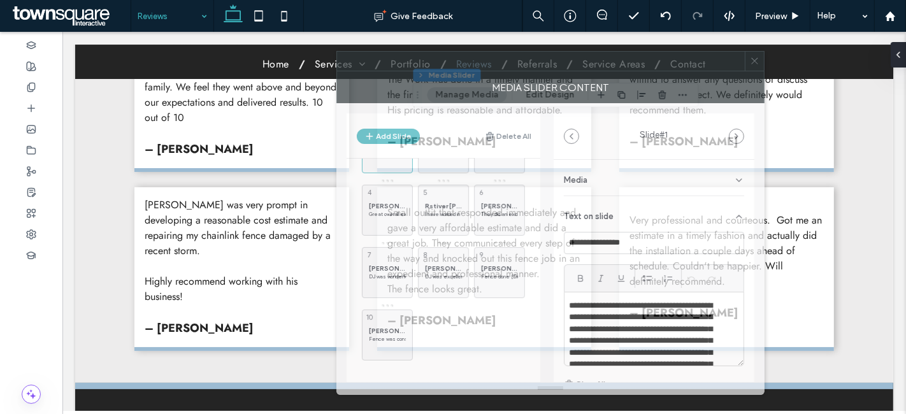
drag, startPoint x: 480, startPoint y: 87, endPoint x: 417, endPoint y: 68, distance: 66.5
click at [417, 68] on div at bounding box center [541, 61] width 408 height 19
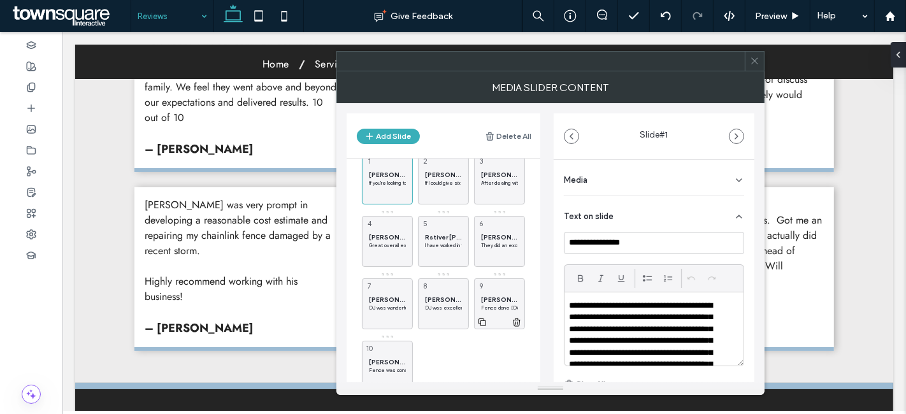
scroll to position [0, 0]
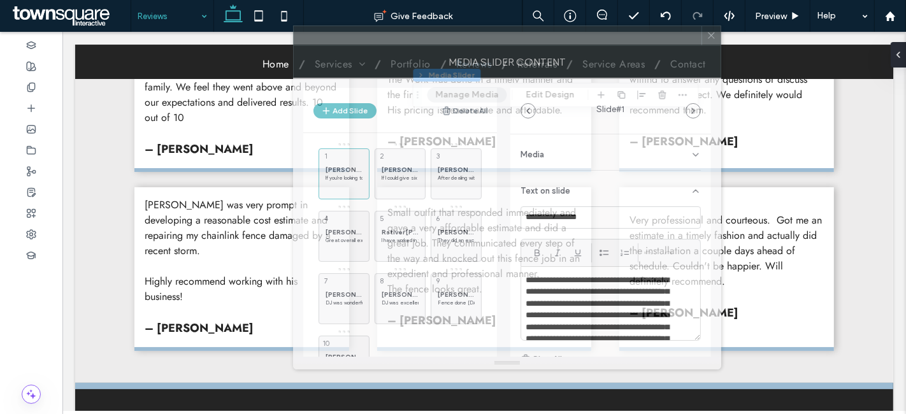
drag, startPoint x: 483, startPoint y: 64, endPoint x: 450, endPoint y: 34, distance: 43.7
click at [450, 34] on div at bounding box center [498, 35] width 408 height 19
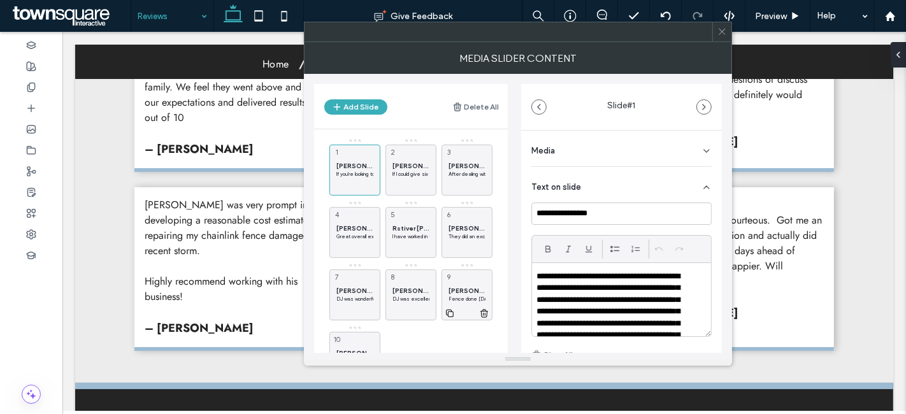
scroll to position [52, 0]
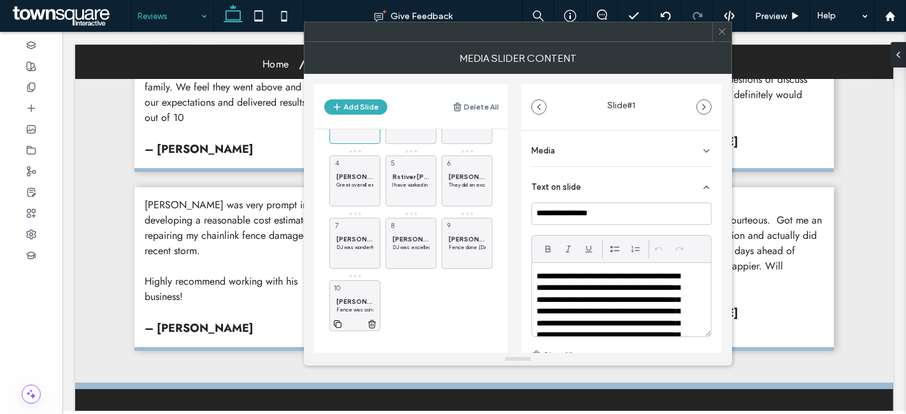
click at [355, 297] on span "Andrew Barna" at bounding box center [354, 301] width 37 height 8
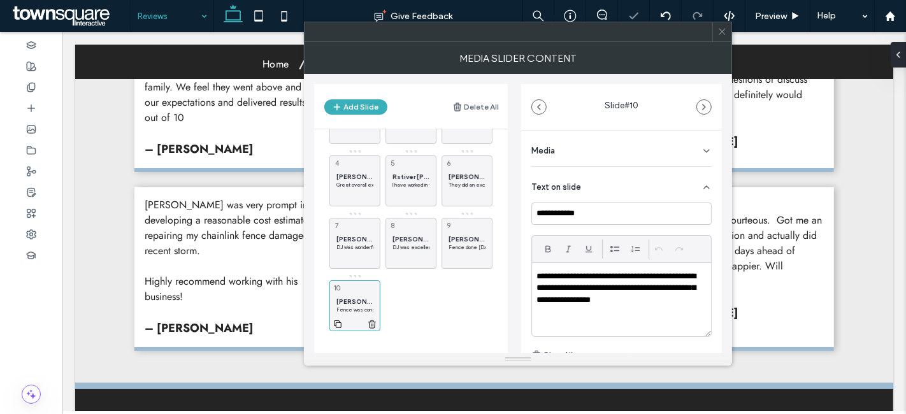
click at [337, 322] on icon at bounding box center [337, 323] width 10 height 11
click at [391, 323] on icon at bounding box center [394, 323] width 10 height 11
click at [407, 296] on div "Andrew Barna Fence was constructed well. Quote price was very reasonable and wo…" at bounding box center [410, 305] width 51 height 51
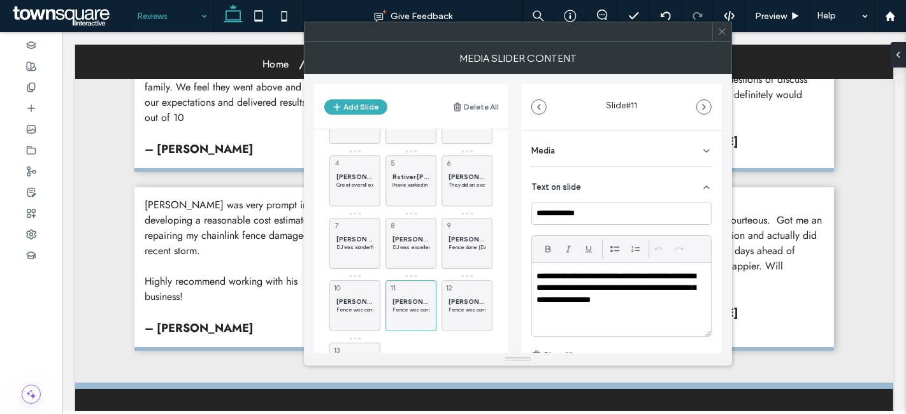
click at [609, 300] on p "**********" at bounding box center [618, 288] width 164 height 35
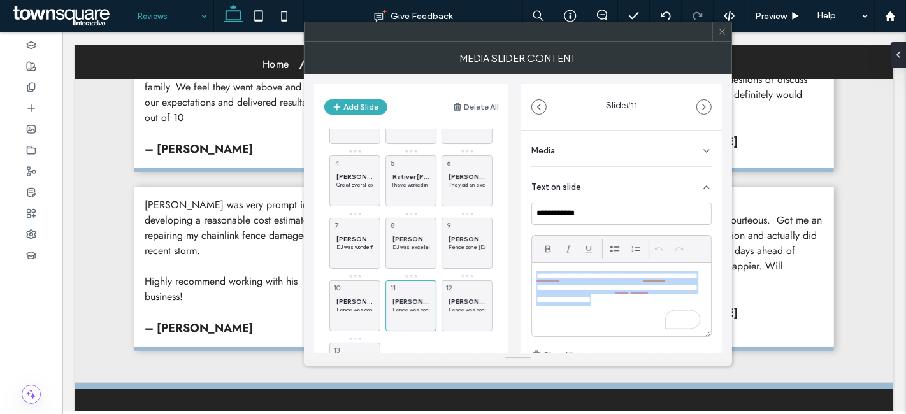
paste div
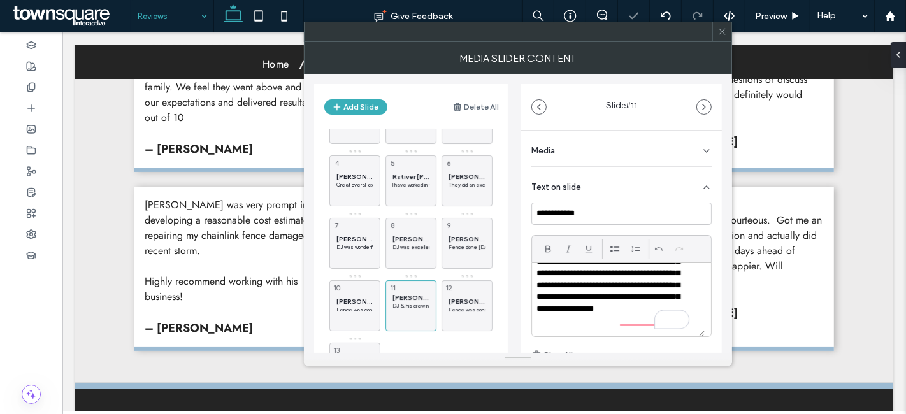
scroll to position [62, 0]
click at [617, 211] on input "**********" at bounding box center [621, 214] width 180 height 22
paste input
type input "**********"
click at [462, 299] on span "Andrew Barna" at bounding box center [466, 301] width 37 height 8
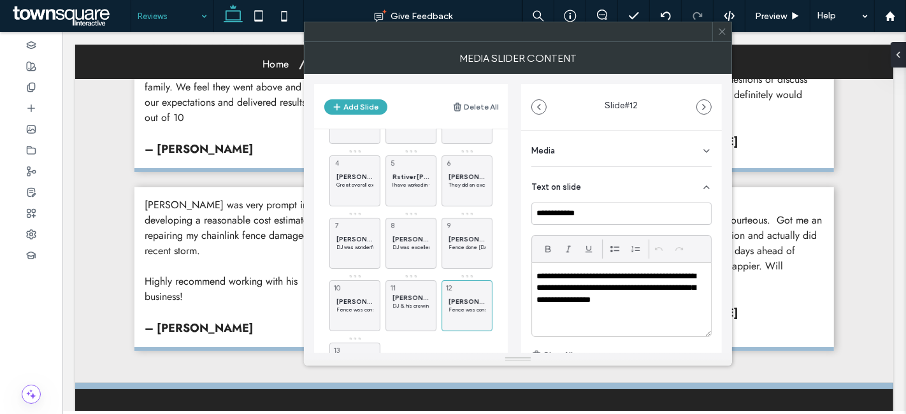
click at [621, 306] on div "**********" at bounding box center [621, 299] width 179 height 73
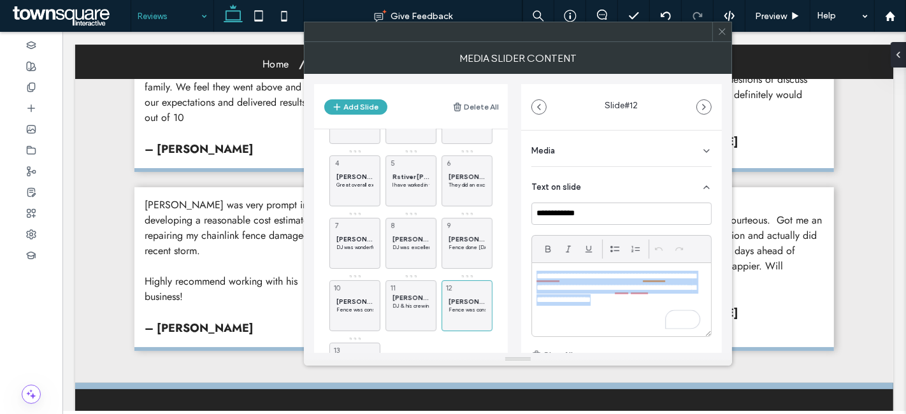
paste div
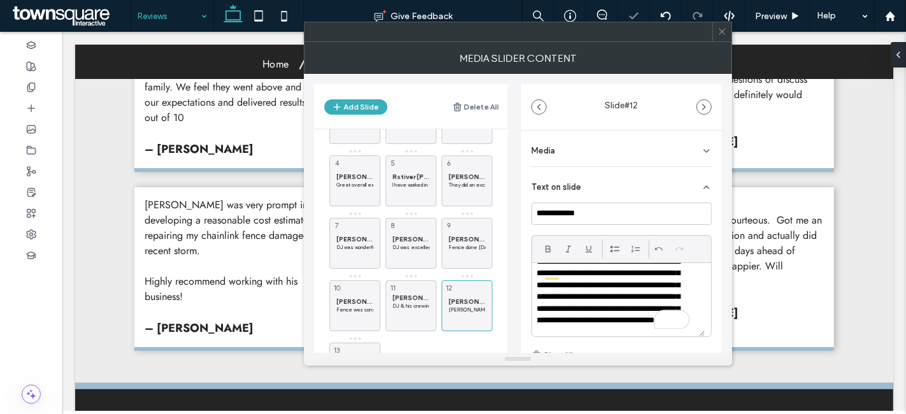
scroll to position [15, 0]
click at [597, 212] on input "**********" at bounding box center [621, 214] width 180 height 22
paste input
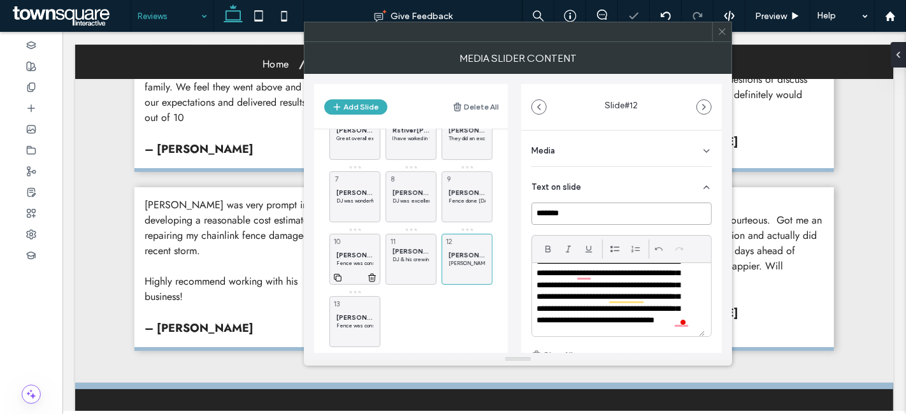
scroll to position [114, 0]
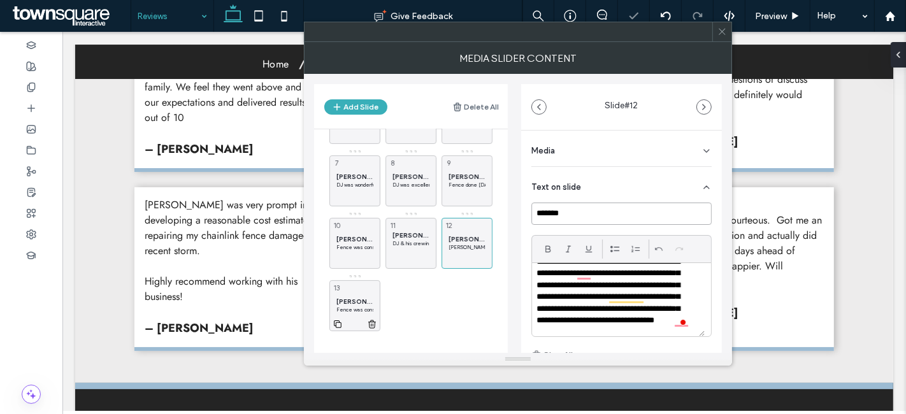
type input "*******"
click at [344, 301] on span "Andrew Barna" at bounding box center [354, 301] width 37 height 8
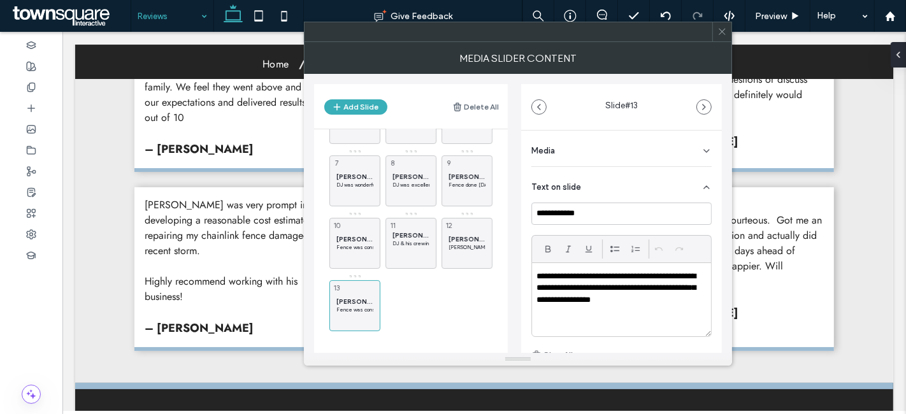
click at [604, 298] on p "**********" at bounding box center [618, 288] width 164 height 35
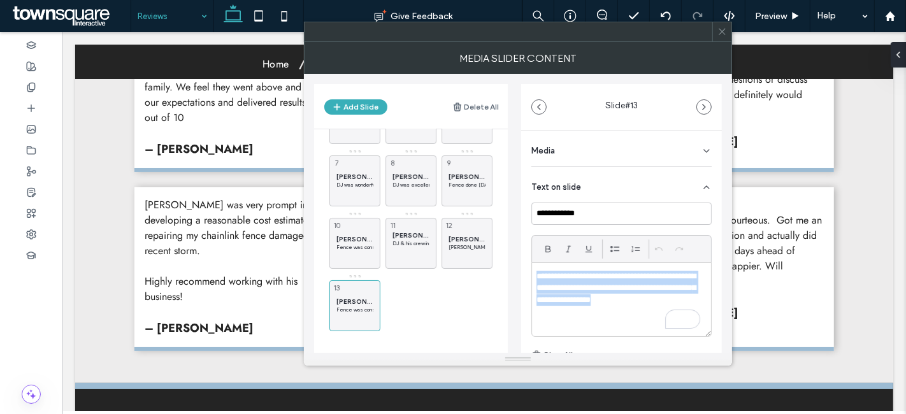
paste div
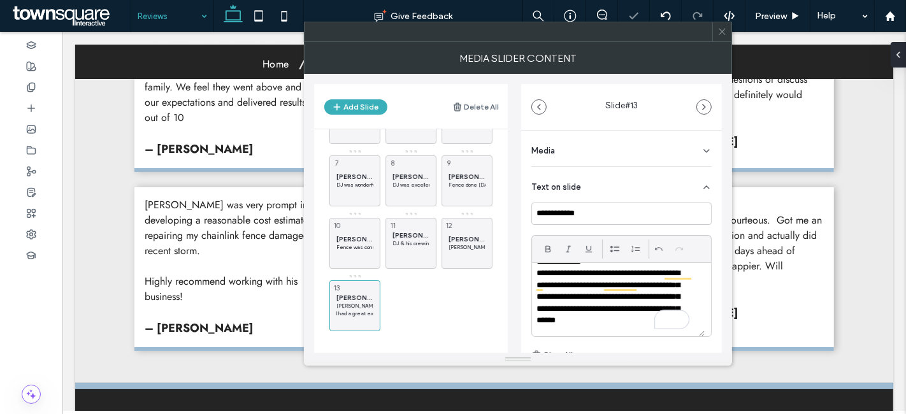
scroll to position [0, 0]
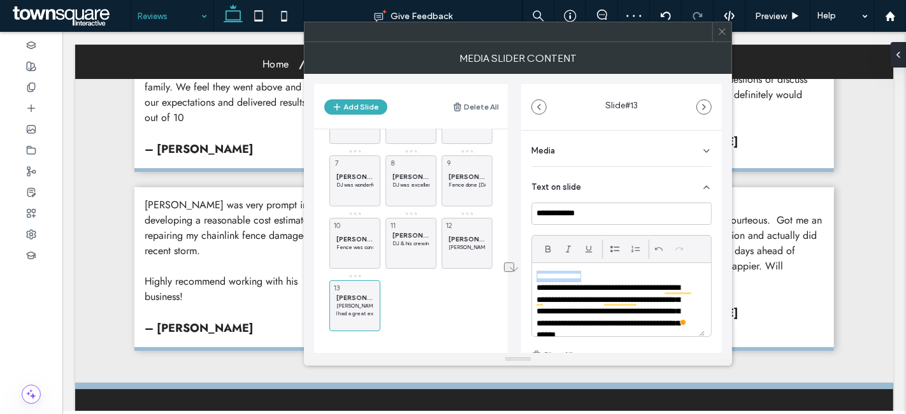
drag, startPoint x: 606, startPoint y: 275, endPoint x: 535, endPoint y: 272, distance: 70.8
click at [535, 272] on div "**********" at bounding box center [618, 300] width 173 height 74
copy p "**********"
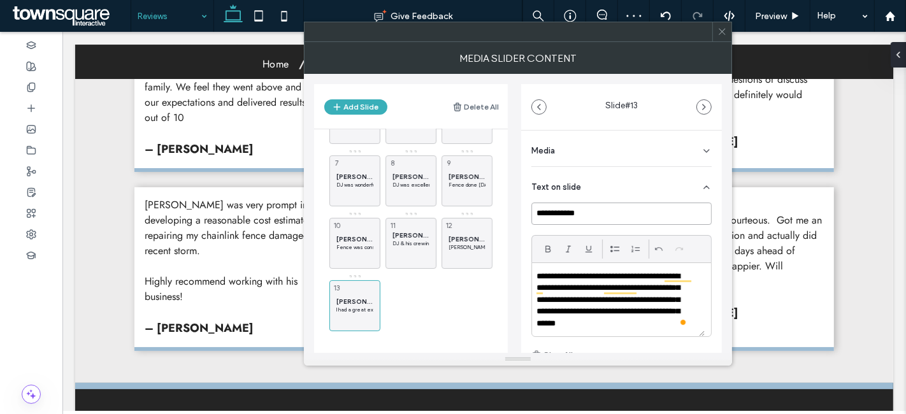
click at [613, 206] on input "**********" at bounding box center [621, 214] width 180 height 22
paste input "**"
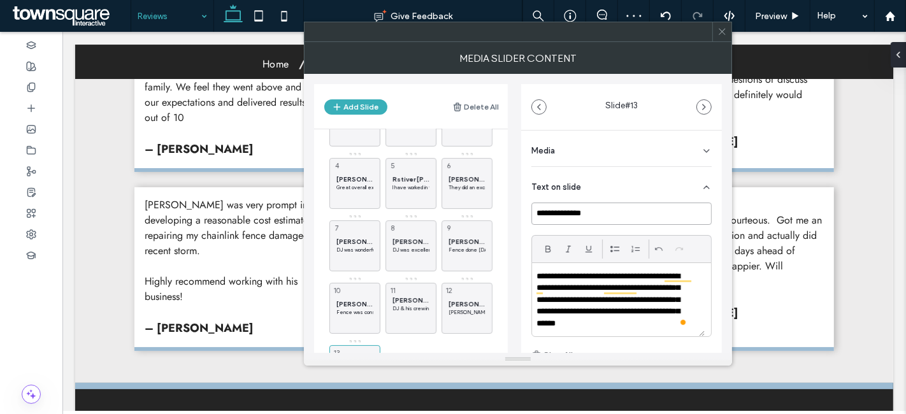
scroll to position [114, 0]
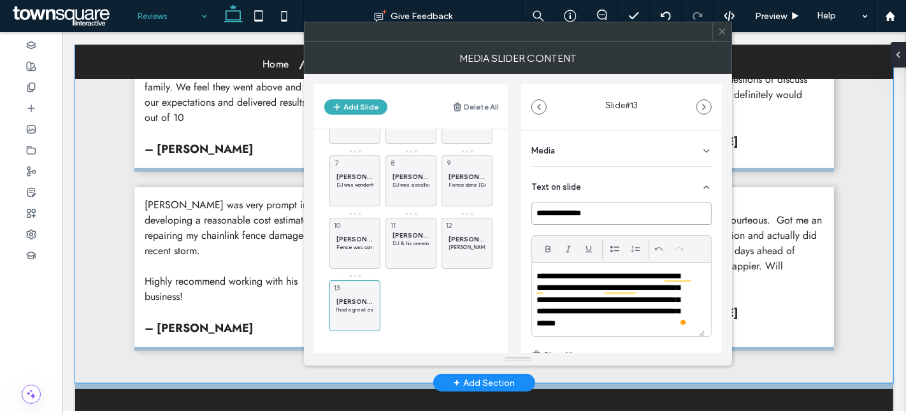
type input "**********"
click at [245, 346] on div "Very happy with our cedar privacy fence with gate. We will be recommending Burr…" at bounding box center [483, 200] width 764 height 366
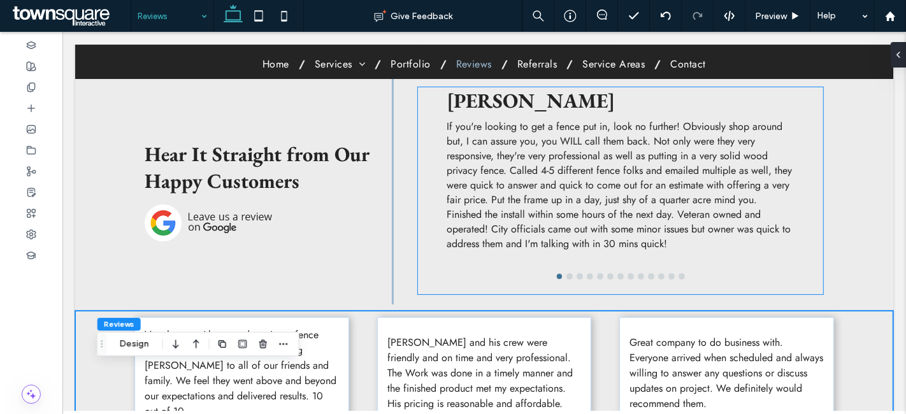
scroll to position [212, 0]
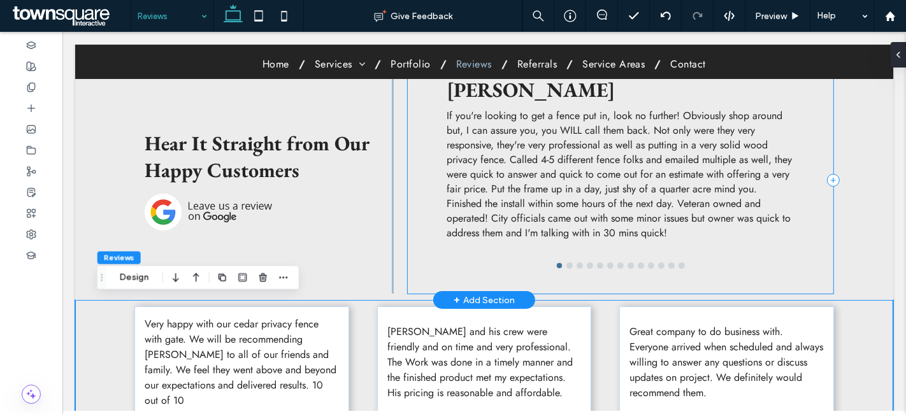
click at [606, 285] on div "Marjorie Flood I had a great experience with Dale putting in my cedar fence fol…" at bounding box center [619, 179] width 425 height 227
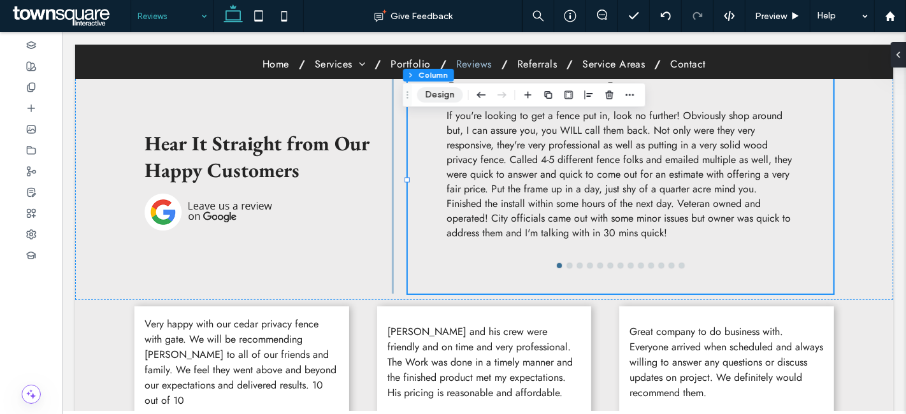
click at [438, 91] on button "Design" at bounding box center [440, 94] width 46 height 15
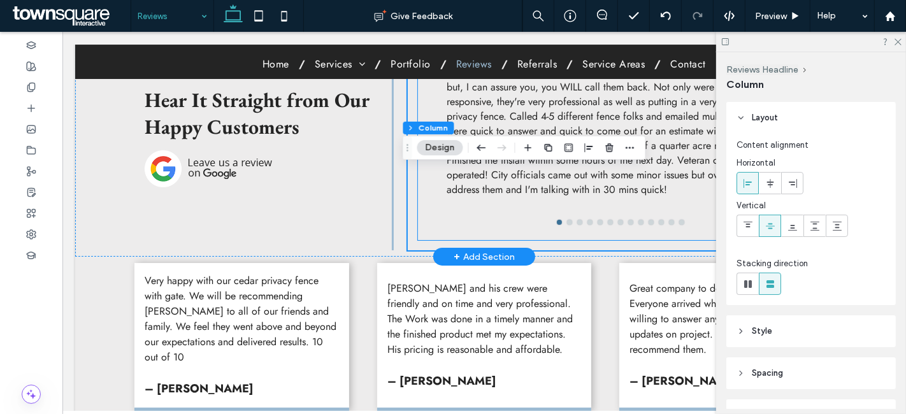
scroll to position [283, 0]
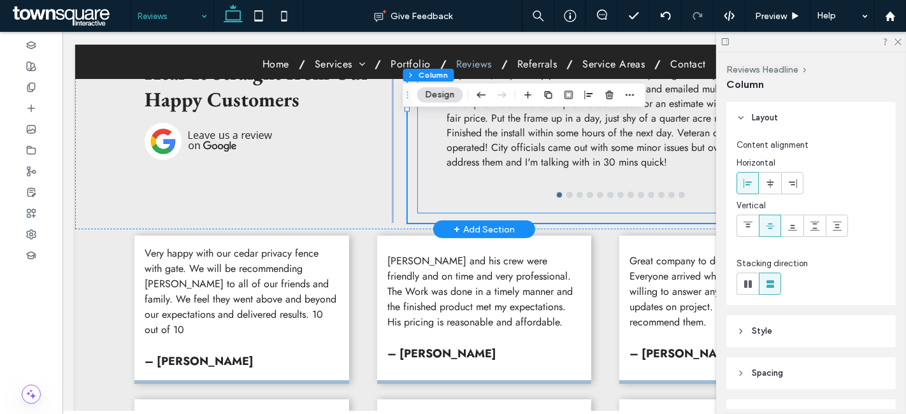
click at [525, 167] on div "Anthony Gonzalez If you're looking to get a fence put in, look no further! Obvi…" at bounding box center [620, 109] width 348 height 207
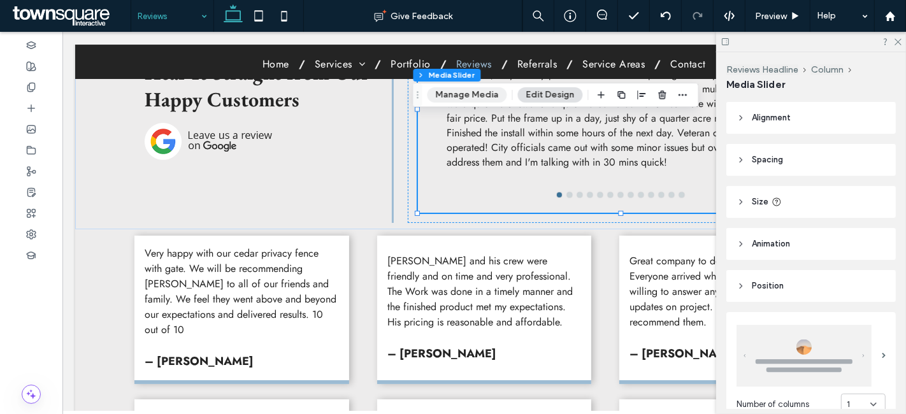
click at [484, 101] on button "Manage Media" at bounding box center [467, 94] width 80 height 15
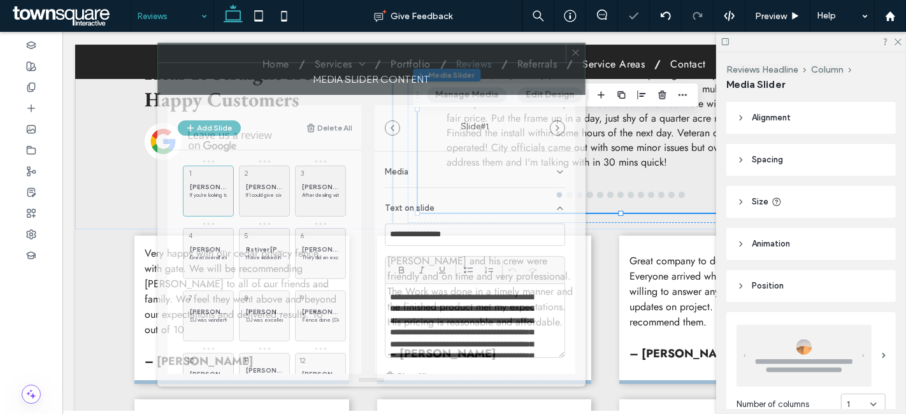
drag, startPoint x: 587, startPoint y: 46, endPoint x: 205, endPoint y: 54, distance: 382.2
click at [205, 54] on div at bounding box center [362, 52] width 408 height 19
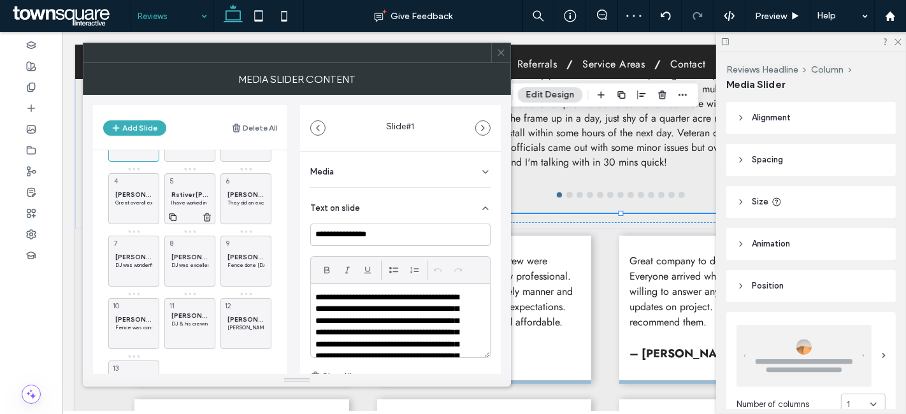
scroll to position [114, 0]
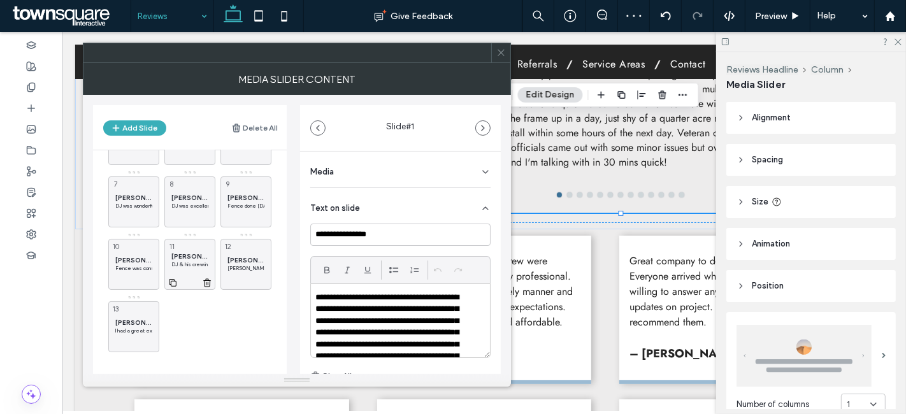
click at [185, 253] on span "Maria Patino" at bounding box center [189, 256] width 37 height 8
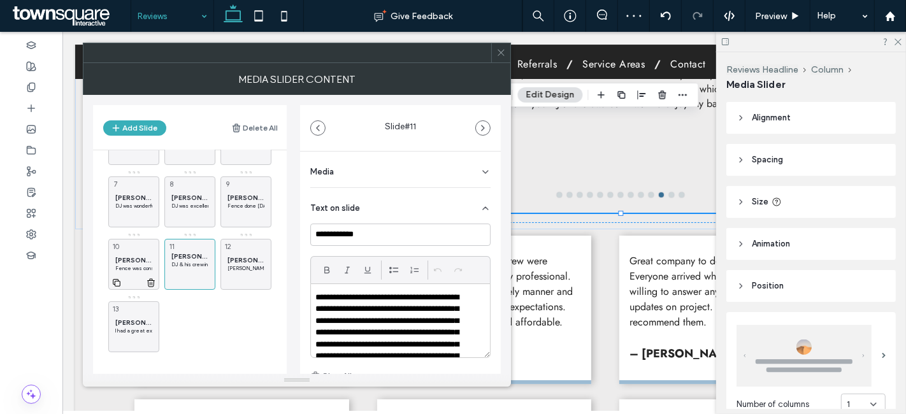
click at [135, 264] on p "Fence was constructed well. Quote price was very reasonable and work was done q…" at bounding box center [133, 268] width 37 height 8
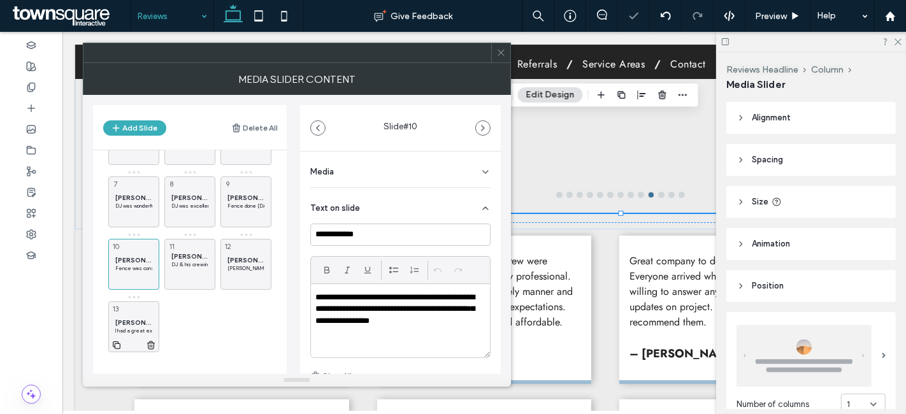
click at [123, 330] on p "I had a great experience with Dale putting in my cedar fence following storm da…" at bounding box center [133, 331] width 37 height 8
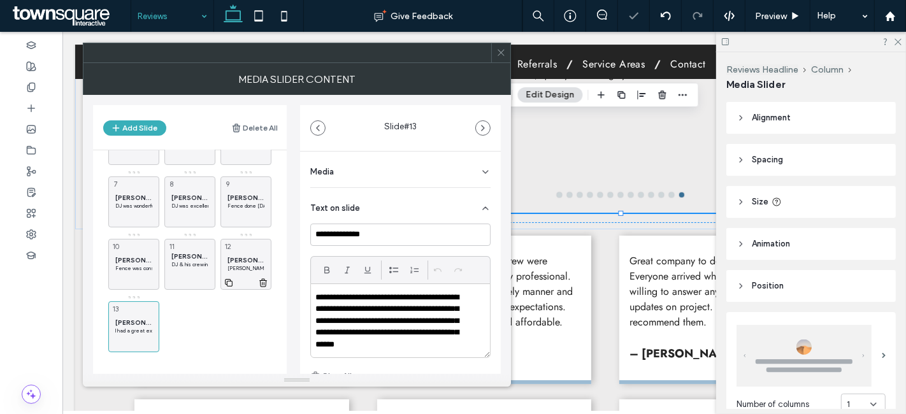
click at [238, 253] on div "Julie S Burrows Construction finished our fence in one day and it’s perfect. Th…" at bounding box center [245, 264] width 51 height 51
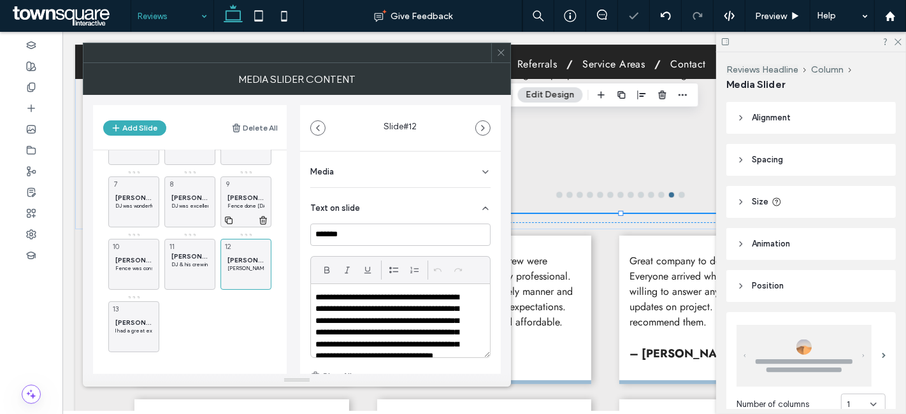
click at [239, 196] on span "Shelly Sholl" at bounding box center [245, 198] width 37 height 8
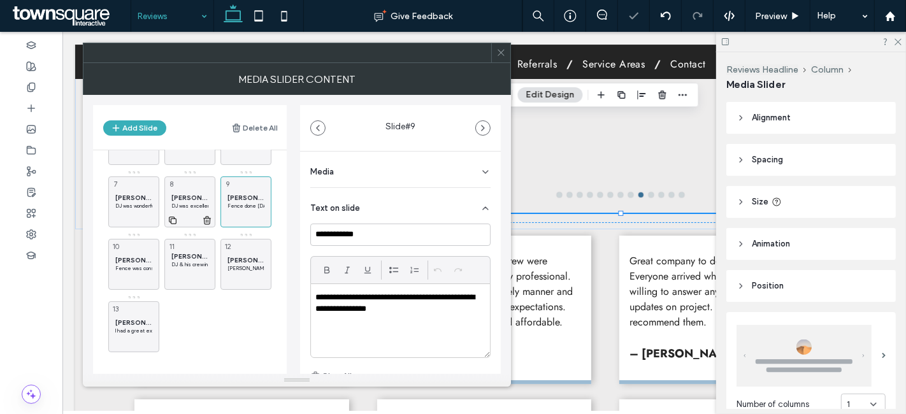
click at [183, 197] on span "Elizabeth Randall" at bounding box center [189, 198] width 37 height 8
click at [123, 197] on span "Molly Lautenslager" at bounding box center [133, 198] width 37 height 8
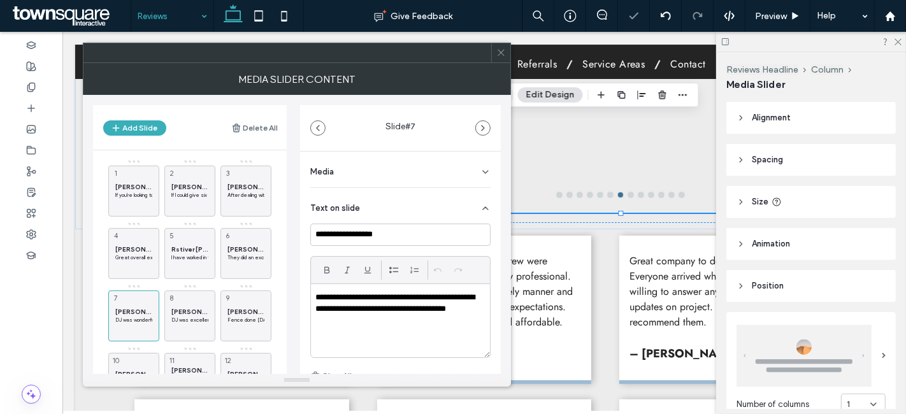
scroll to position [0, 0]
click at [234, 245] on span "Rita Hannahs" at bounding box center [245, 249] width 37 height 8
click at [185, 248] on span "Rstiver Stiver" at bounding box center [189, 249] width 37 height 8
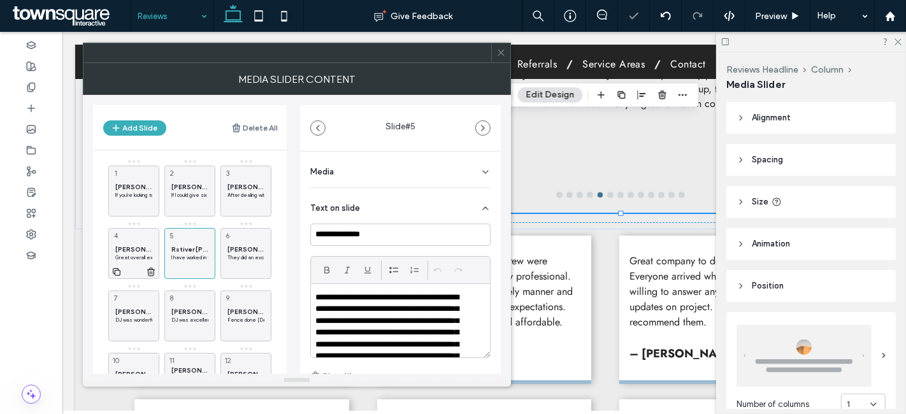
click at [129, 248] on span "Sean Henry" at bounding box center [133, 249] width 37 height 8
click at [236, 191] on p "After dealing with several other companies not taking my needs into considerati…" at bounding box center [245, 195] width 37 height 8
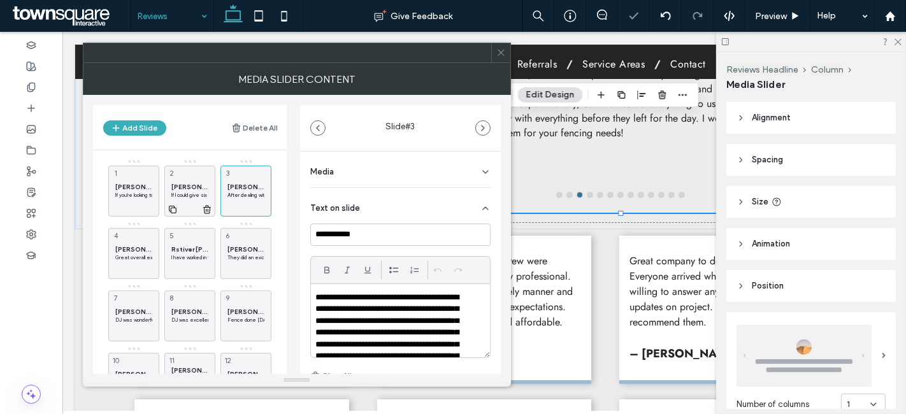
click at [187, 187] on span "Marty Siegrist" at bounding box center [189, 187] width 37 height 8
click at [132, 191] on p "If you're looking to get a fence put in, look no further! Obviously shop around…" at bounding box center [133, 195] width 37 height 8
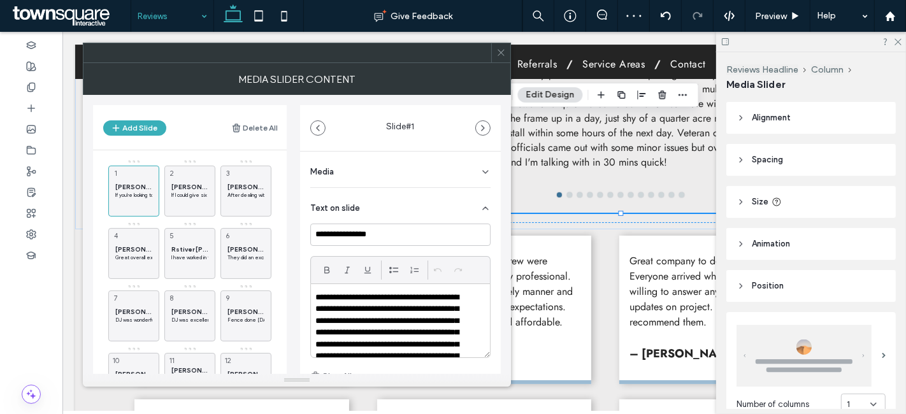
click at [500, 59] on span at bounding box center [501, 52] width 10 height 19
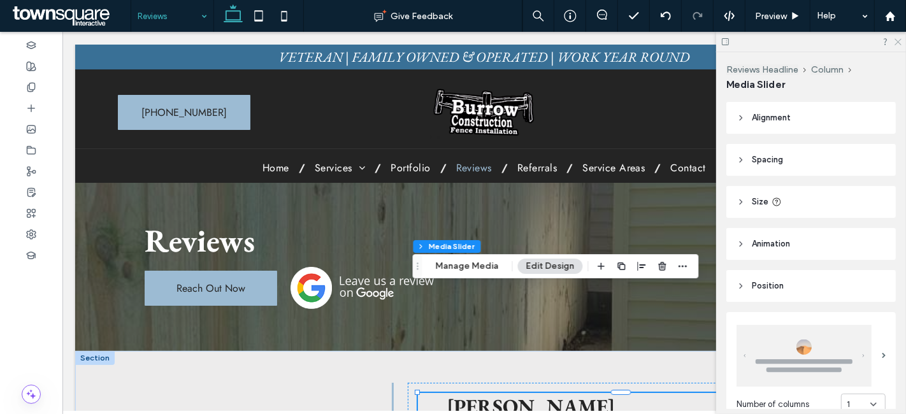
click at [897, 42] on use at bounding box center [897, 42] width 7 height 7
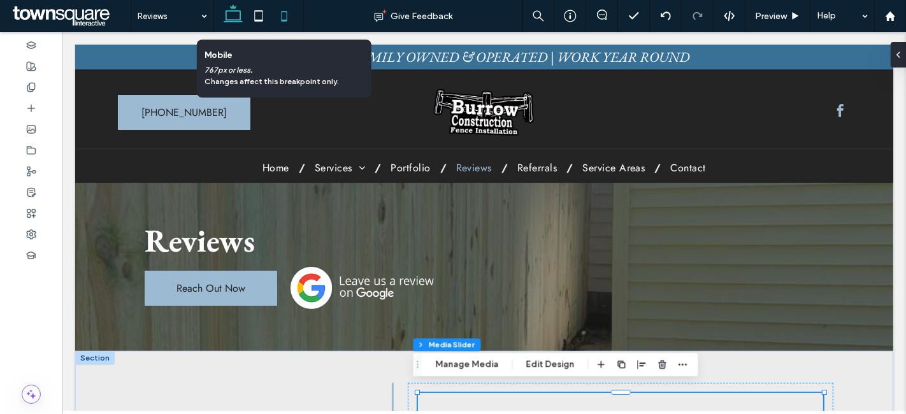
click at [285, 16] on icon at bounding box center [283, 15] width 25 height 25
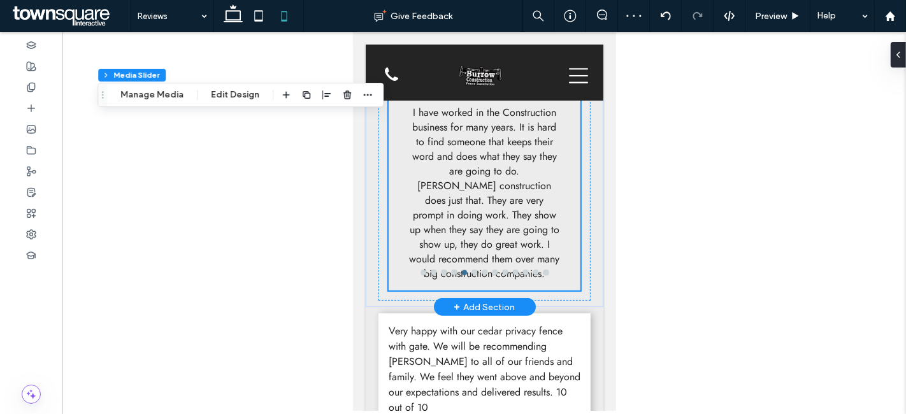
scroll to position [355, 0]
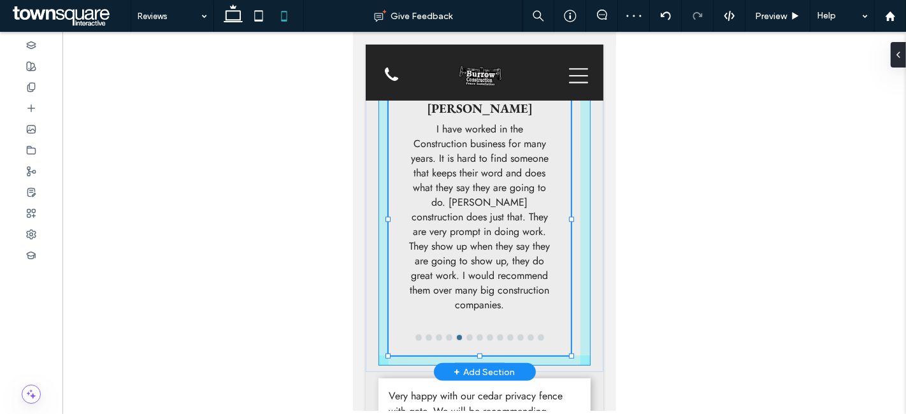
drag, startPoint x: 478, startPoint y: 287, endPoint x: 477, endPoint y: 320, distance: 32.5
click at [477, 320] on div "Hear It Straight from Our Happy Customers Marjorie Flood I had a great experien…" at bounding box center [484, 156] width 238 height 431
type input "***"
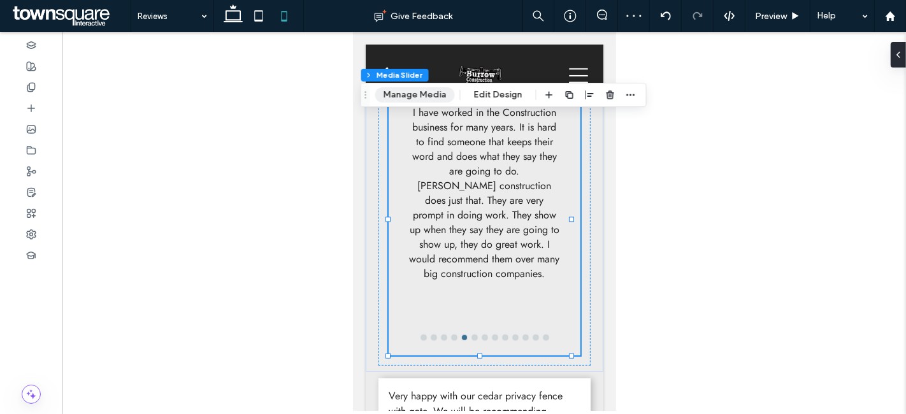
click at [418, 94] on button "Manage Media" at bounding box center [415, 94] width 80 height 15
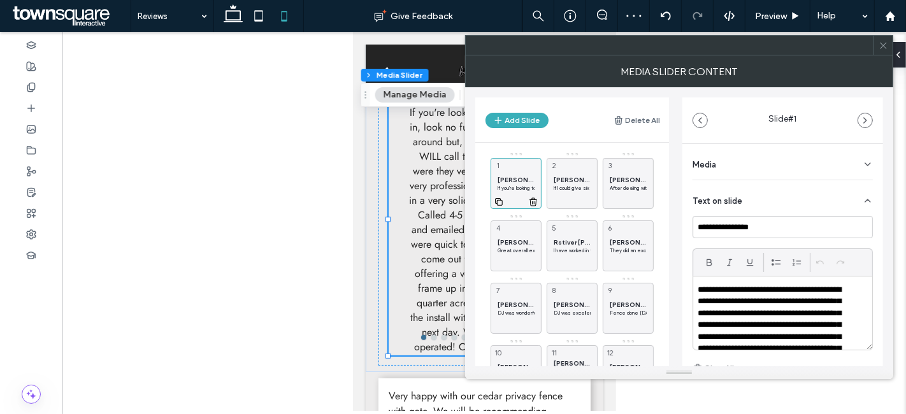
click at [524, 178] on span "Anthony Gonzalez" at bounding box center [515, 180] width 37 height 8
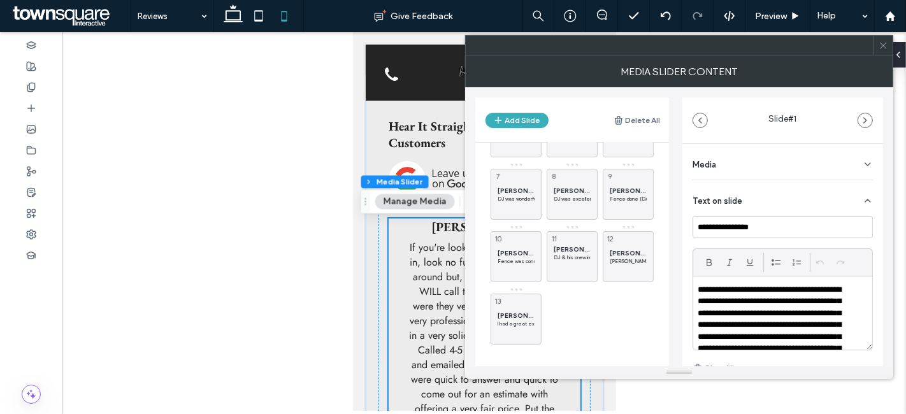
scroll to position [213, 0]
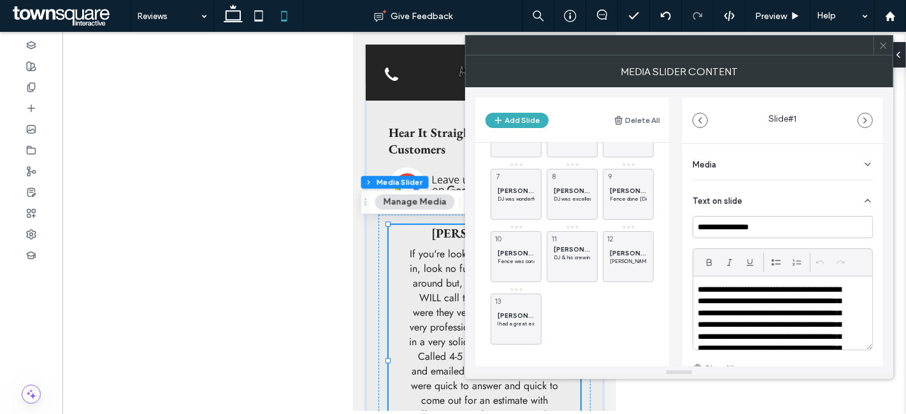
click at [881, 48] on icon at bounding box center [883, 46] width 10 height 10
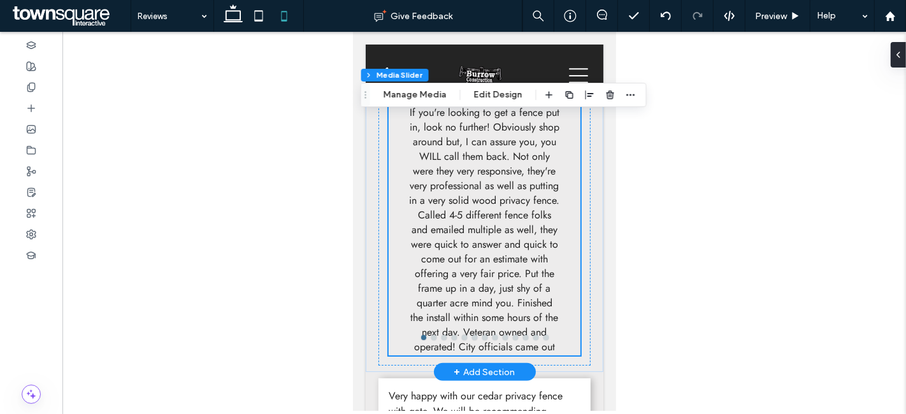
scroll to position [425, 0]
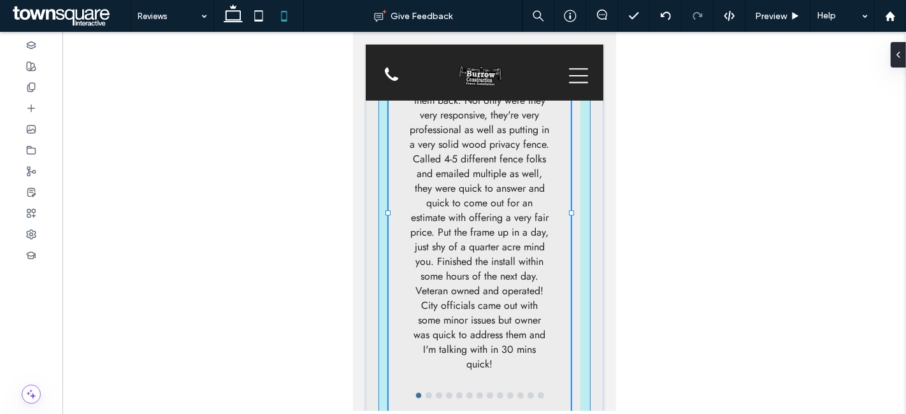
drag, startPoint x: 476, startPoint y: 283, endPoint x: 473, endPoint y: 348, distance: 65.0
click at [473, 348] on div "Hear It Straight from Our Happy Customers Marjorie Flood I had a great experien…" at bounding box center [484, 150] width 238 height 560
type input "***"
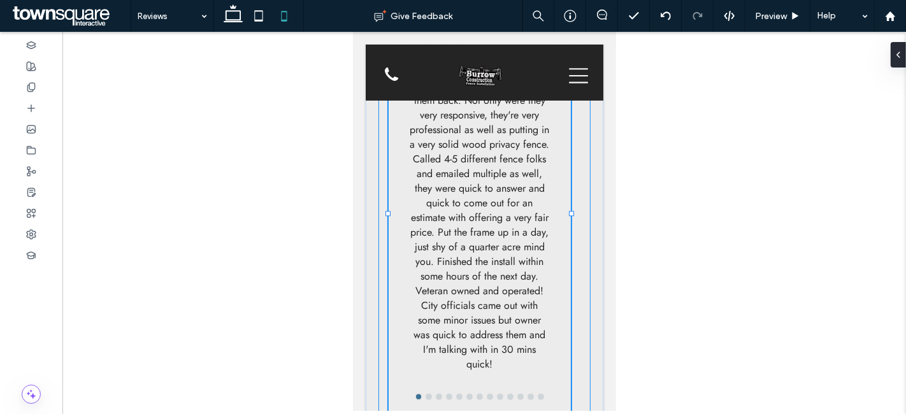
type input "***"
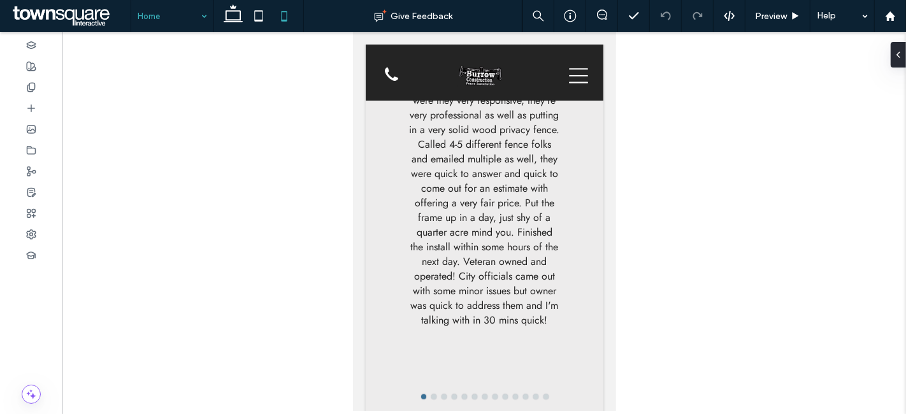
type input "***"
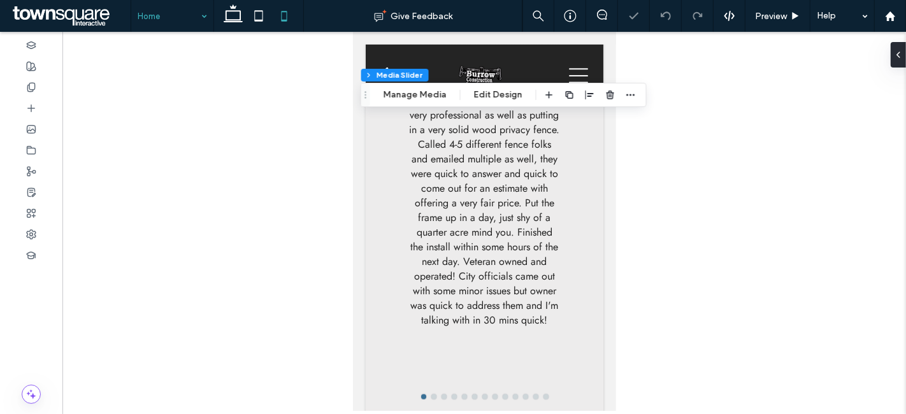
click at [311, 213] on div at bounding box center [483, 221] width 843 height 379
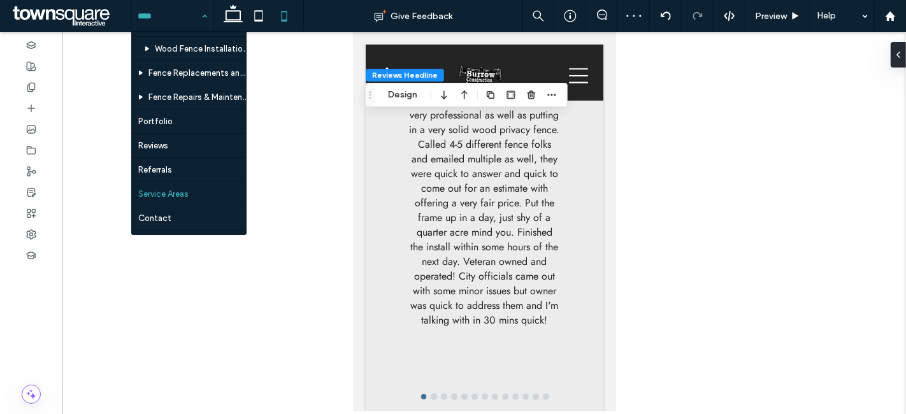
scroll to position [64, 0]
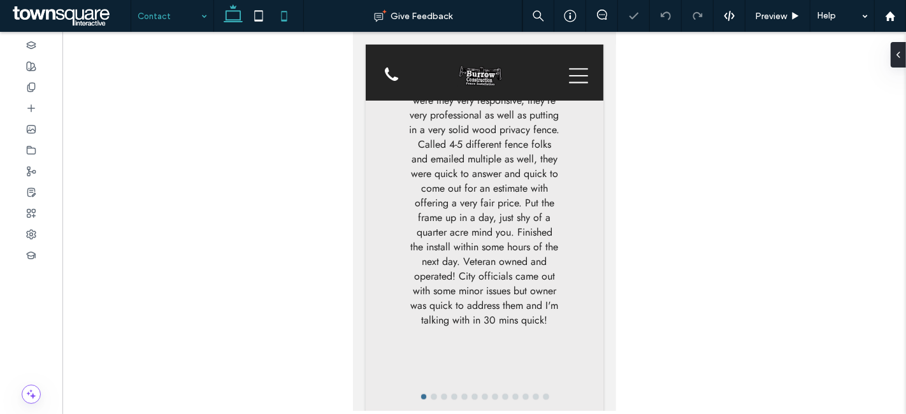
click at [232, 20] on use at bounding box center [233, 13] width 19 height 18
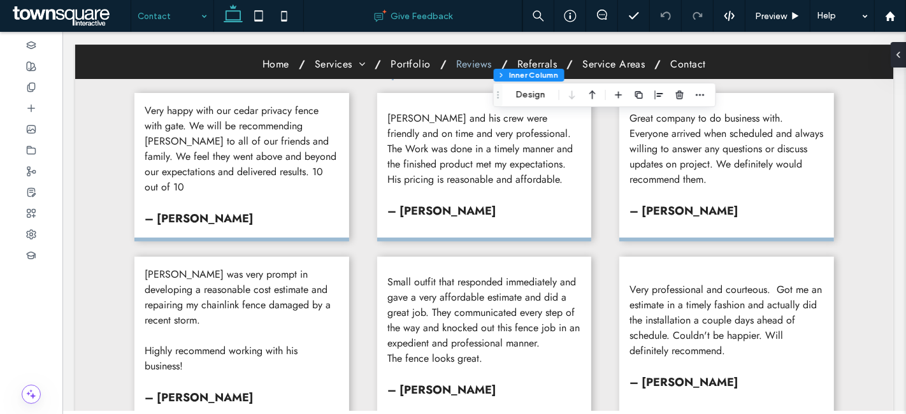
type input "**"
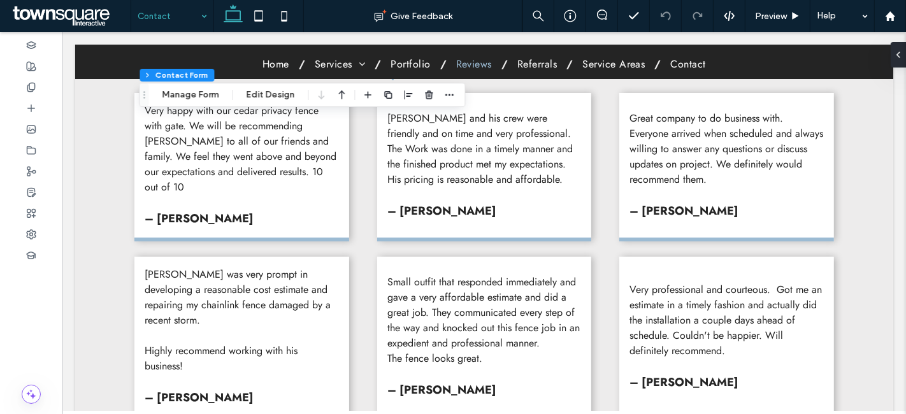
drag, startPoint x: 207, startPoint y: 97, endPoint x: 217, endPoint y: 105, distance: 13.1
click at [207, 96] on button "Manage Form" at bounding box center [189, 94] width 73 height 15
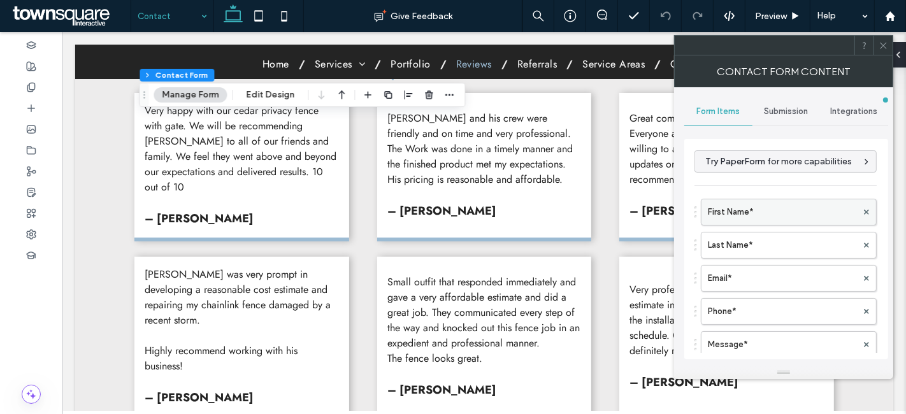
click at [743, 217] on label "First Name*" at bounding box center [782, 211] width 149 height 25
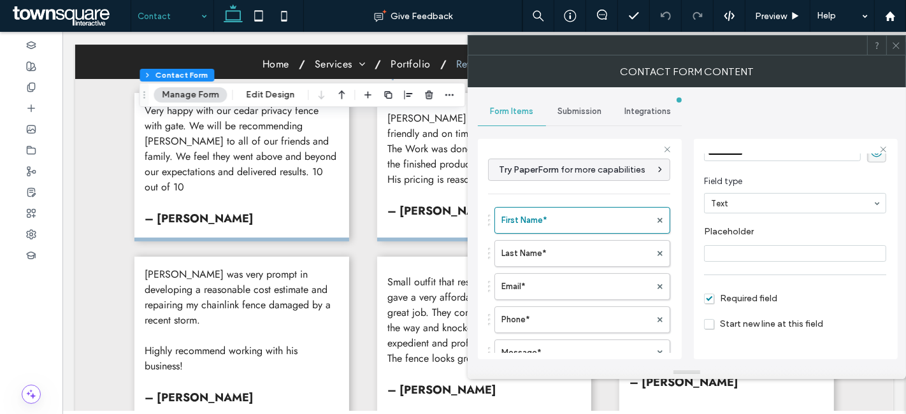
scroll to position [88, 0]
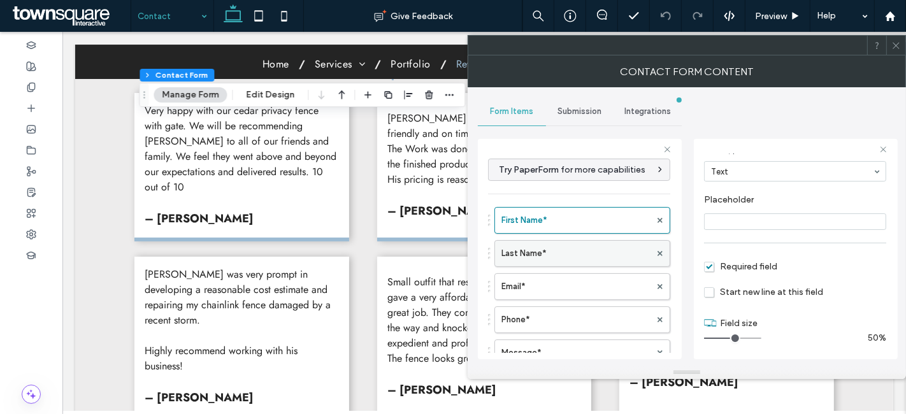
click at [527, 248] on label "Last Name*" at bounding box center [575, 253] width 149 height 25
click at [533, 277] on label "Email*" at bounding box center [575, 286] width 149 height 25
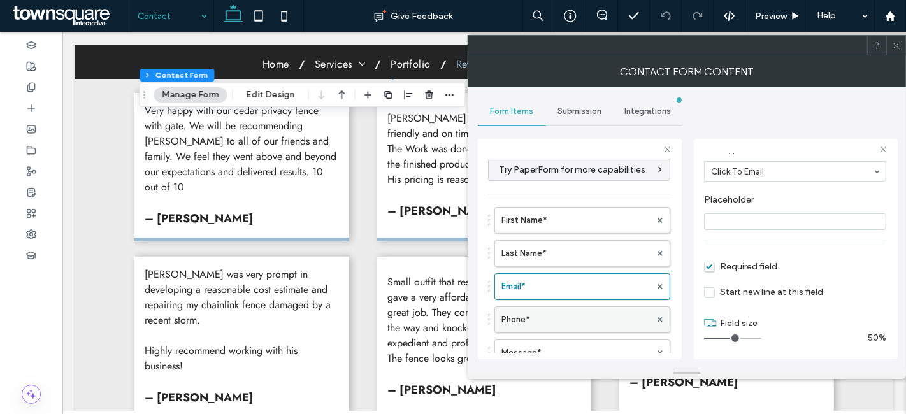
click at [535, 311] on label "Phone*" at bounding box center [575, 319] width 149 height 25
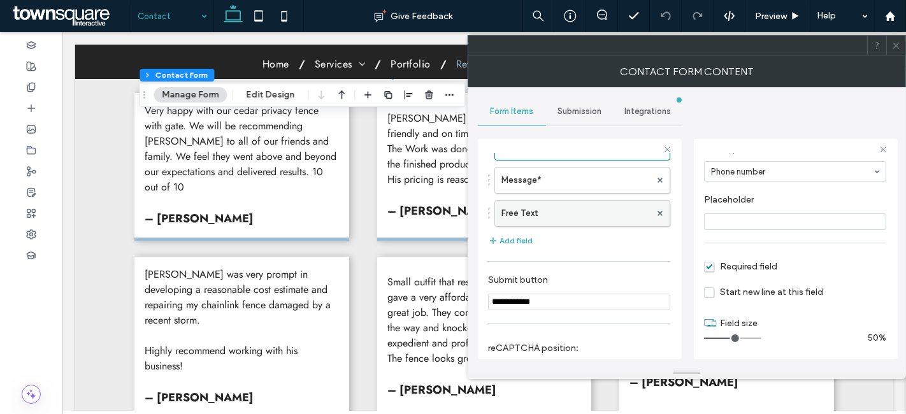
scroll to position [141, 0]
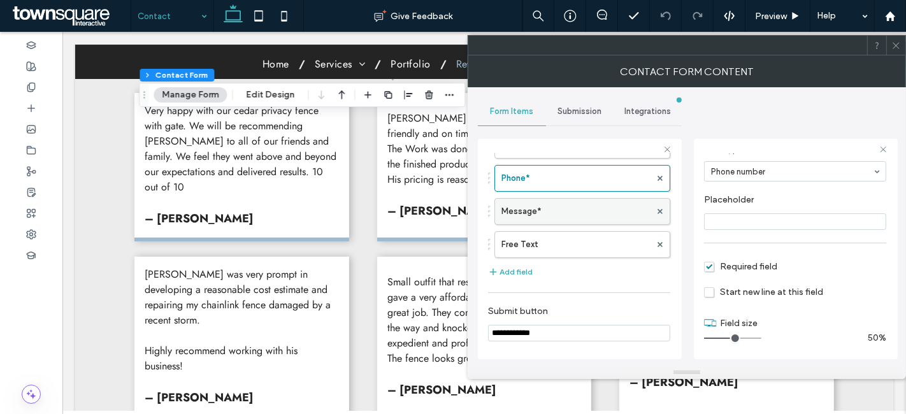
click at [541, 199] on label "Message*" at bounding box center [575, 211] width 149 height 25
type input "**"
click at [581, 115] on span "Submission" at bounding box center [579, 111] width 44 height 10
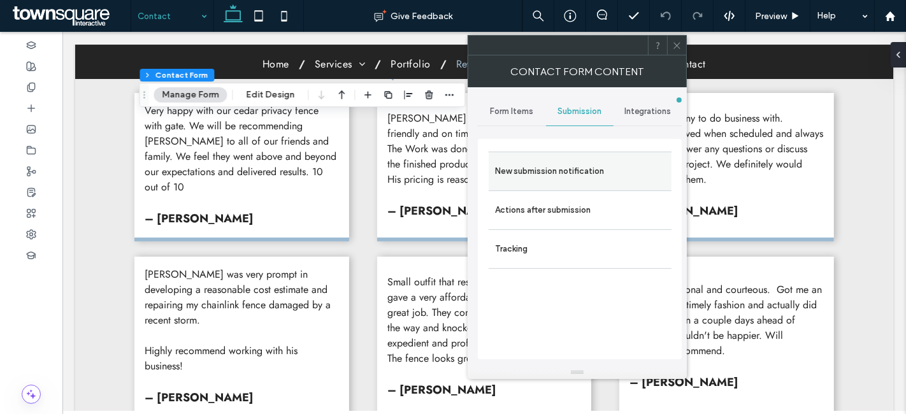
click at [543, 177] on label "New submission notification" at bounding box center [580, 171] width 170 height 25
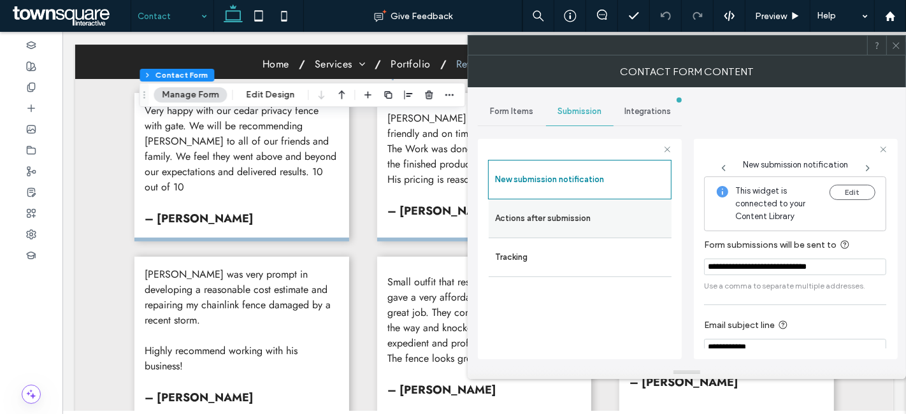
click at [537, 213] on label "Actions after submission" at bounding box center [580, 218] width 170 height 25
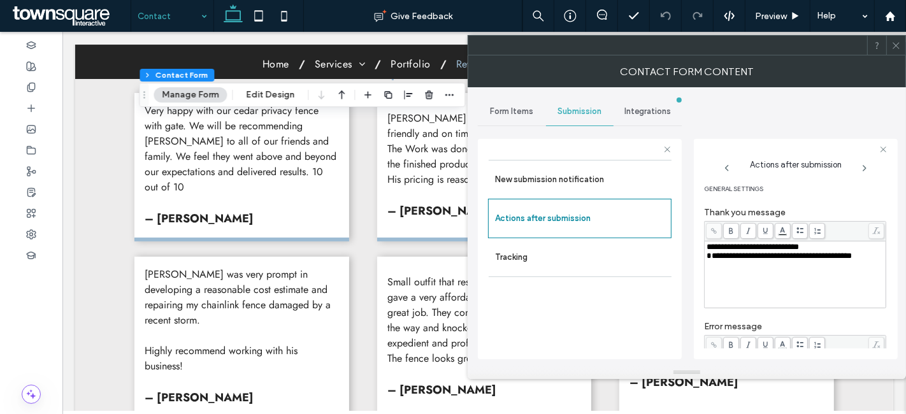
scroll to position [218, 0]
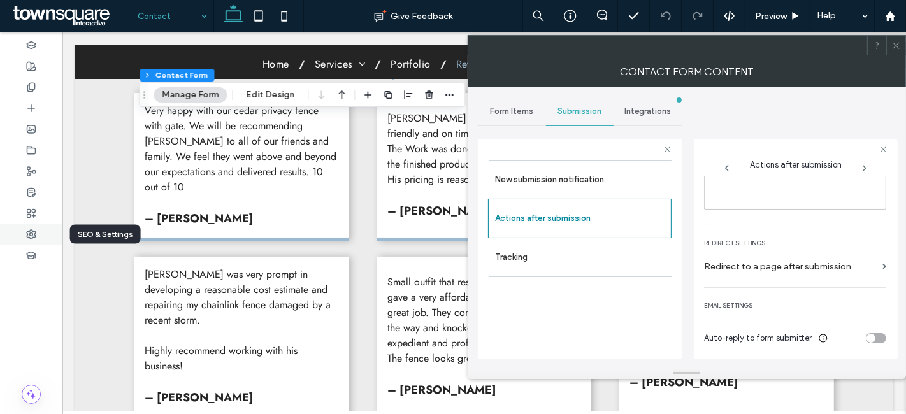
click at [32, 234] on use at bounding box center [31, 234] width 9 height 9
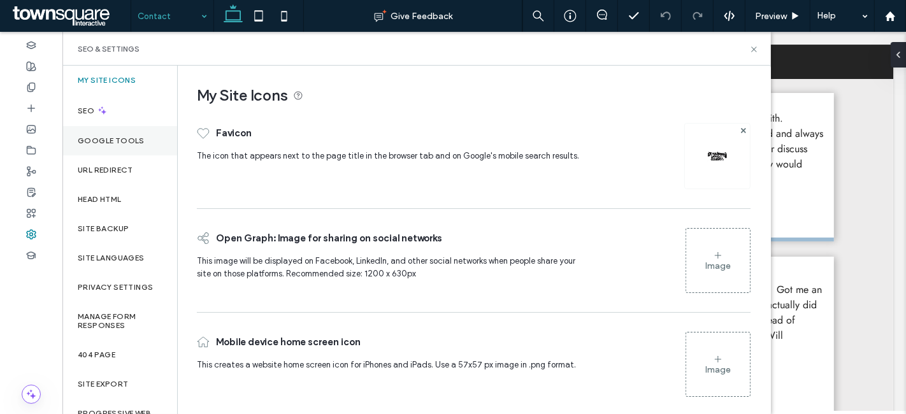
click at [131, 148] on div "Google Tools" at bounding box center [119, 140] width 115 height 29
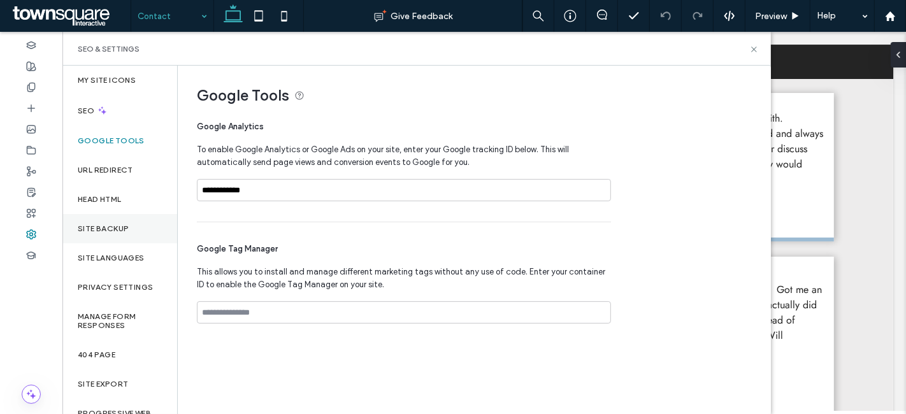
click at [116, 225] on label "Site Backup" at bounding box center [103, 228] width 51 height 9
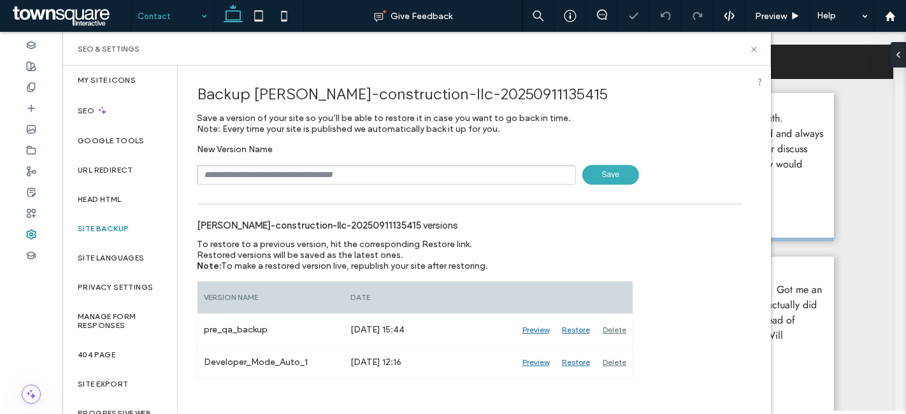
click at [270, 176] on input "text" at bounding box center [386, 175] width 379 height 20
type input "**********"
click at [601, 168] on span "Save" at bounding box center [610, 175] width 57 height 20
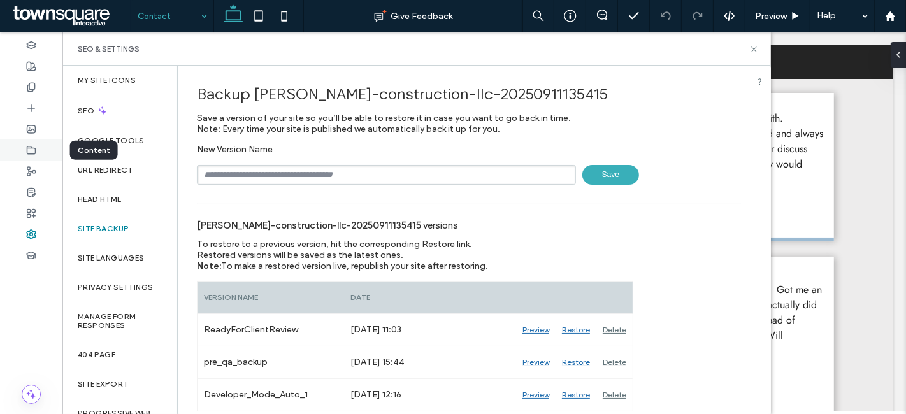
click at [31, 146] on use at bounding box center [31, 150] width 8 height 8
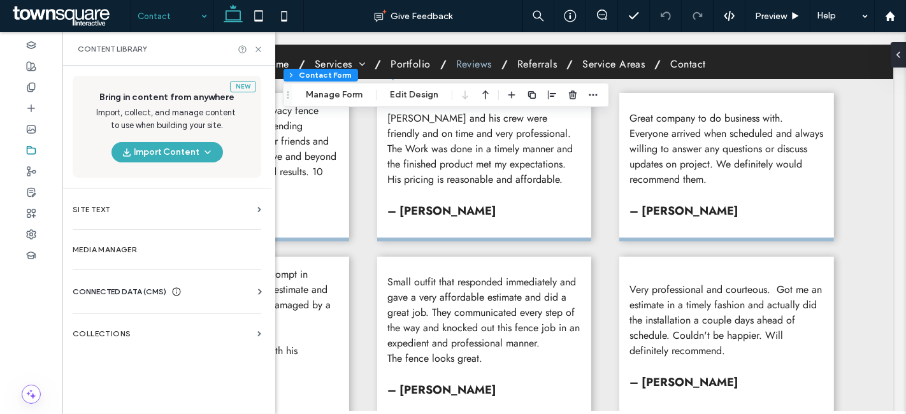
click at [106, 285] on span "CONNECTED DATA (CMS)" at bounding box center [120, 291] width 94 height 13
drag, startPoint x: 115, startPoint y: 317, endPoint x: 122, endPoint y: 318, distance: 6.5
click at [115, 318] on label "Business Info" at bounding box center [169, 322] width 173 height 9
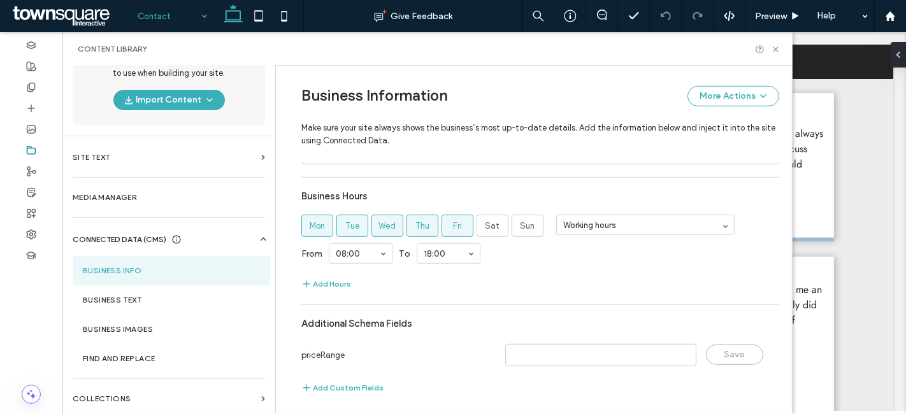
scroll to position [688, 0]
click at [196, 305] on section "Business Text" at bounding box center [171, 299] width 197 height 29
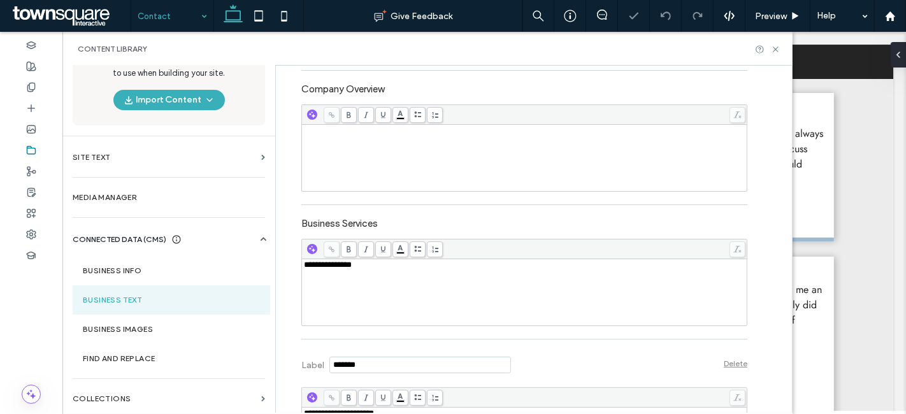
scroll to position [540, 0]
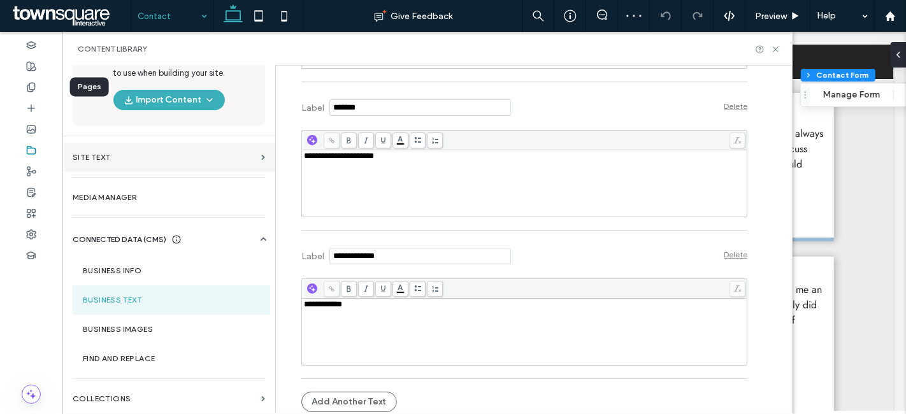
drag, startPoint x: 37, startPoint y: 82, endPoint x: 129, endPoint y: 166, distance: 124.0
click at [37, 82] on div at bounding box center [31, 86] width 62 height 21
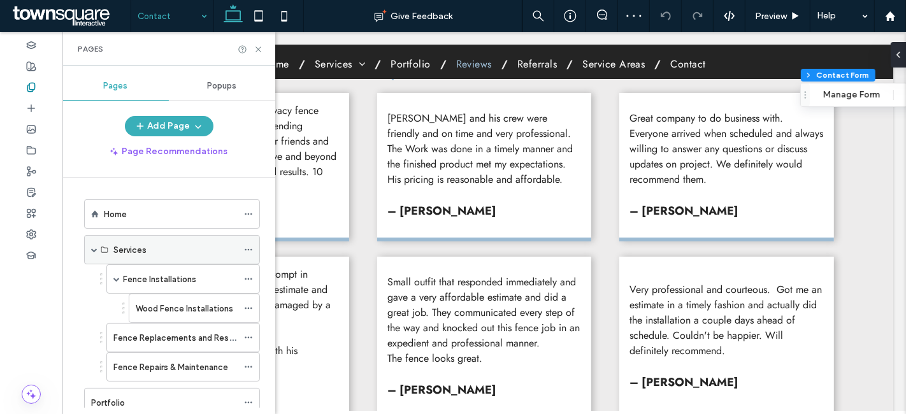
click at [247, 248] on icon at bounding box center [248, 249] width 9 height 9
click at [252, 278] on use at bounding box center [248, 279] width 7 height 2
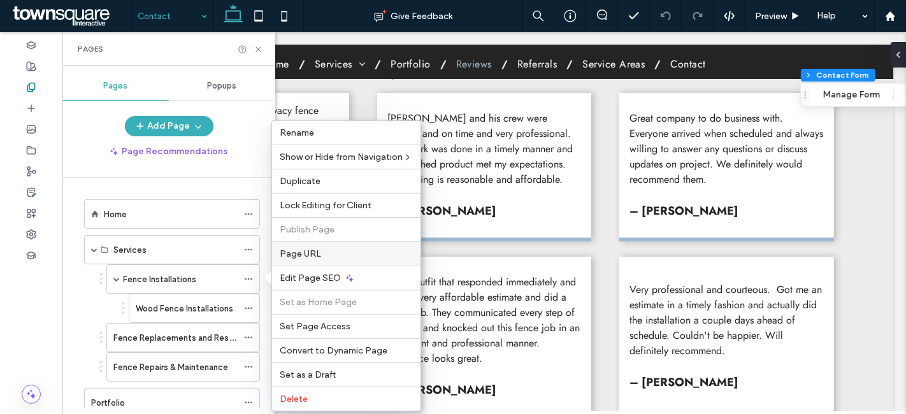
click at [295, 255] on span "Page URL" at bounding box center [300, 253] width 41 height 11
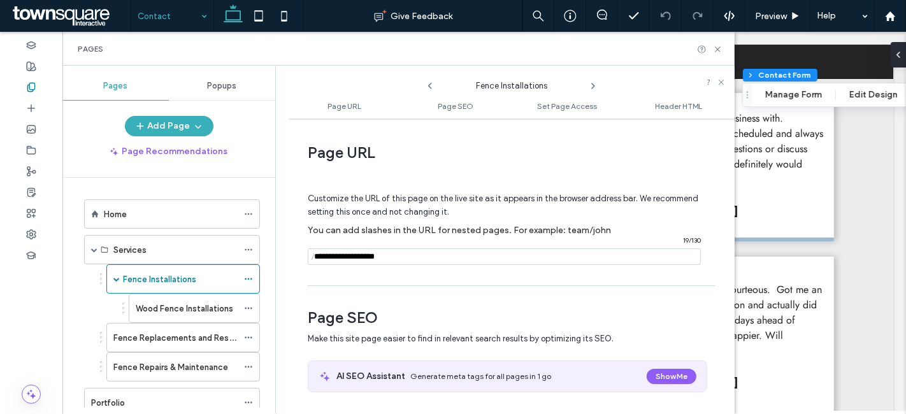
click at [594, 83] on icon at bounding box center [593, 86] width 10 height 10
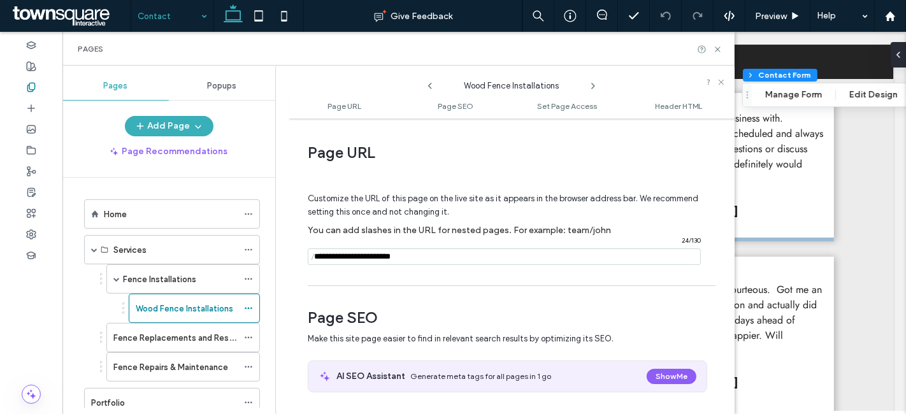
click at [590, 82] on icon at bounding box center [593, 86] width 10 height 10
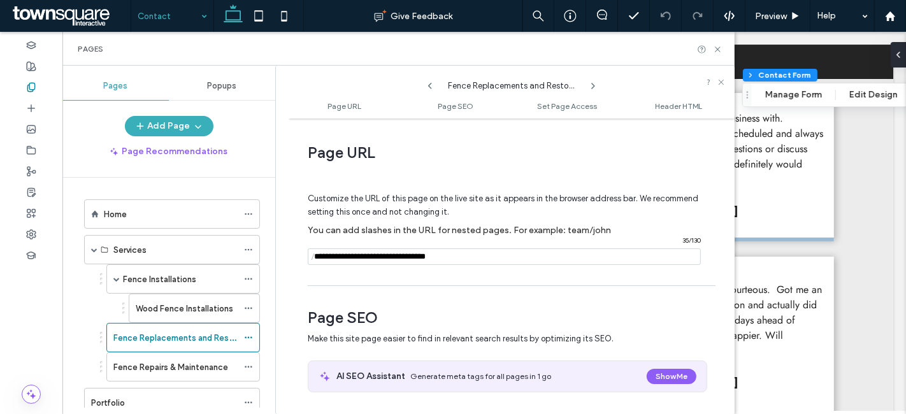
click at [592, 83] on icon at bounding box center [593, 86] width 10 height 10
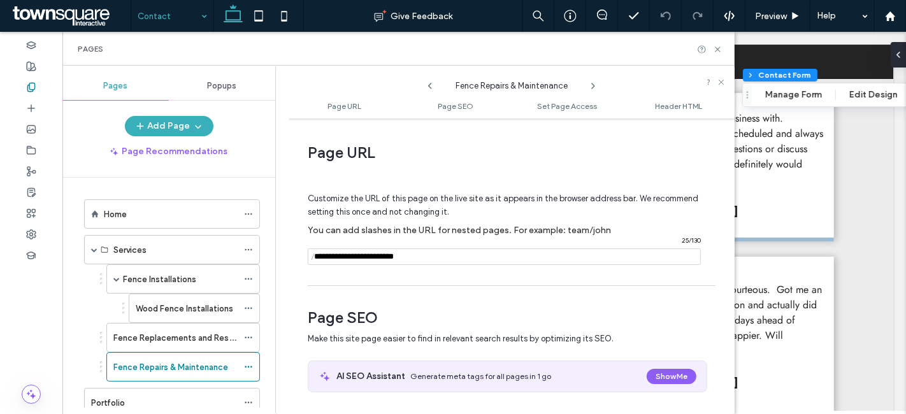
click at [590, 86] on icon at bounding box center [593, 86] width 10 height 10
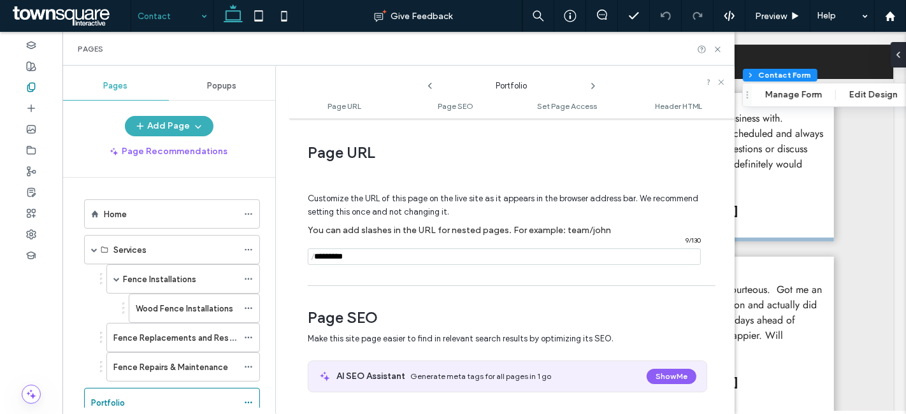
click at [590, 86] on icon at bounding box center [593, 86] width 10 height 10
click at [595, 83] on icon at bounding box center [593, 86] width 10 height 10
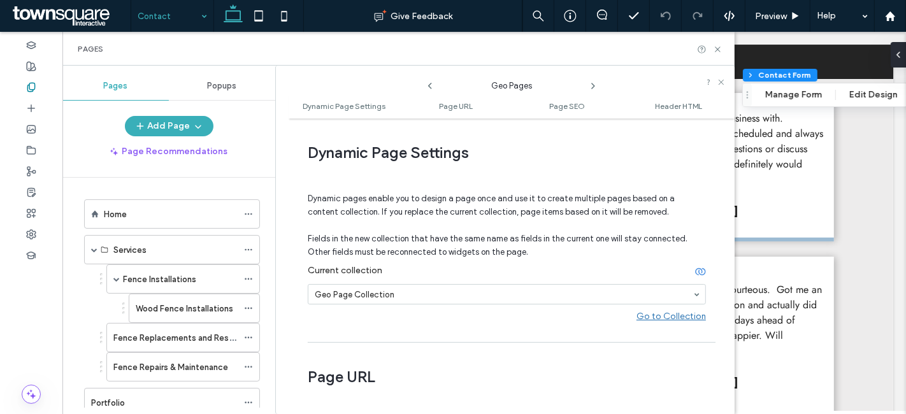
click at [595, 83] on icon at bounding box center [593, 86] width 10 height 10
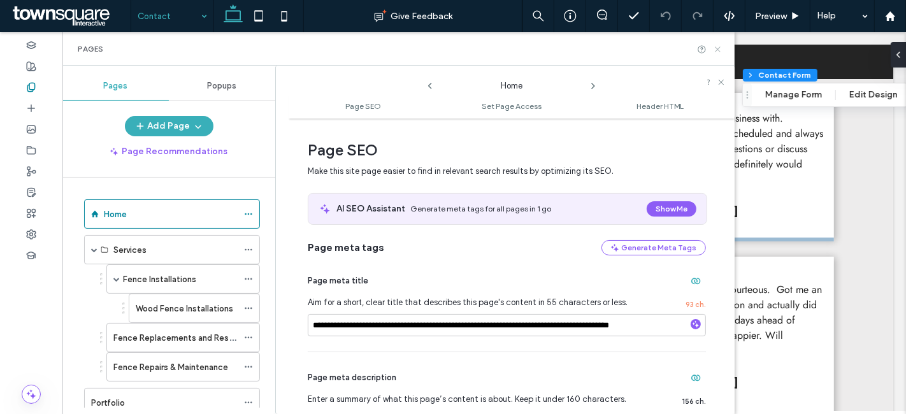
click at [716, 52] on icon at bounding box center [718, 50] width 10 height 10
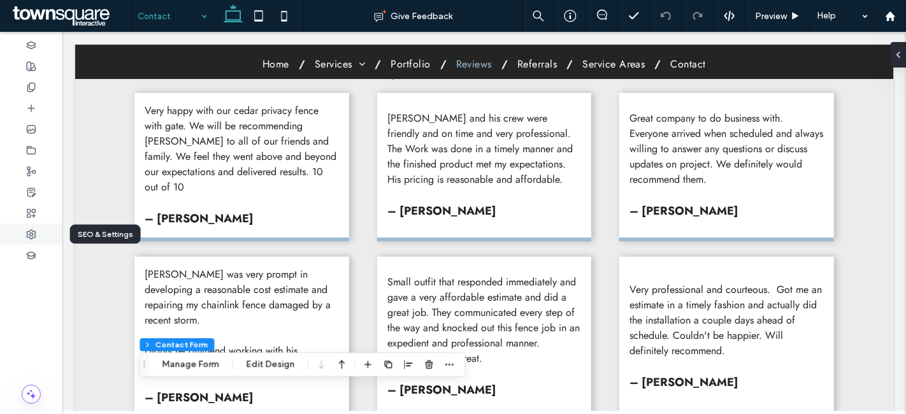
click at [28, 239] on div at bounding box center [31, 234] width 62 height 21
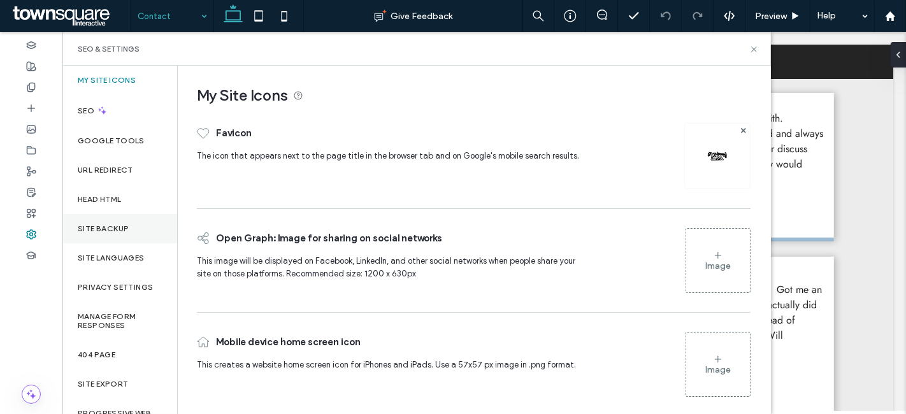
click at [96, 225] on label "Site Backup" at bounding box center [103, 228] width 51 height 9
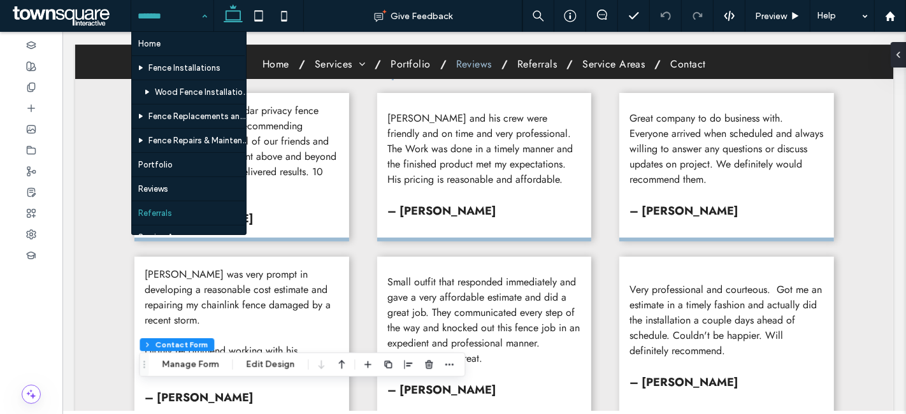
scroll to position [64, 0]
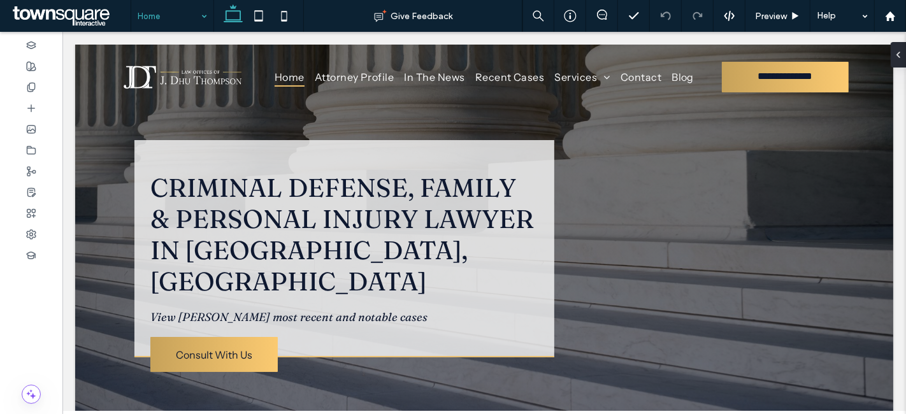
click at [203, 17] on div "Home" at bounding box center [172, 16] width 82 height 32
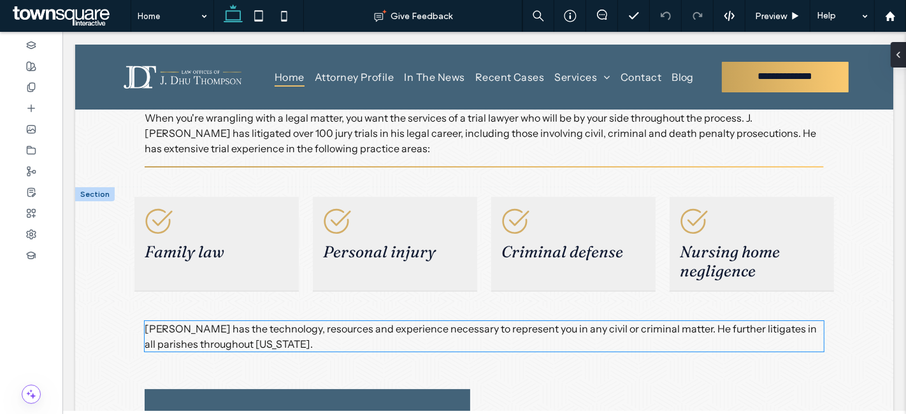
scroll to position [1486, 0]
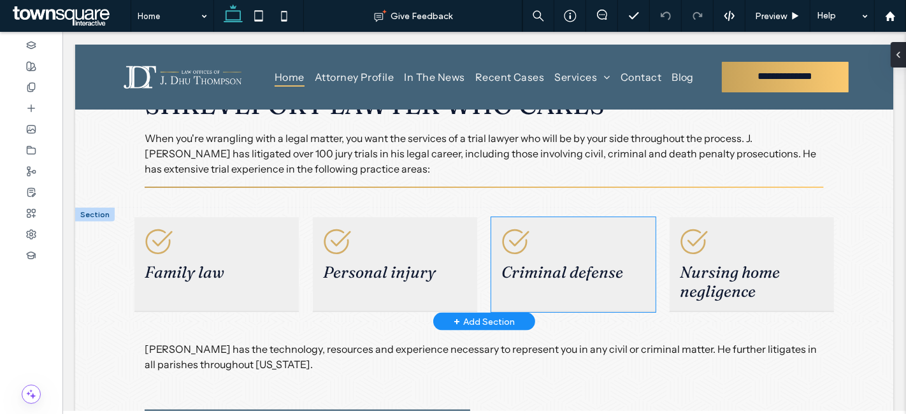
click at [584, 217] on div "Criminal defense" at bounding box center [572, 264] width 164 height 95
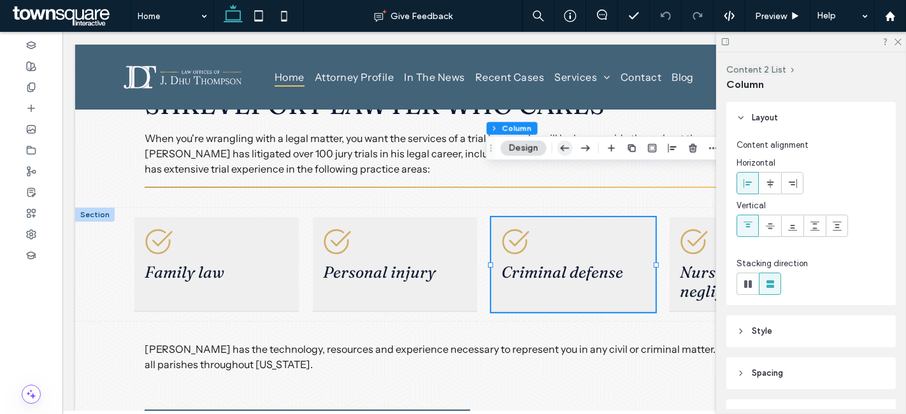
click at [561, 142] on icon "button" at bounding box center [564, 148] width 15 height 23
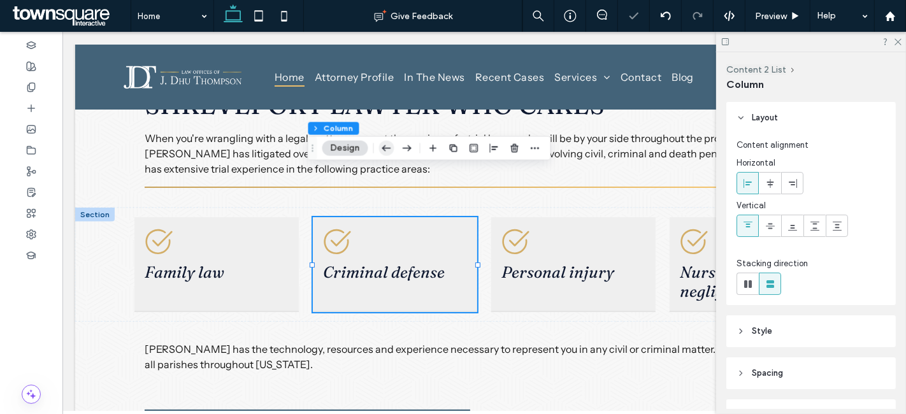
click at [389, 145] on icon "button" at bounding box center [386, 148] width 15 height 23
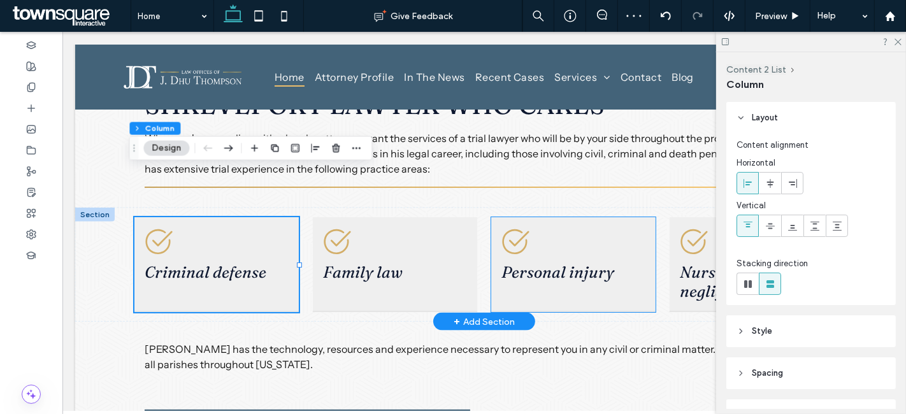
click at [583, 217] on div "Personal injury" at bounding box center [572, 264] width 164 height 95
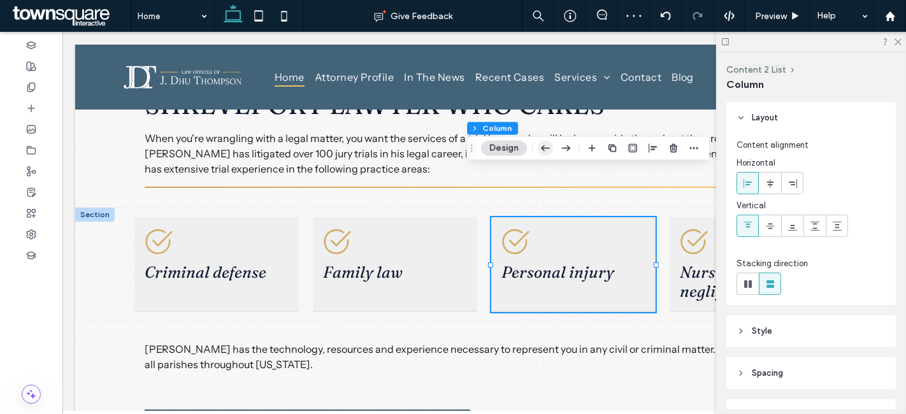
click at [545, 143] on icon "button" at bounding box center [545, 148] width 15 height 23
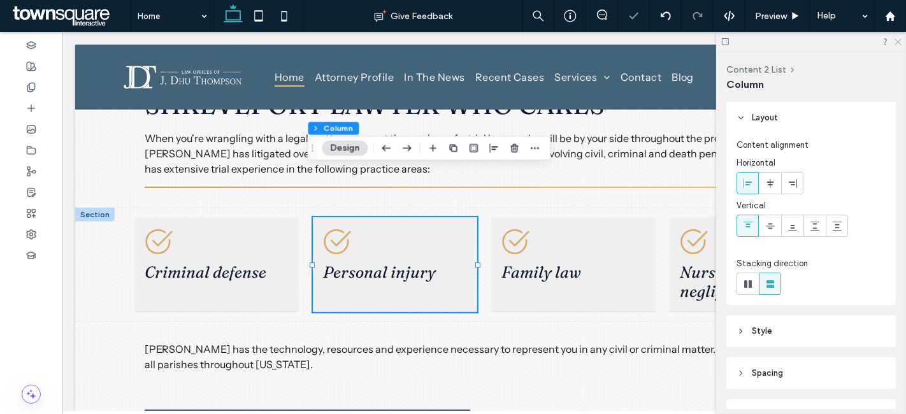
click at [896, 43] on use at bounding box center [897, 42] width 7 height 7
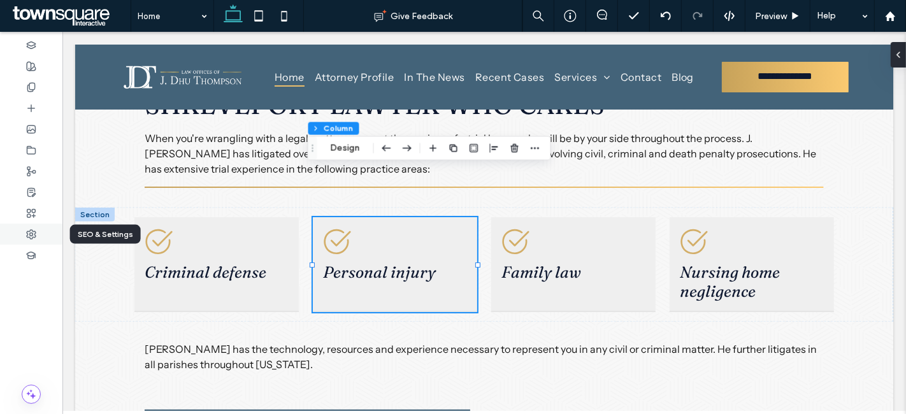
click at [29, 232] on icon at bounding box center [31, 234] width 10 height 10
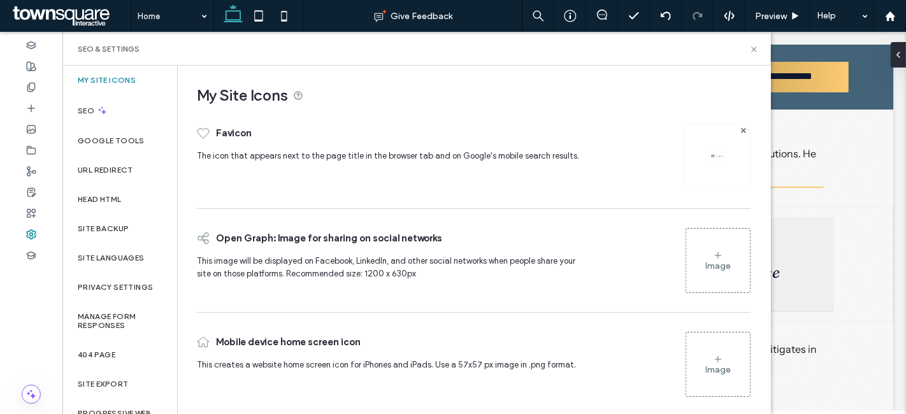
scroll to position [9, 0]
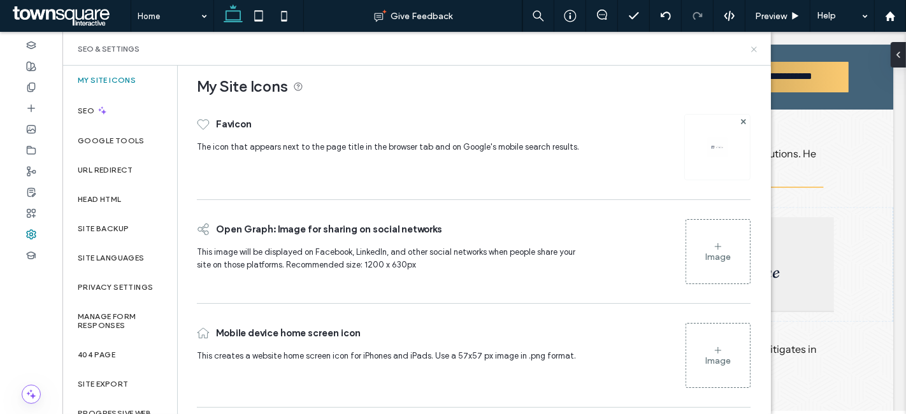
click at [752, 49] on icon at bounding box center [754, 50] width 10 height 10
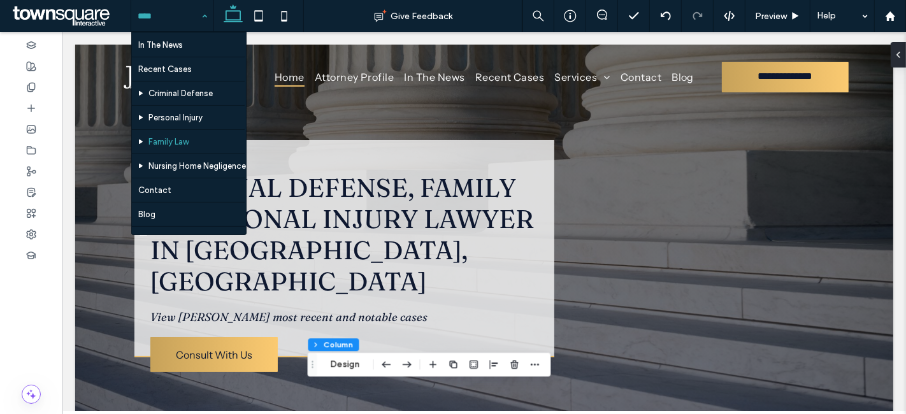
scroll to position [64, 0]
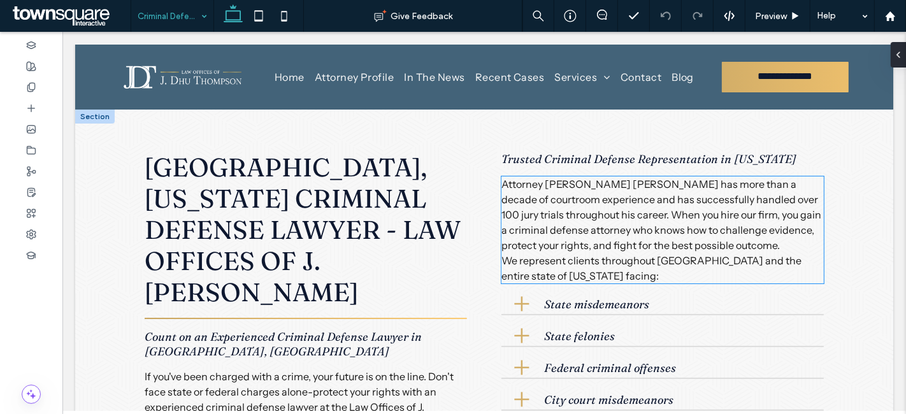
click at [580, 257] on span "We represent clients throughout [GEOGRAPHIC_DATA] and the entire state of [US_S…" at bounding box center [651, 268] width 300 height 28
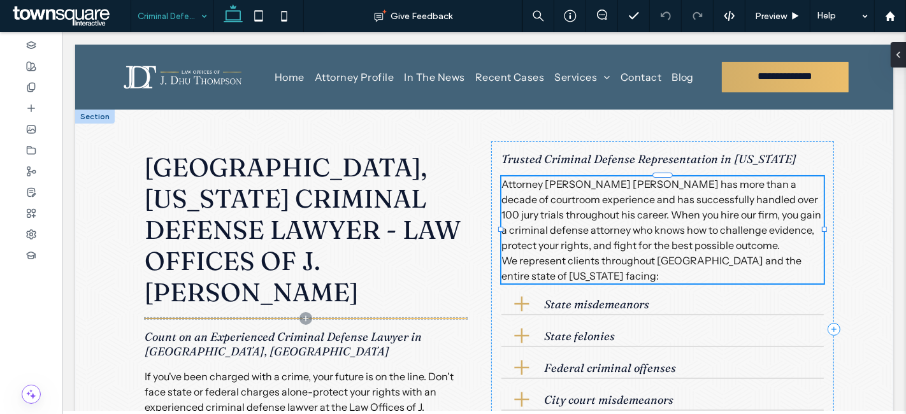
click at [580, 257] on div "Attorney [PERSON_NAME] [PERSON_NAME] has more than a decade of courtroom experi…" at bounding box center [662, 229] width 322 height 107
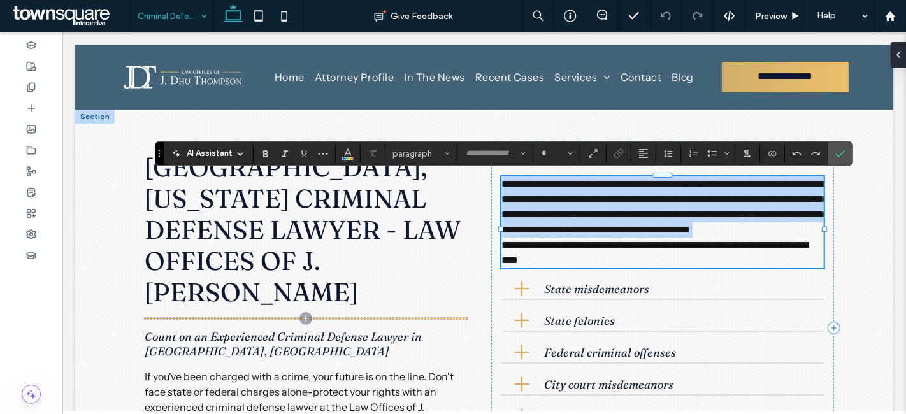
type input "**********"
type input "**"
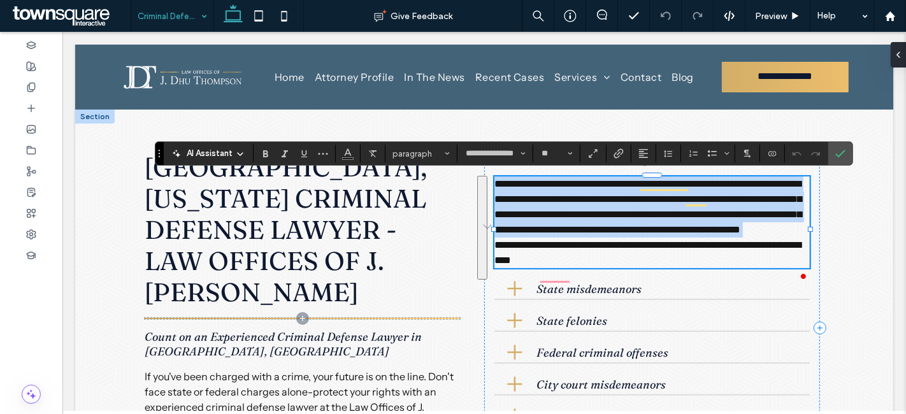
click at [497, 259] on span "**********" at bounding box center [647, 252] width 306 height 25
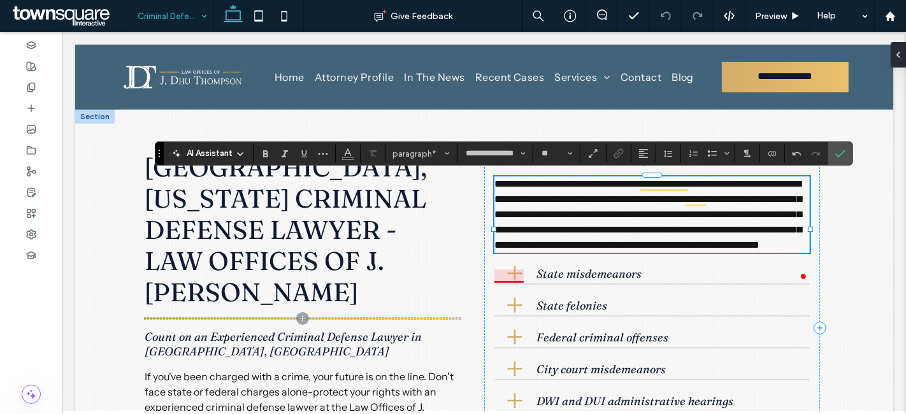
click at [506, 250] on span "**********" at bounding box center [647, 214] width 307 height 71
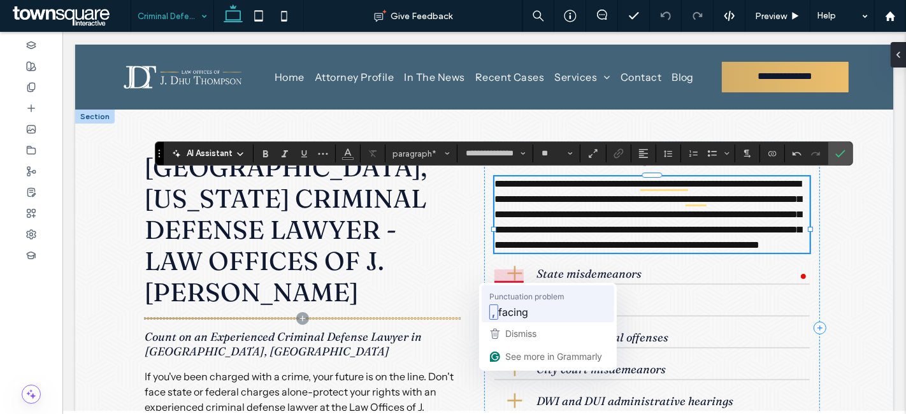
click at [517, 308] on span "facing" at bounding box center [513, 312] width 30 height 16
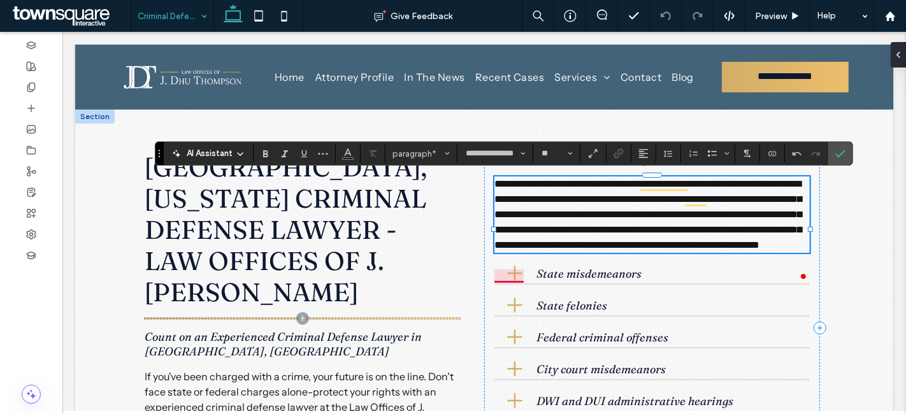
click at [494, 250] on span "**********" at bounding box center [647, 214] width 307 height 71
drag, startPoint x: 841, startPoint y: 153, endPoint x: 766, endPoint y: 127, distance: 79.6
click at [841, 153] on icon "Confirm" at bounding box center [840, 153] width 10 height 10
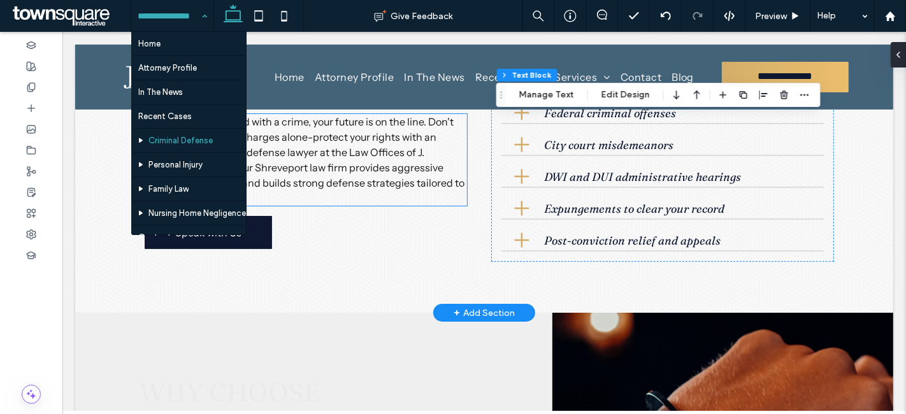
scroll to position [283, 0]
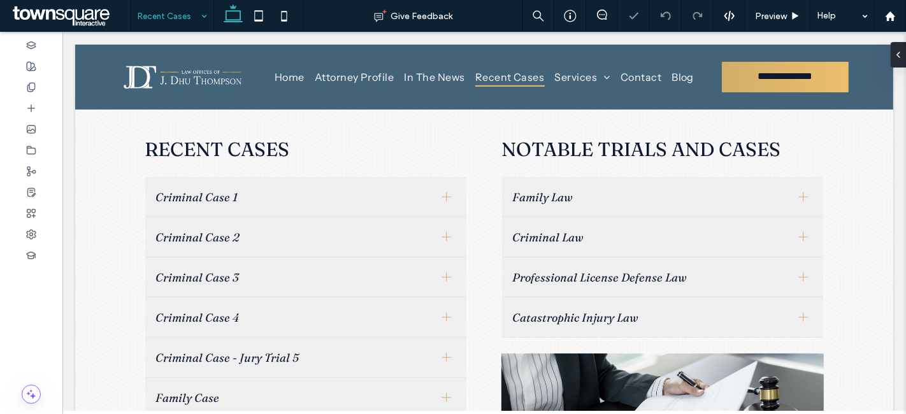
scroll to position [141, 0]
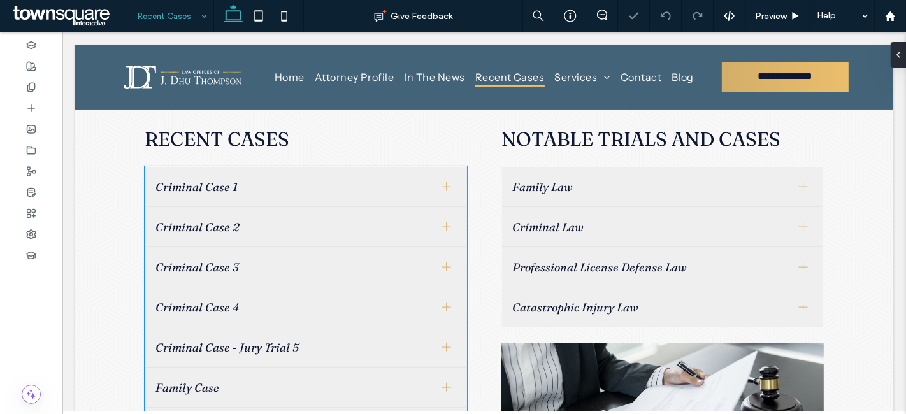
click at [242, 266] on span "Criminal Case 3" at bounding box center [293, 267] width 276 height 15
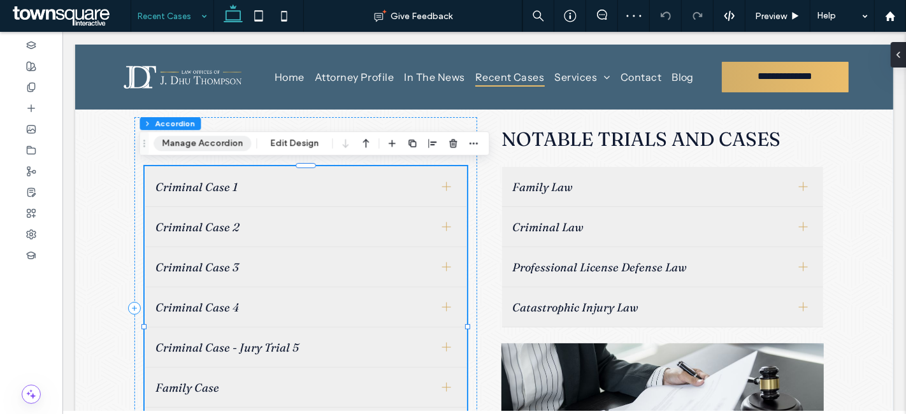
drag, startPoint x: 207, startPoint y: 139, endPoint x: 279, endPoint y: 148, distance: 72.5
click at [207, 139] on button "Manage Accordion" at bounding box center [201, 143] width 97 height 15
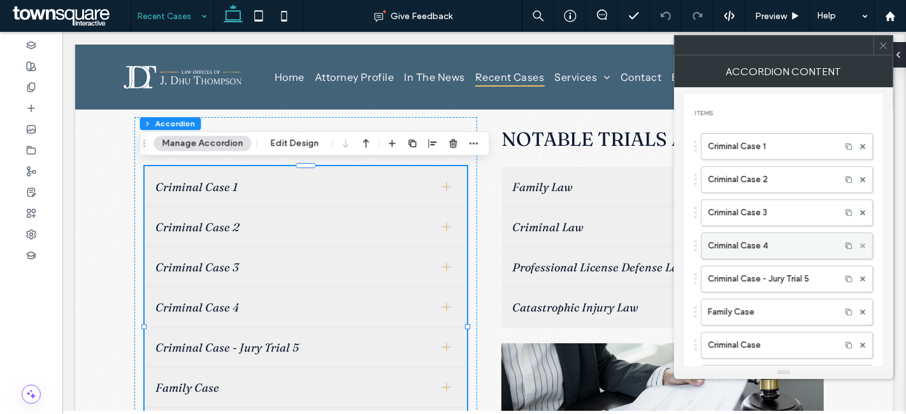
click at [860, 244] on use at bounding box center [862, 245] width 5 height 5
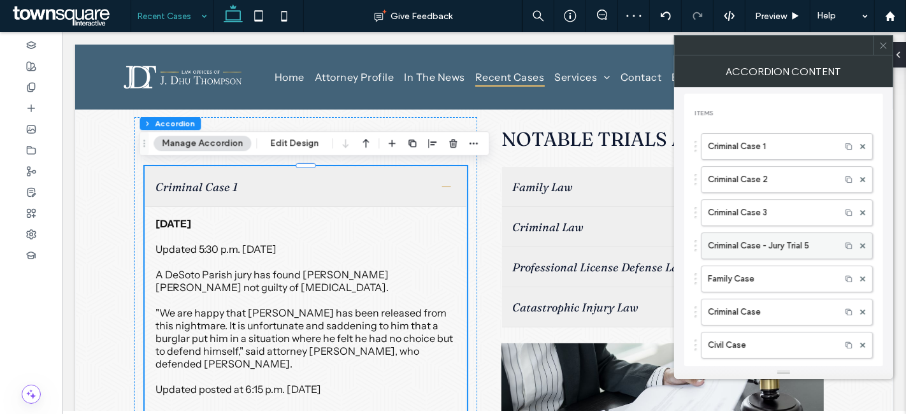
click at [787, 245] on label "Criminal Case - Jury Trial 5" at bounding box center [771, 245] width 126 height 25
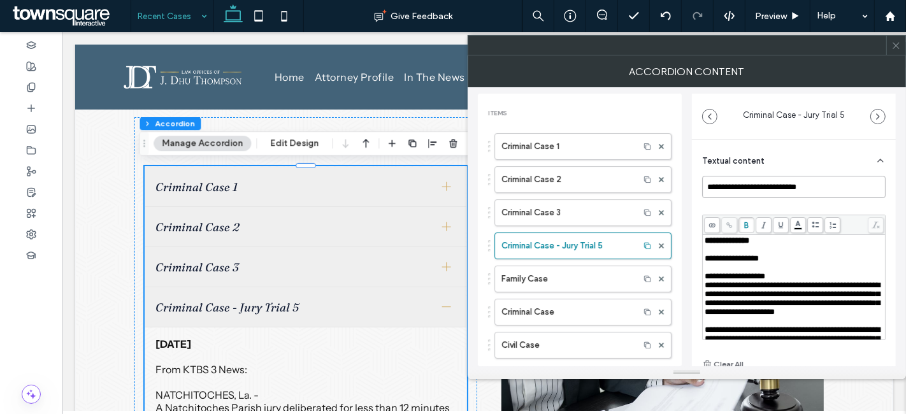
click at [809, 186] on input "**********" at bounding box center [793, 187] width 183 height 22
type input "**********"
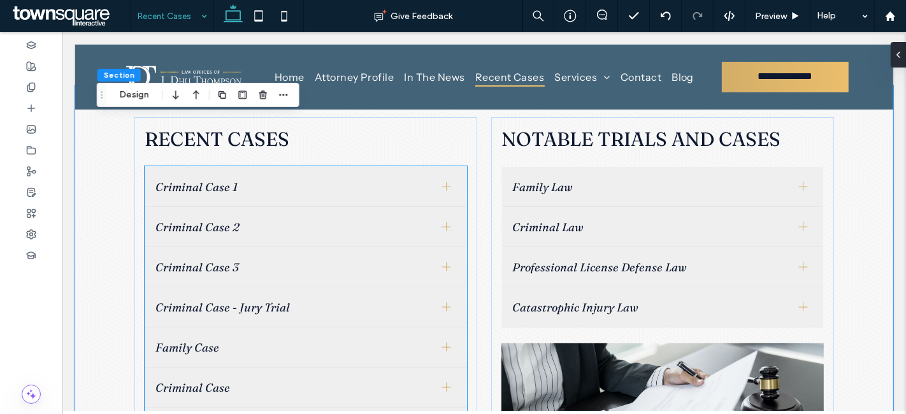
click at [196, 202] on div "Criminal Case 1" at bounding box center [305, 187] width 321 height 40
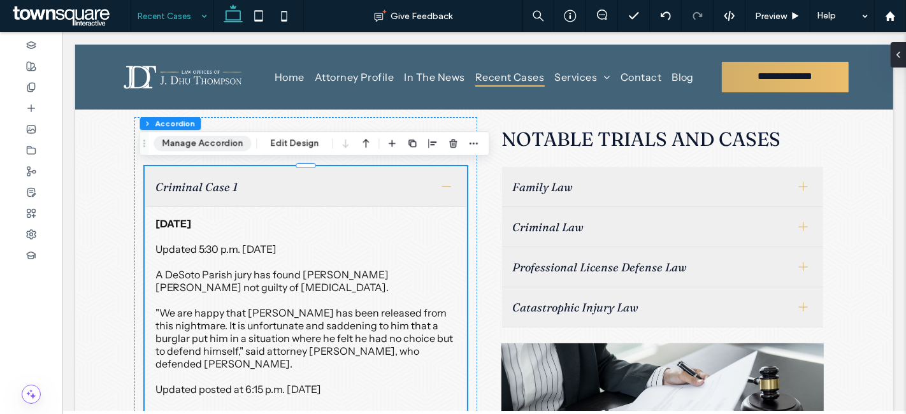
click at [175, 145] on button "Manage Accordion" at bounding box center [201, 143] width 97 height 15
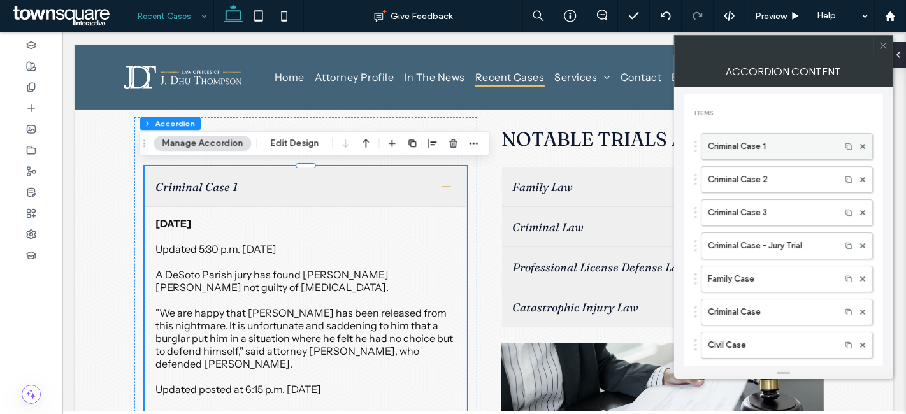
click at [740, 148] on label "Criminal Case 1" at bounding box center [771, 146] width 126 height 25
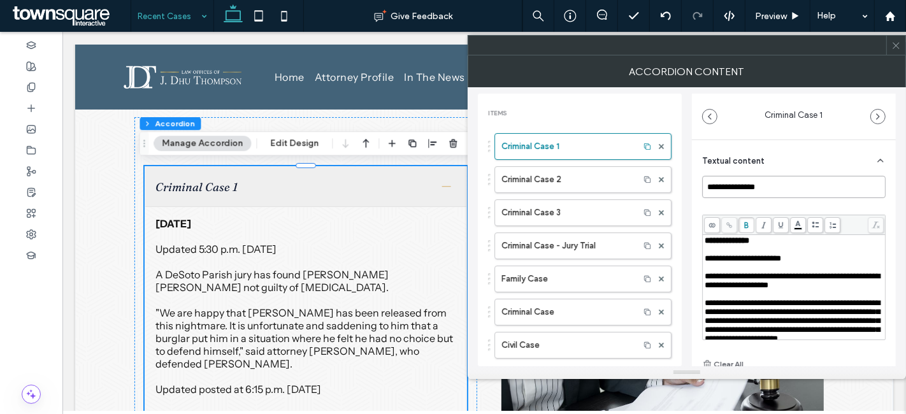
click at [737, 181] on input "**********" at bounding box center [793, 187] width 183 height 22
click at [548, 183] on label "Criminal Case 2" at bounding box center [566, 179] width 131 height 25
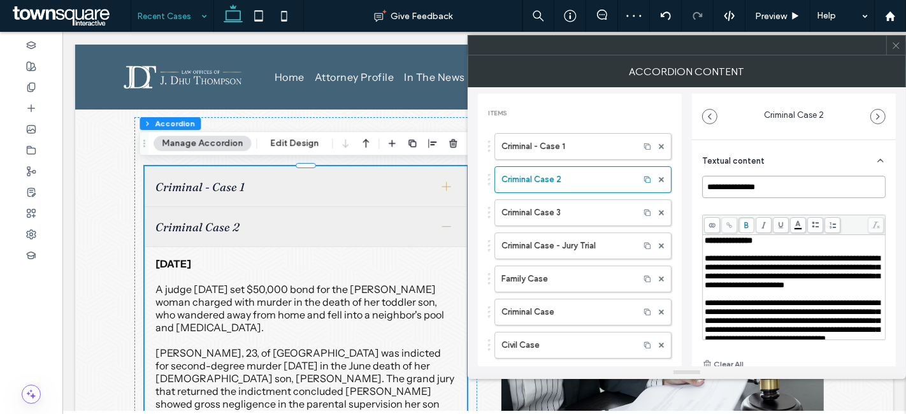
click at [737, 183] on input "**********" at bounding box center [793, 187] width 183 height 22
click at [575, 210] on label "Criminal Case 3" at bounding box center [566, 212] width 131 height 25
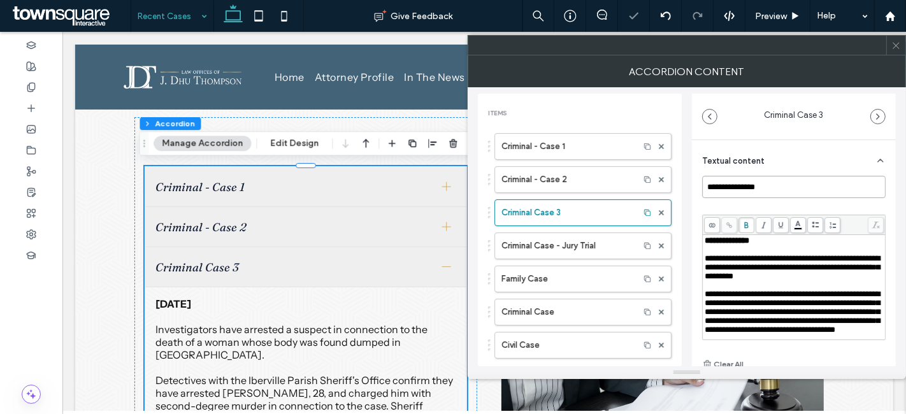
click at [757, 185] on input "**********" at bounding box center [793, 187] width 183 height 22
click at [736, 183] on input "**********" at bounding box center [793, 187] width 183 height 22
drag, startPoint x: 557, startPoint y: 243, endPoint x: 544, endPoint y: 249, distance: 14.2
click at [557, 243] on label "Criminal Case - Jury Trial" at bounding box center [566, 245] width 131 height 25
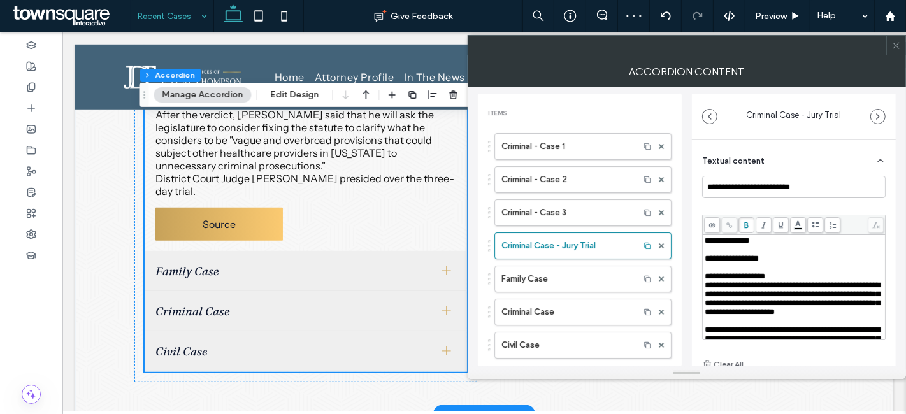
scroll to position [849, 0]
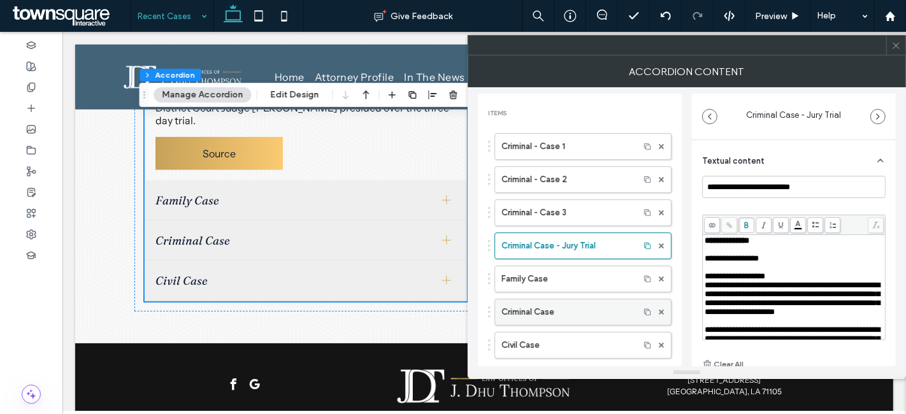
click at [562, 308] on label "Criminal Case" at bounding box center [566, 311] width 131 height 25
type input "**********"
type input "******"
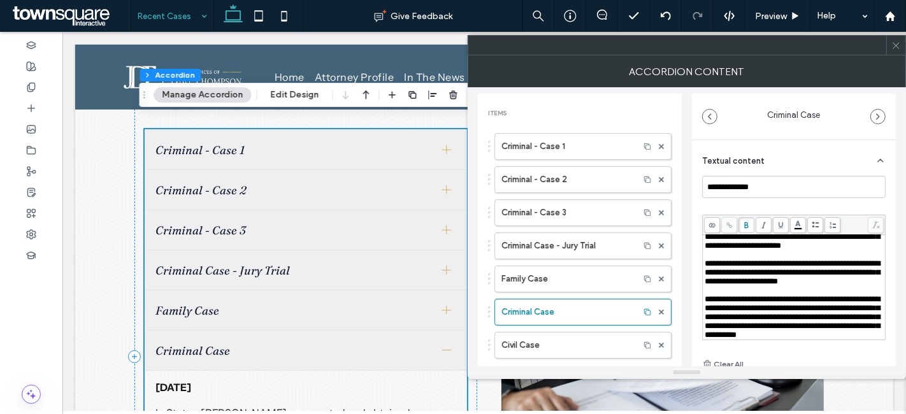
scroll to position [269, 0]
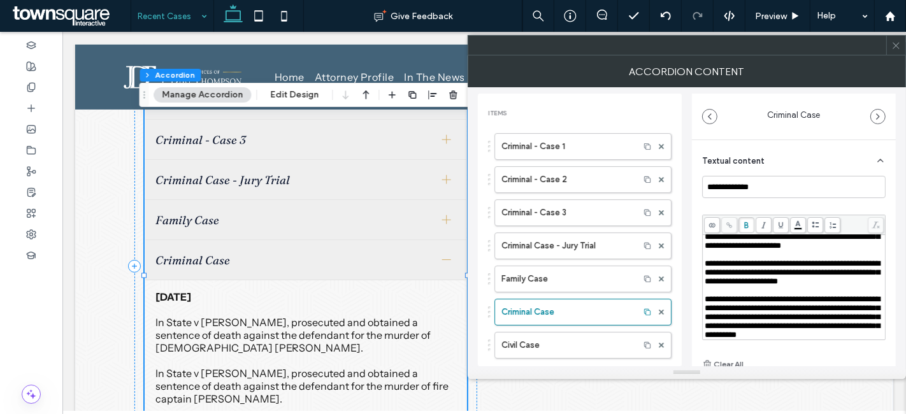
click at [894, 47] on icon at bounding box center [896, 46] width 10 height 10
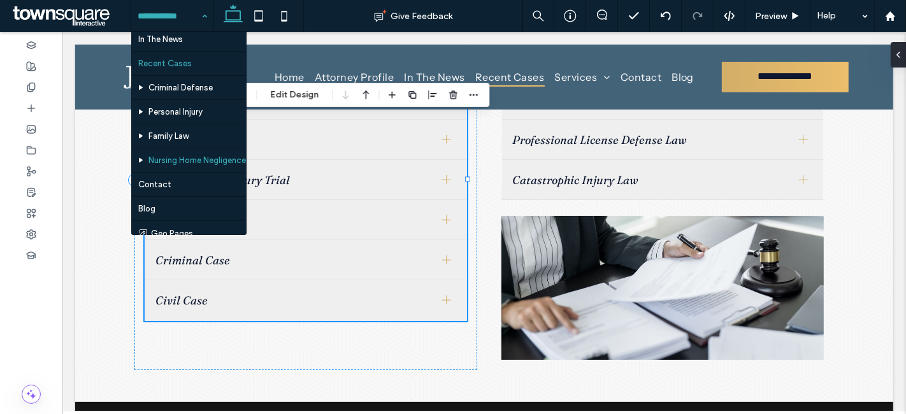
scroll to position [64, 0]
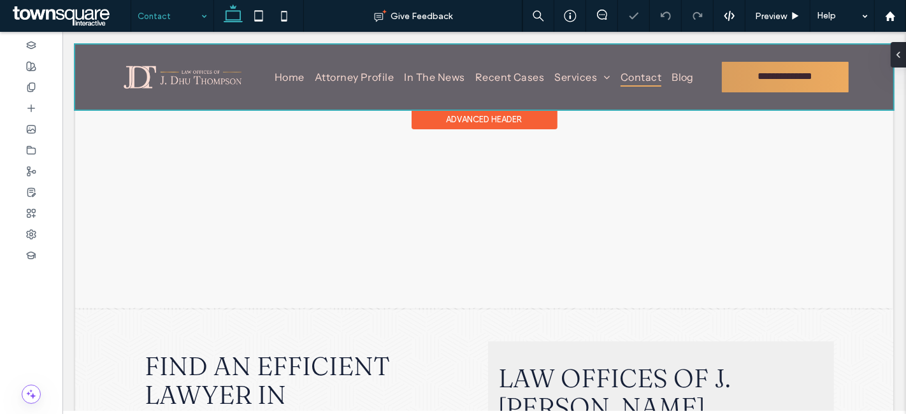
click at [255, 90] on div at bounding box center [484, 77] width 818 height 65
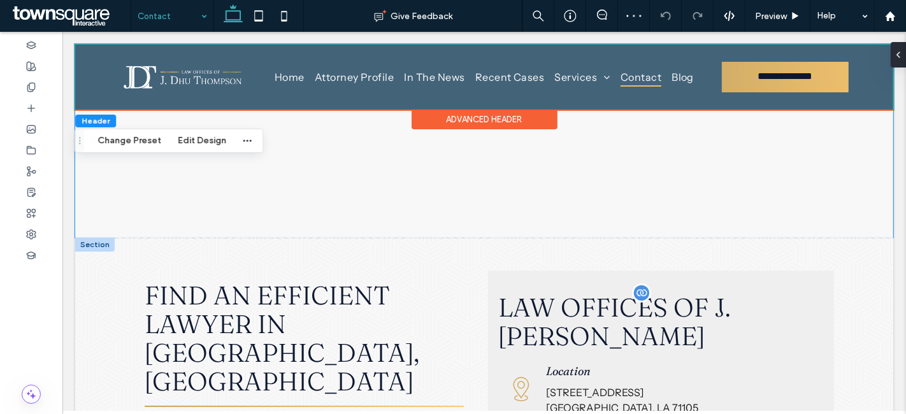
scroll to position [212, 0]
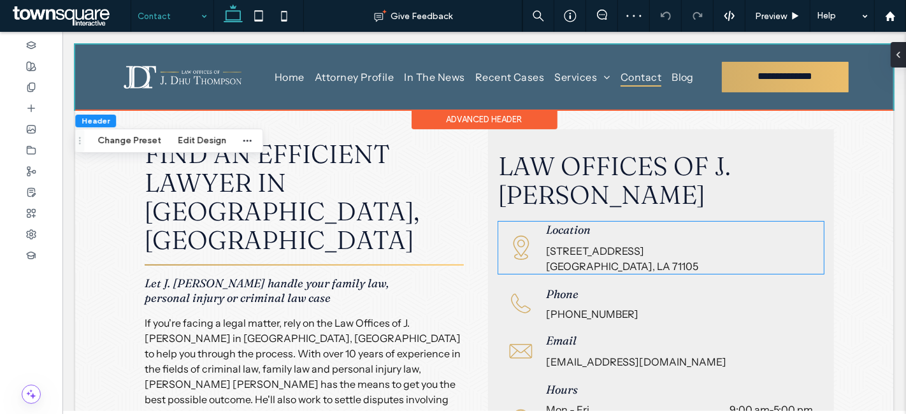
click at [588, 254] on p "[STREET_ADDRESS]" at bounding box center [678, 250] width 267 height 15
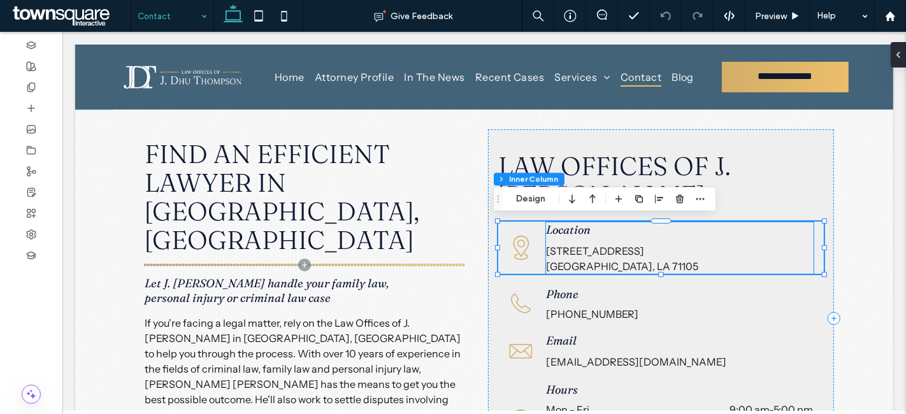
click at [595, 252] on p "[STREET_ADDRESS]" at bounding box center [678, 250] width 267 height 15
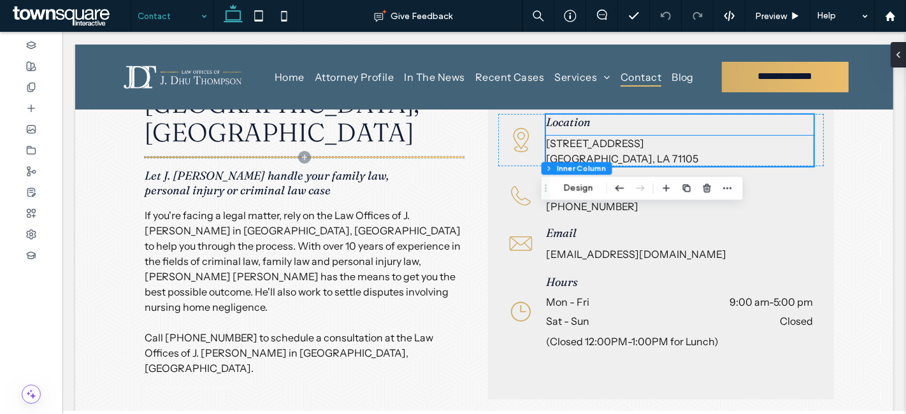
scroll to position [353, 0]
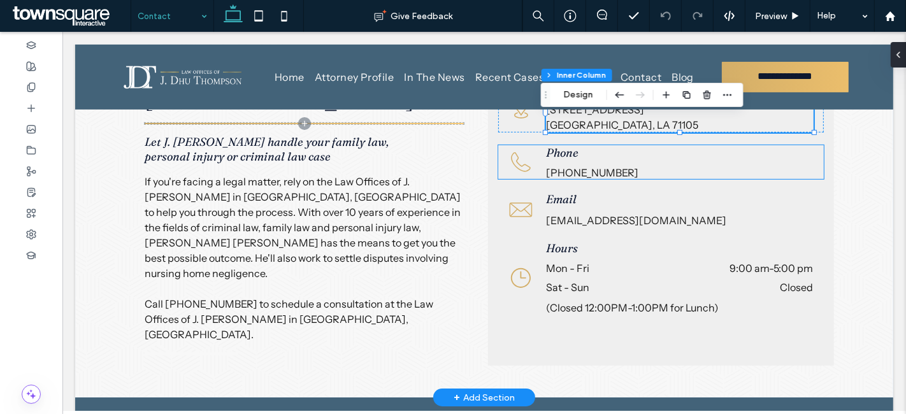
click at [589, 166] on div "[PHONE_NUMBER]" at bounding box center [678, 172] width 267 height 13
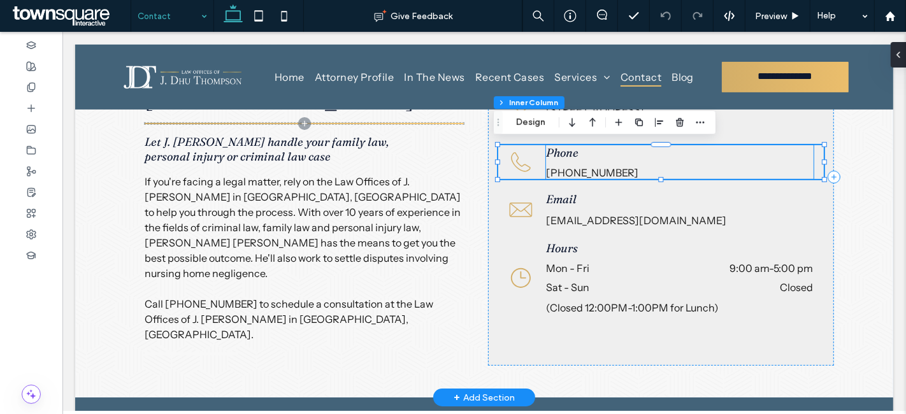
click at [594, 167] on div "[PHONE_NUMBER]" at bounding box center [678, 172] width 267 height 13
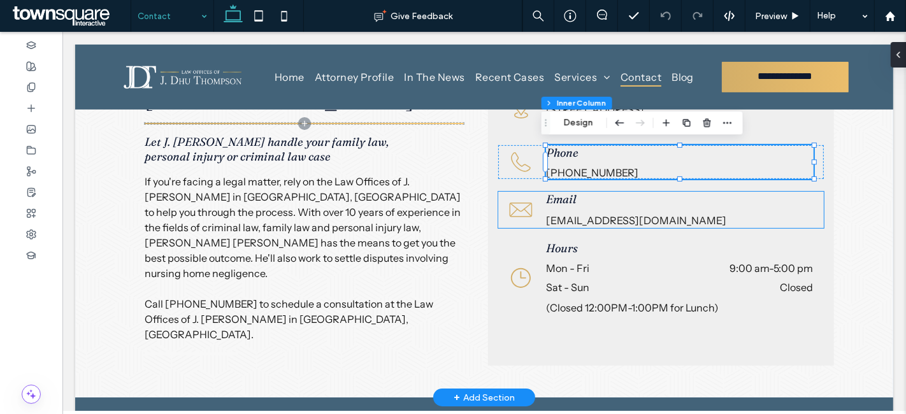
click at [582, 215] on span "[EMAIL_ADDRESS][DOMAIN_NAME]" at bounding box center [635, 220] width 180 height 13
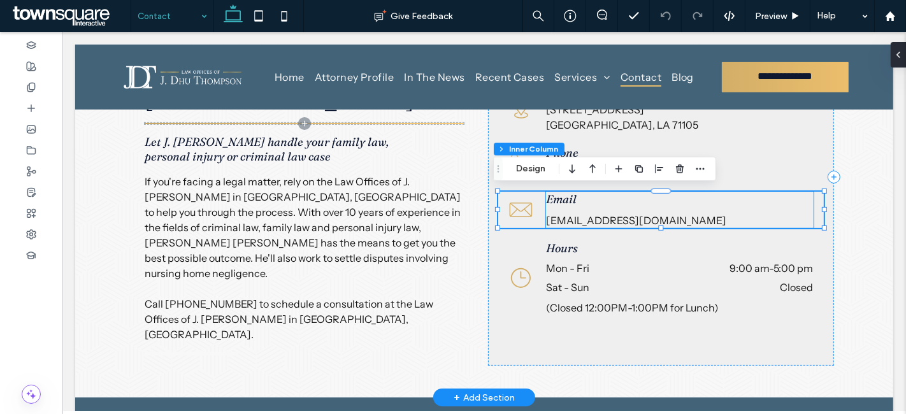
click at [585, 215] on span "[EMAIL_ADDRESS][DOMAIN_NAME]" at bounding box center [635, 220] width 180 height 13
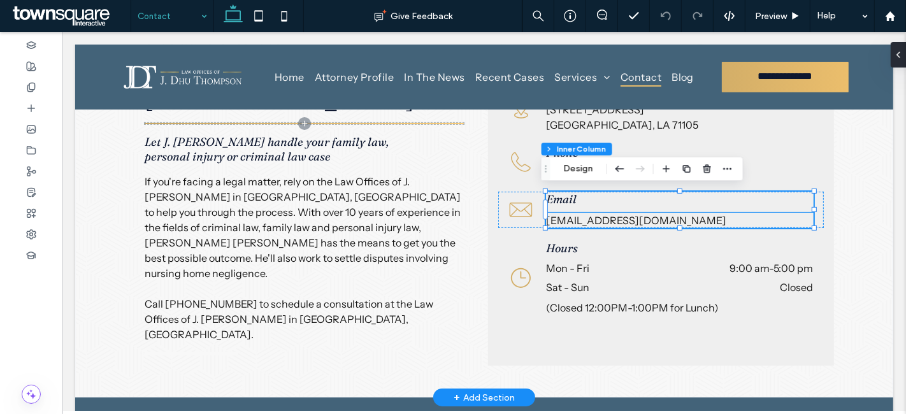
click at [588, 221] on span "[EMAIL_ADDRESS][DOMAIN_NAME]" at bounding box center [635, 220] width 180 height 13
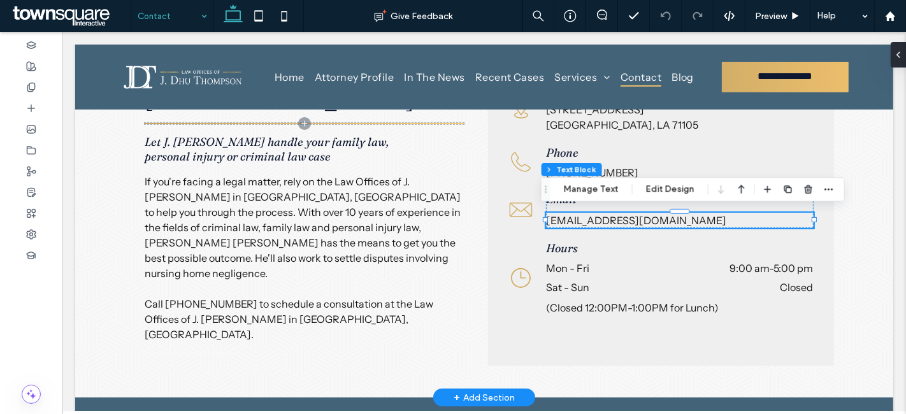
click at [596, 221] on span "[EMAIL_ADDRESS][DOMAIN_NAME]" at bounding box center [635, 220] width 180 height 13
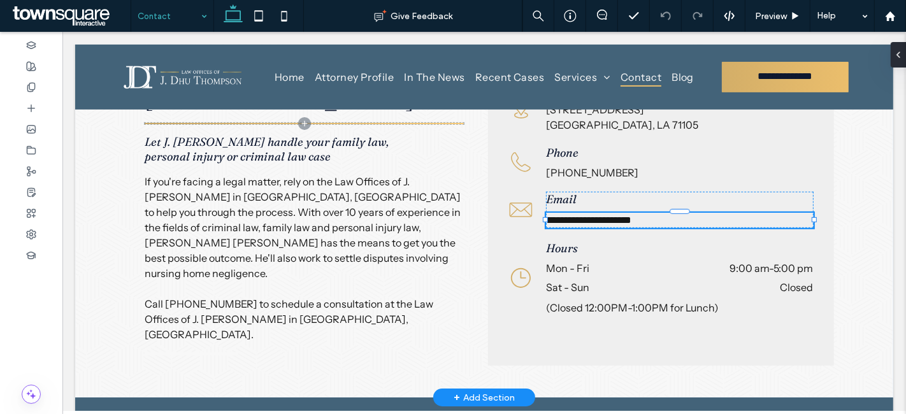
type input "**********"
type input "**"
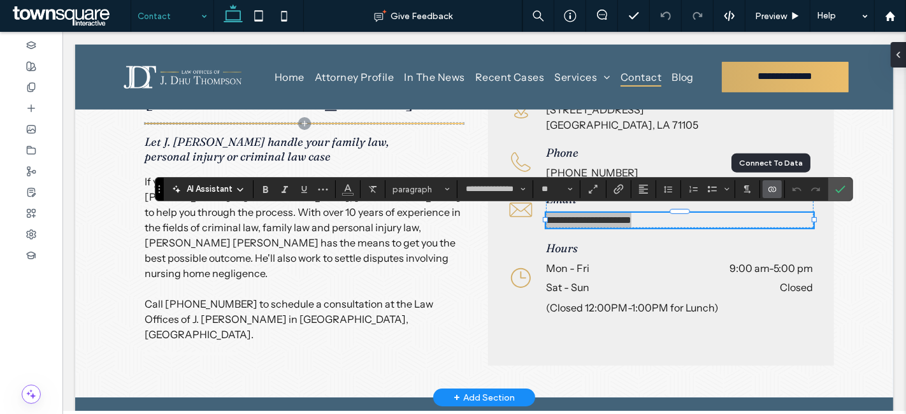
click at [771, 188] on icon "Connect To Data" at bounding box center [772, 189] width 10 height 10
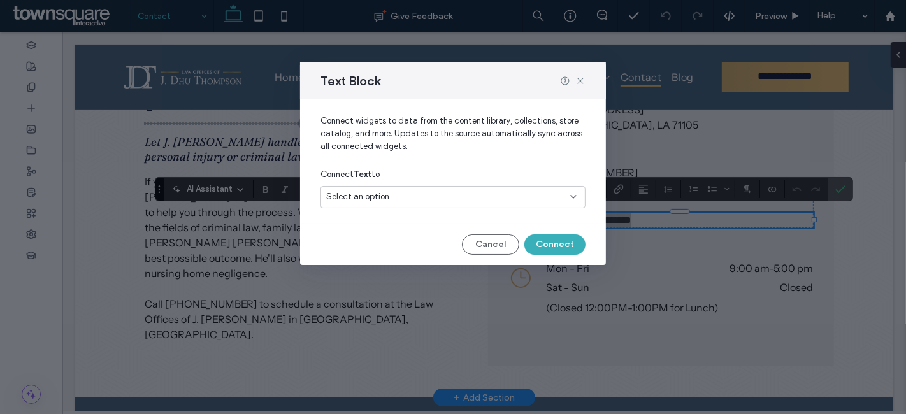
click at [489, 202] on div "Select an option" at bounding box center [445, 196] width 238 height 13
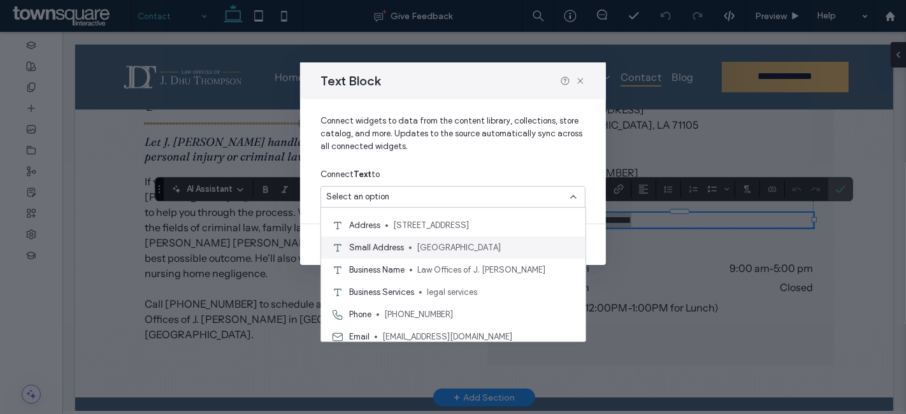
scroll to position [22, 0]
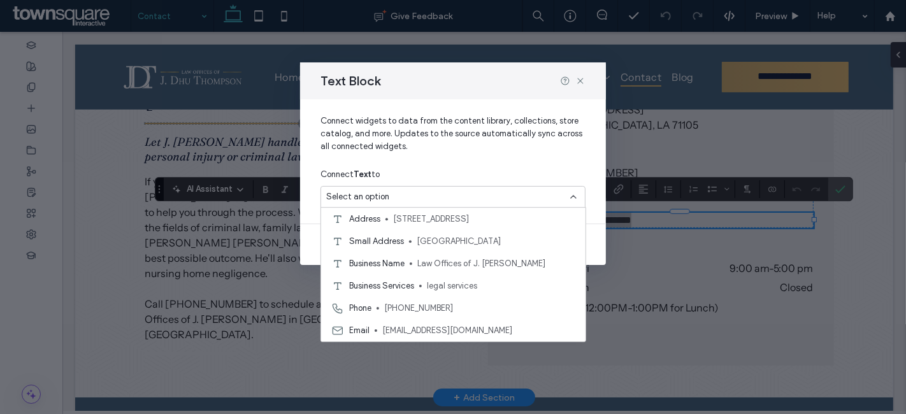
drag, startPoint x: 469, startPoint y: 73, endPoint x: 411, endPoint y: 83, distance: 58.7
click at [411, 83] on div "Text Block" at bounding box center [453, 80] width 306 height 37
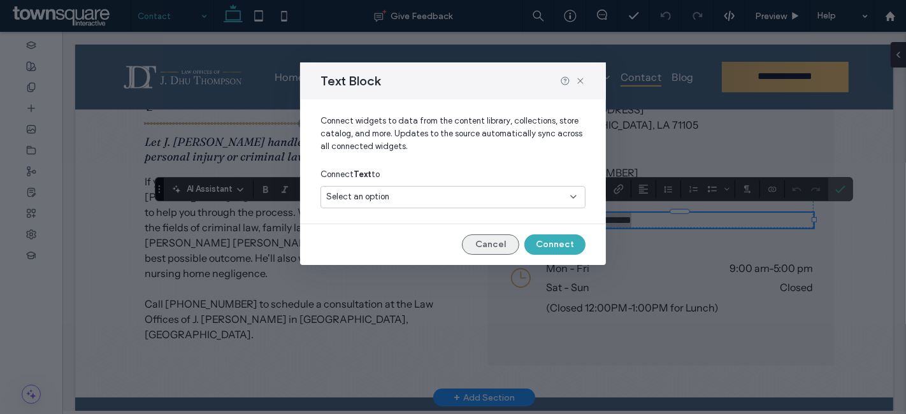
click at [490, 246] on button "Cancel" at bounding box center [490, 244] width 57 height 20
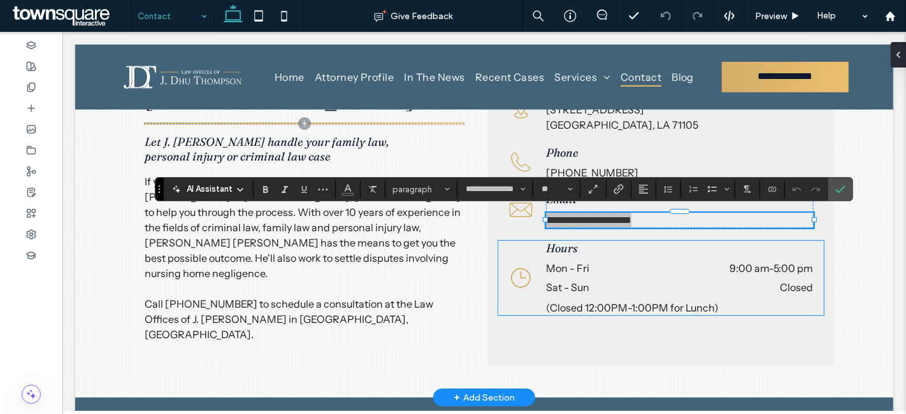
click at [632, 281] on dt "Sat - Sun" at bounding box center [598, 287] width 107 height 13
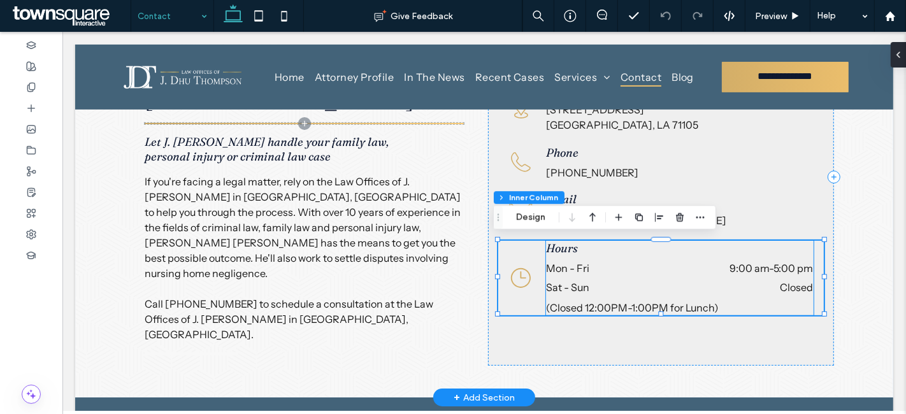
click at [569, 266] on dt "Mon - Fri" at bounding box center [598, 268] width 107 height 13
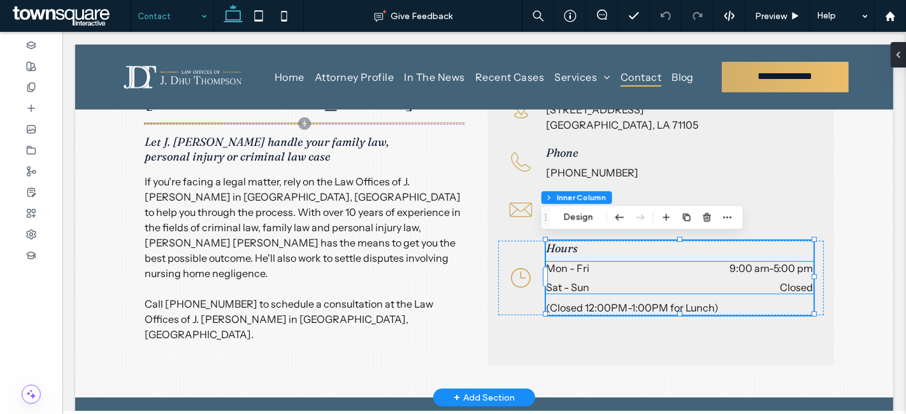
click at [565, 275] on div "Mon - Fri 9:00 am - 5:00 pm" at bounding box center [678, 271] width 267 height 19
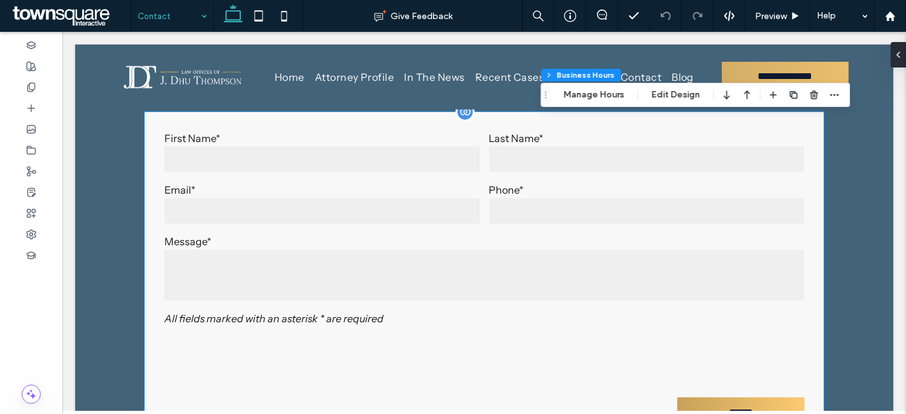
scroll to position [702, 0]
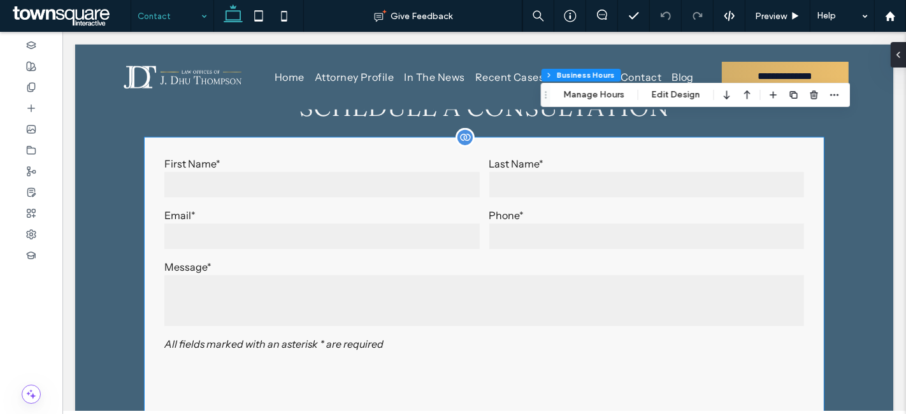
click at [482, 355] on div at bounding box center [483, 384] width 648 height 59
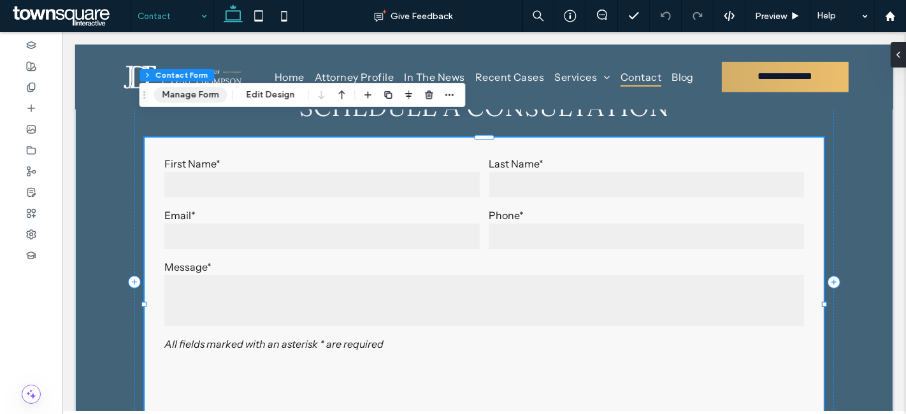
click at [192, 99] on button "Manage Form" at bounding box center [189, 94] width 73 height 15
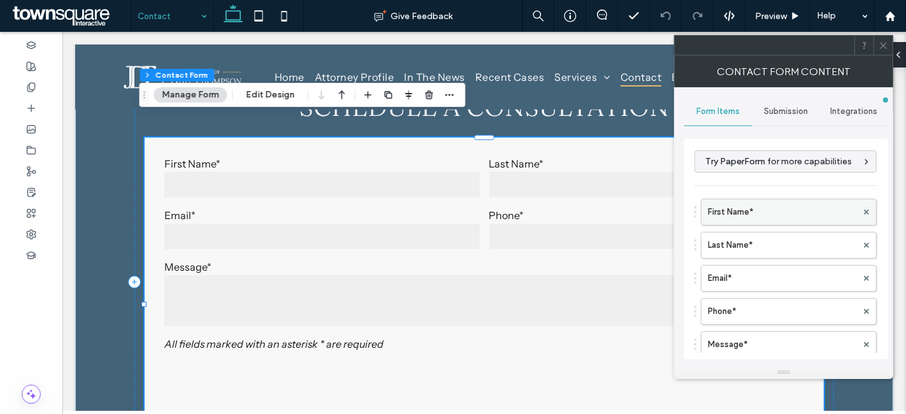
click at [739, 210] on label "First Name*" at bounding box center [782, 211] width 149 height 25
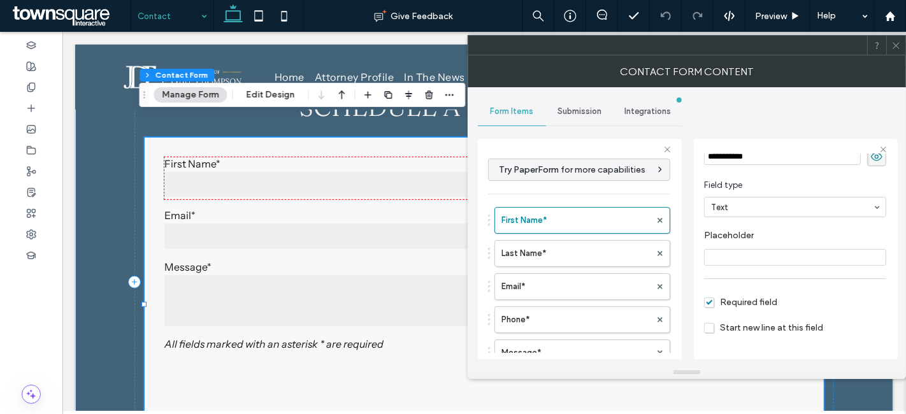
scroll to position [88, 0]
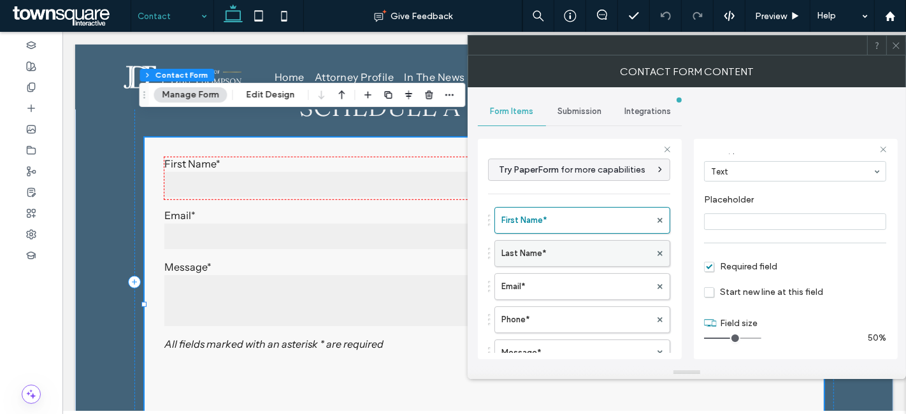
click at [533, 253] on label "Last Name*" at bounding box center [575, 253] width 149 height 25
click at [531, 277] on label "Email*" at bounding box center [575, 286] width 149 height 25
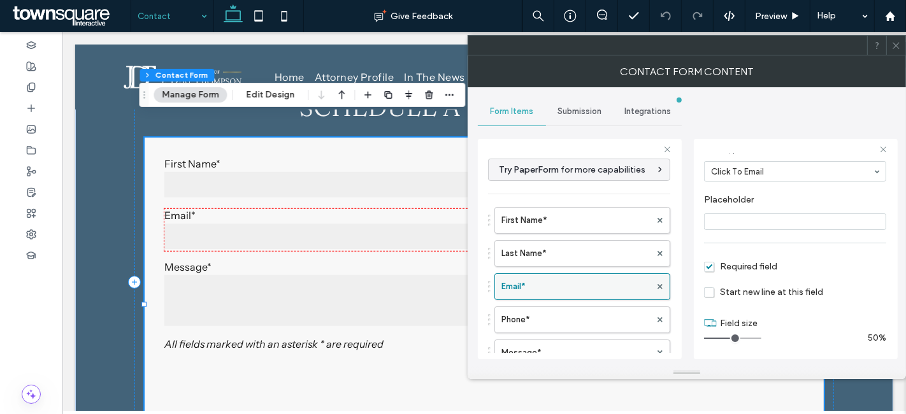
scroll to position [71, 0]
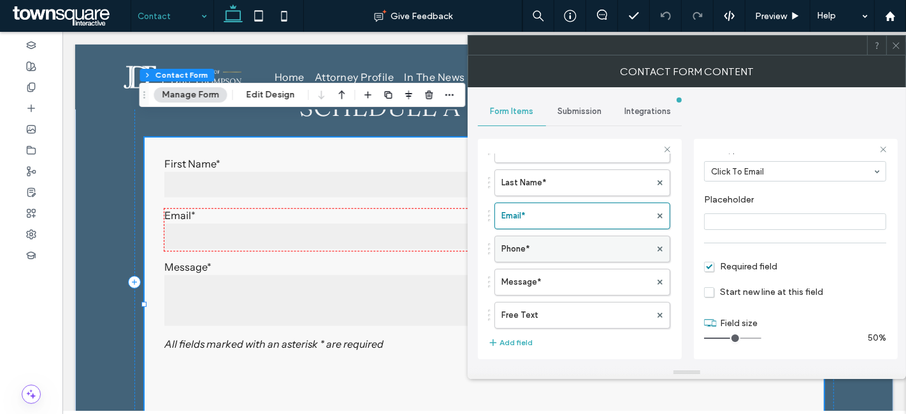
click at [531, 248] on label "Phone*" at bounding box center [575, 248] width 149 height 25
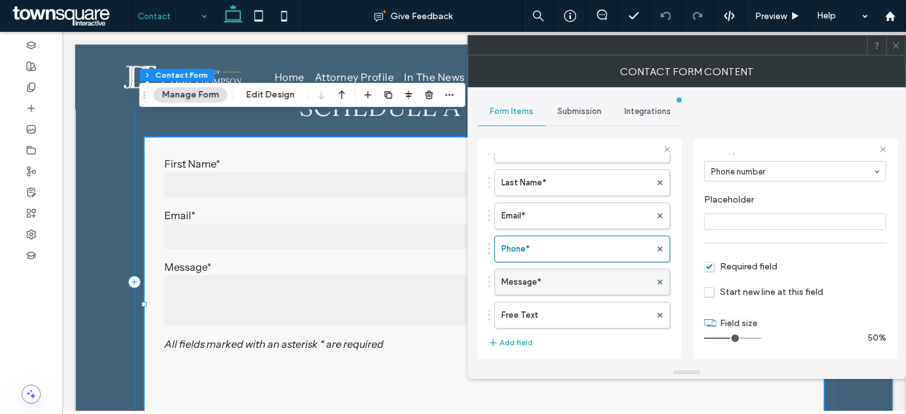
click at [536, 271] on label "Message*" at bounding box center [575, 281] width 149 height 25
type input "**"
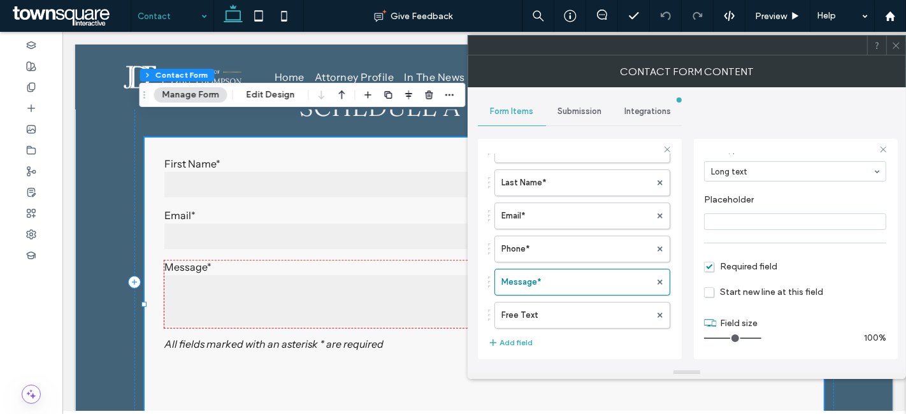
click at [562, 109] on span "Submission" at bounding box center [579, 111] width 44 height 10
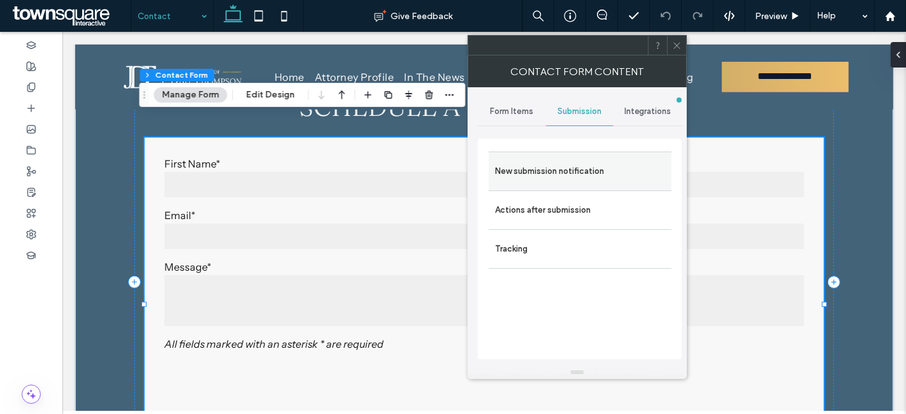
click at [544, 165] on label "New submission notification" at bounding box center [580, 171] width 170 height 25
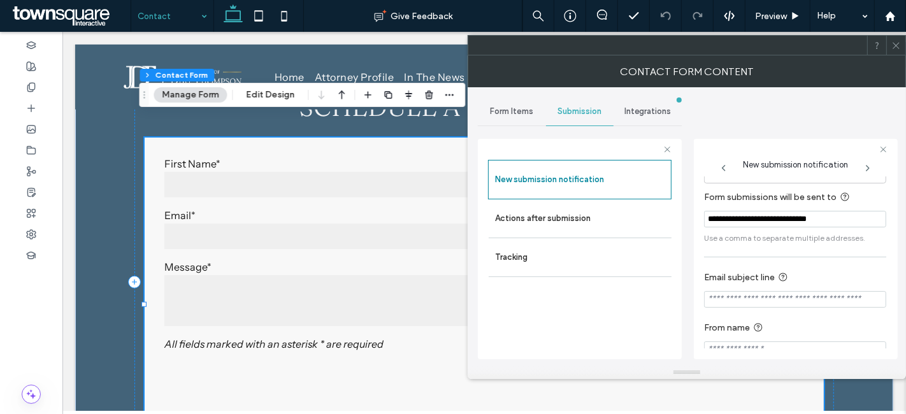
scroll to position [65, 0]
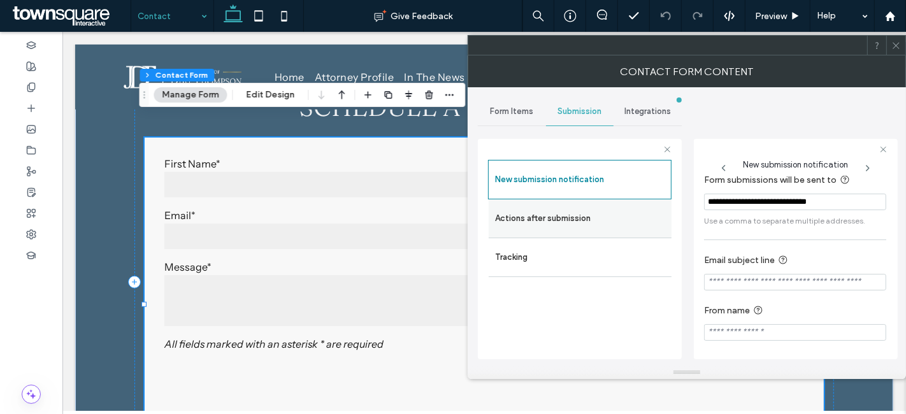
click at [553, 225] on label "Actions after submission" at bounding box center [580, 218] width 170 height 25
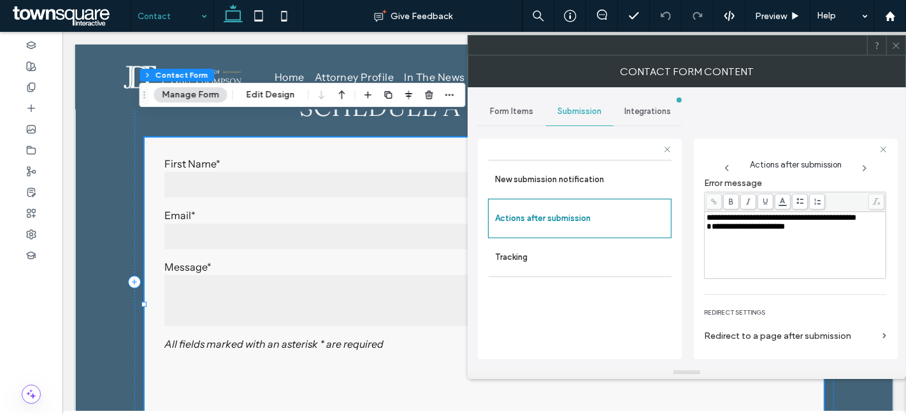
scroll to position [218, 0]
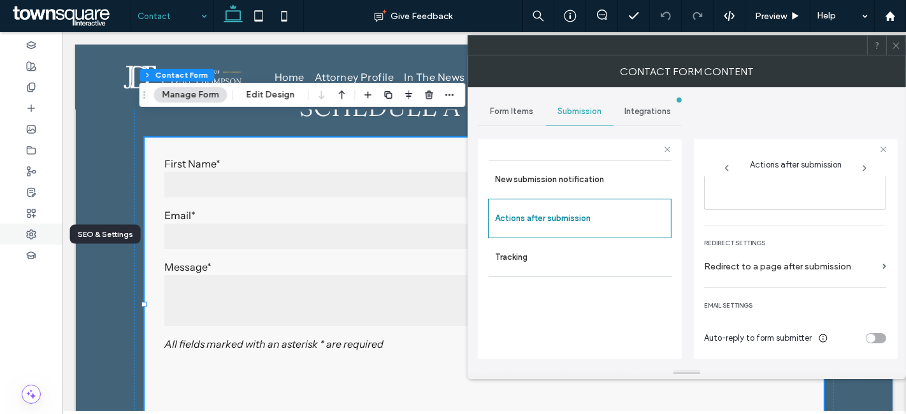
click at [27, 234] on use at bounding box center [31, 234] width 9 height 9
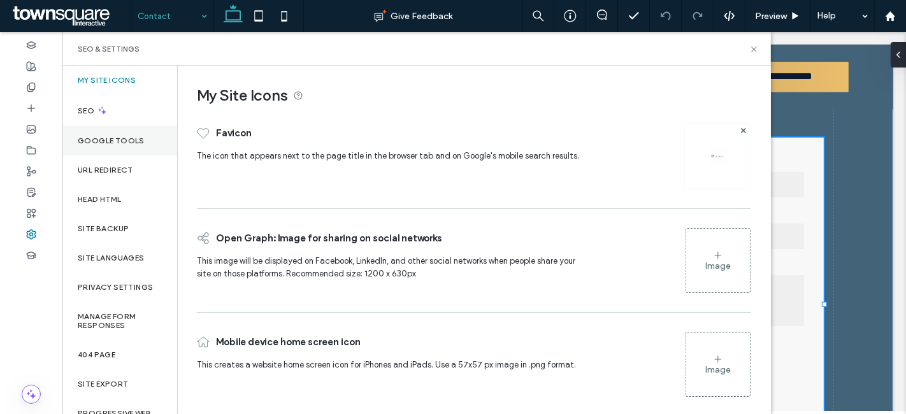
click at [115, 140] on label "Google Tools" at bounding box center [111, 140] width 67 height 9
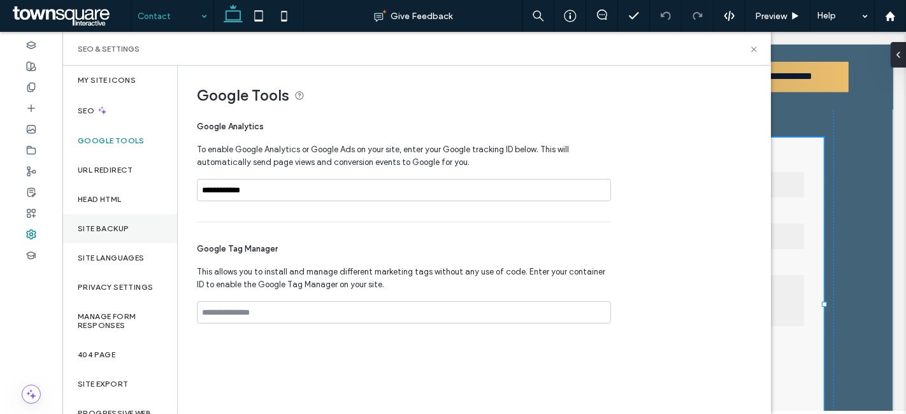
click at [113, 224] on label "Site Backup" at bounding box center [103, 228] width 51 height 9
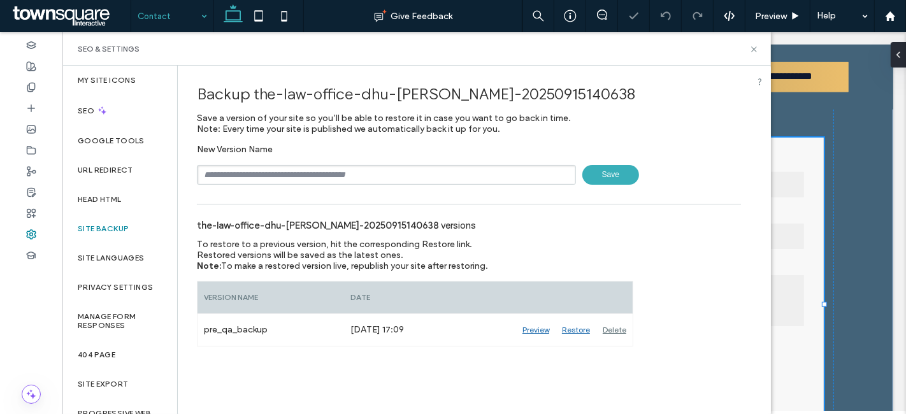
click at [290, 180] on input "text" at bounding box center [386, 175] width 379 height 20
type input "**********"
click at [605, 170] on span "Save" at bounding box center [610, 175] width 57 height 20
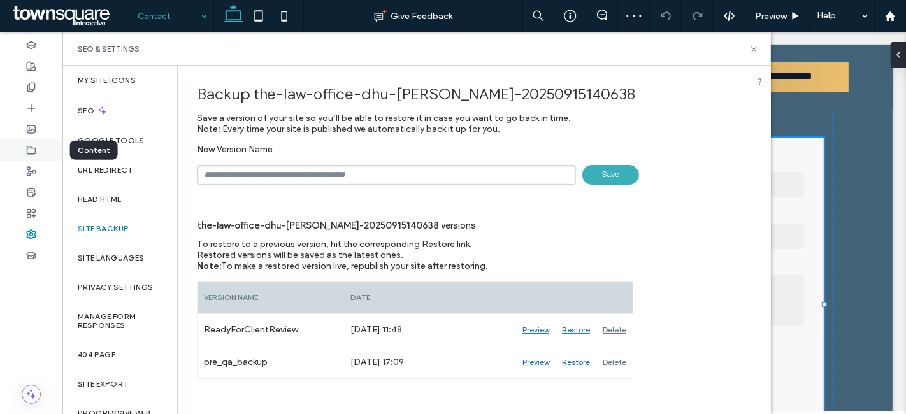
click at [29, 148] on icon at bounding box center [31, 150] width 10 height 10
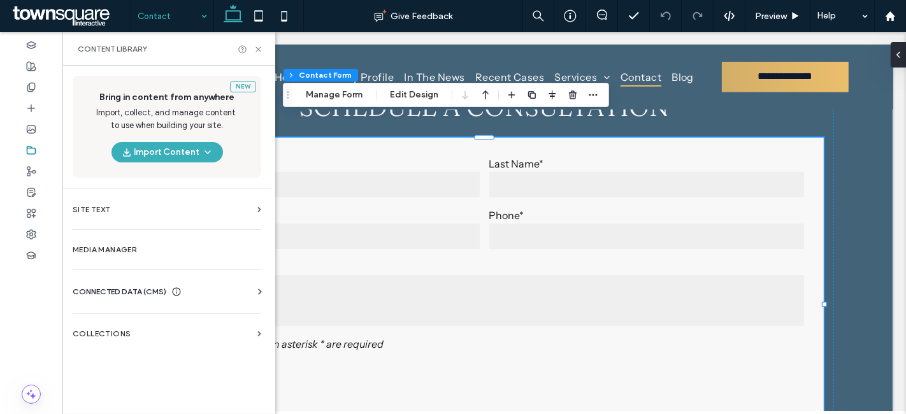
click at [126, 292] on span "CONNECTED DATA (CMS)" at bounding box center [120, 291] width 94 height 13
click at [123, 324] on label "Business Info" at bounding box center [169, 322] width 173 height 9
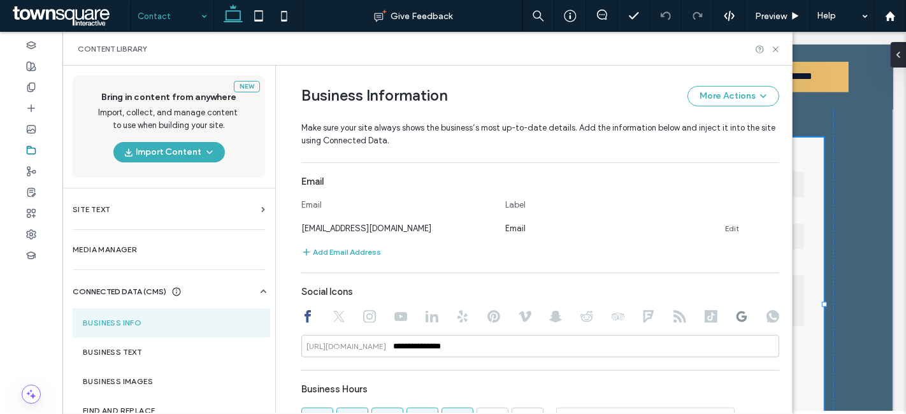
scroll to position [688, 0]
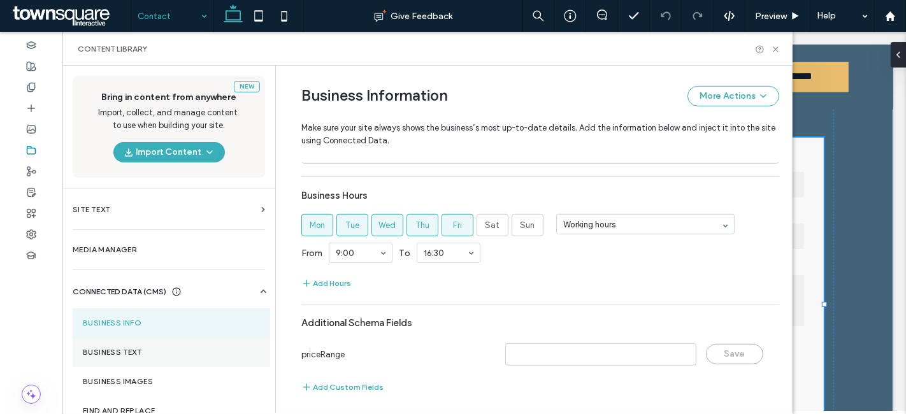
click at [141, 362] on section "Business Text" at bounding box center [171, 352] width 197 height 29
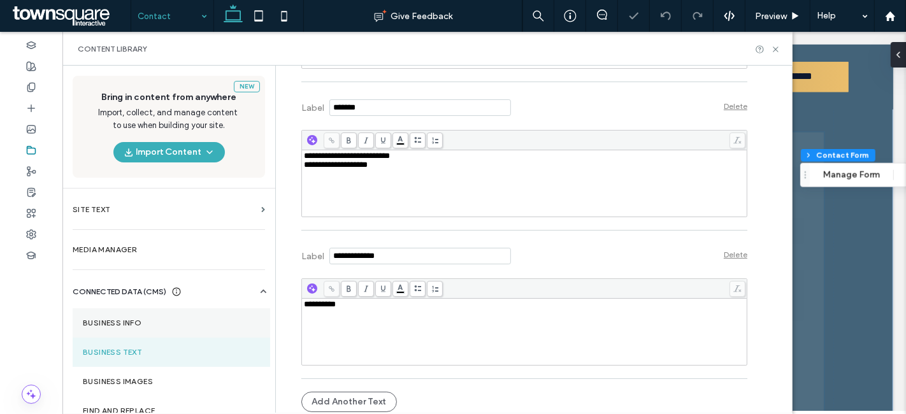
scroll to position [753, 0]
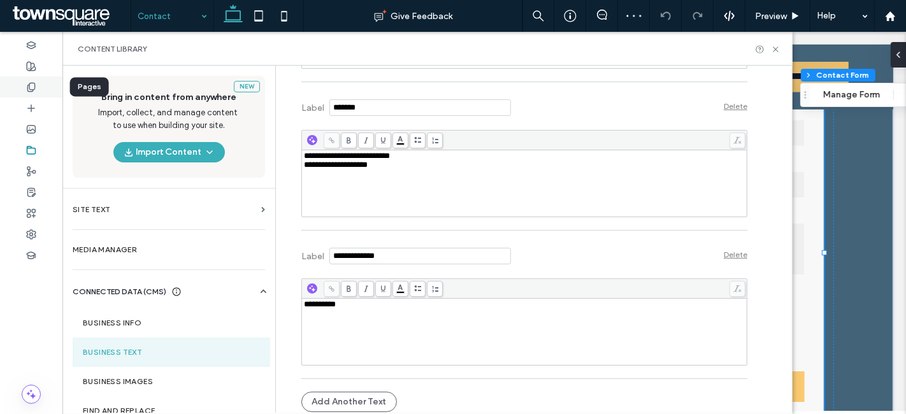
drag, startPoint x: 34, startPoint y: 83, endPoint x: 39, endPoint y: 92, distance: 9.7
click at [34, 83] on use at bounding box center [30, 87] width 7 height 8
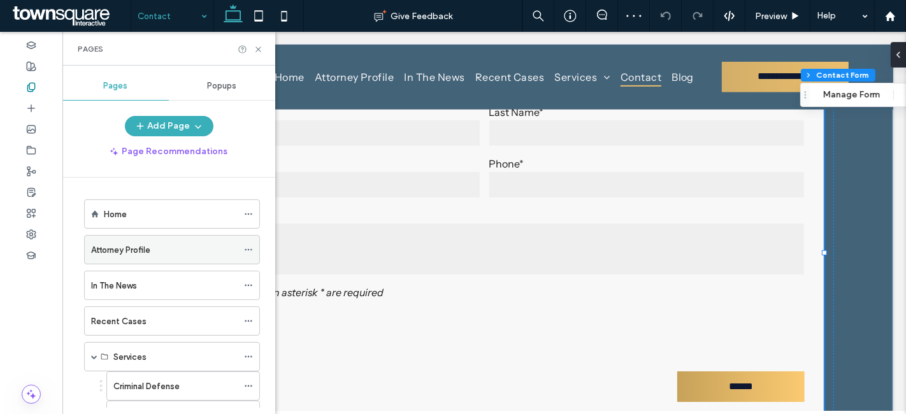
click at [248, 246] on icon at bounding box center [248, 249] width 9 height 9
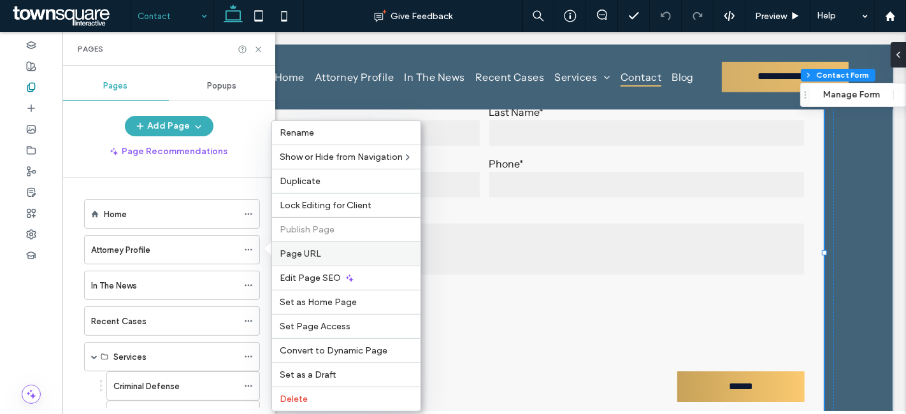
click at [290, 252] on span "Page URL" at bounding box center [300, 253] width 41 height 11
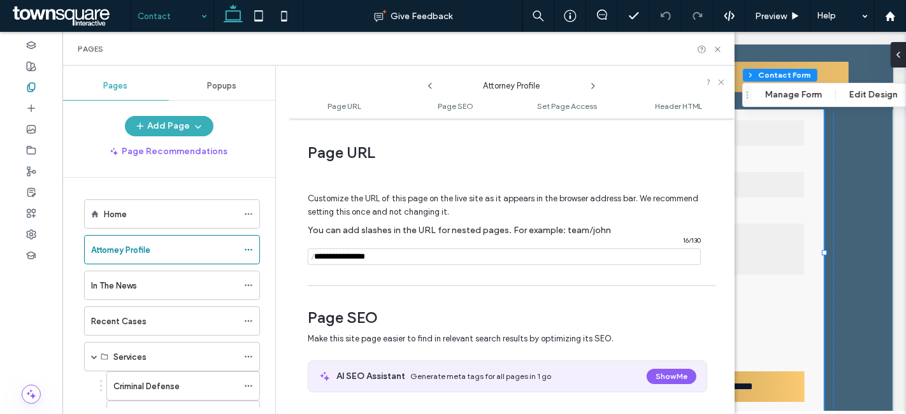
click at [594, 86] on icon at bounding box center [593, 86] width 10 height 10
click at [593, 85] on use at bounding box center [593, 85] width 3 height 5
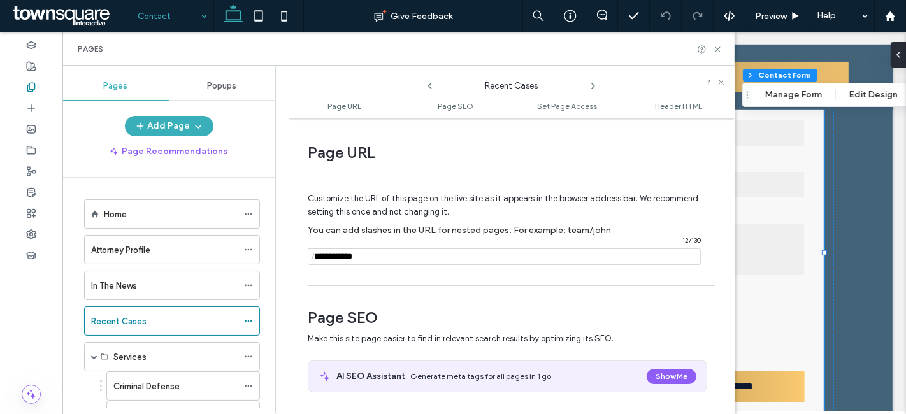
click at [593, 85] on use at bounding box center [593, 85] width 3 height 5
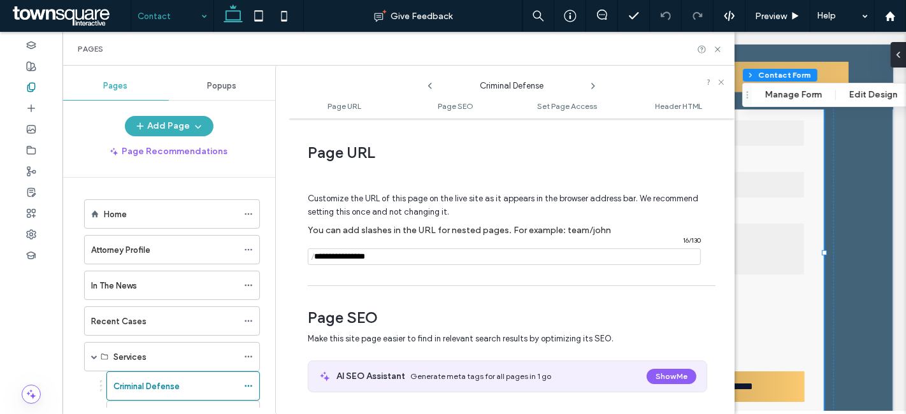
click at [593, 85] on use at bounding box center [593, 85] width 3 height 5
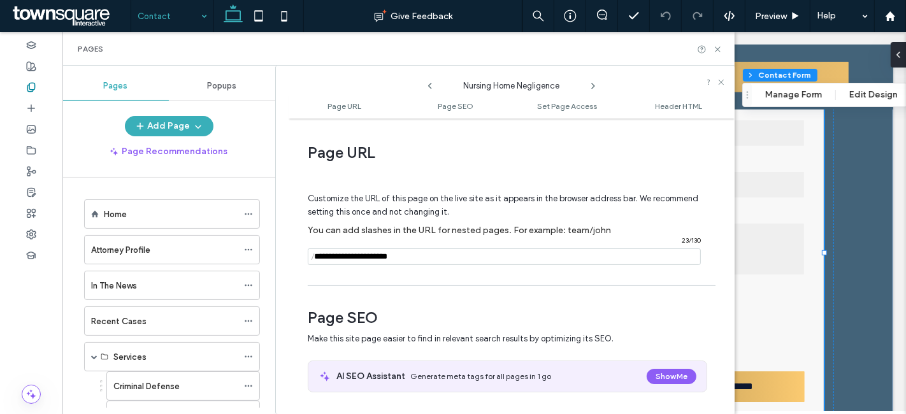
click at [593, 85] on use at bounding box center [593, 85] width 3 height 5
click at [714, 51] on icon at bounding box center [718, 50] width 10 height 10
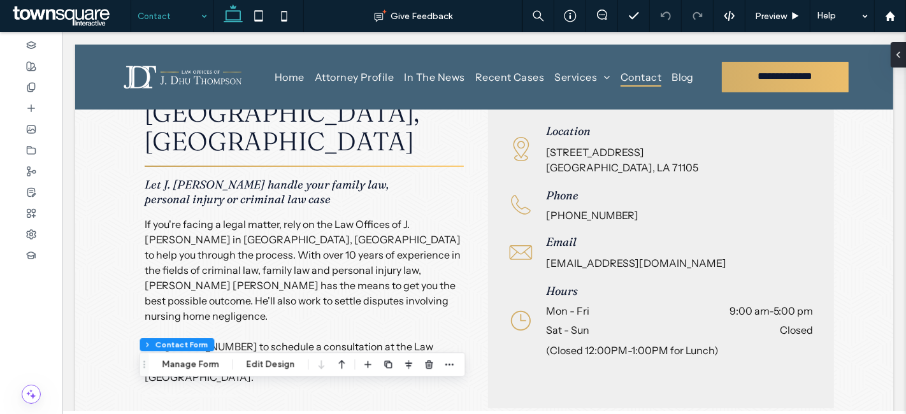
scroll to position [258, 0]
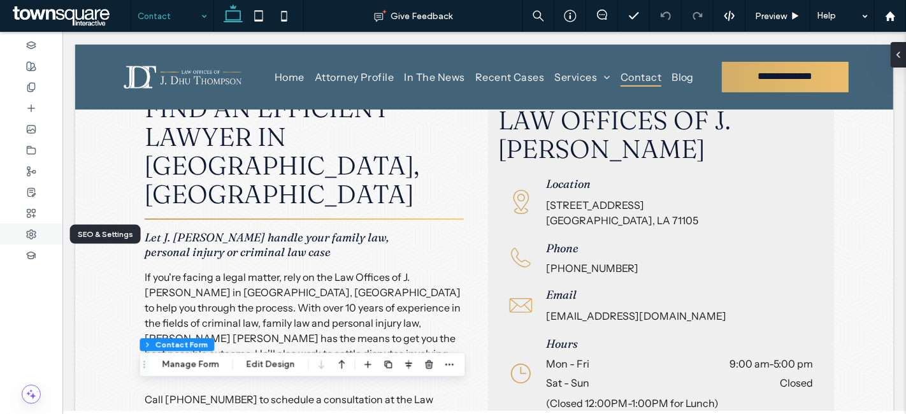
click at [32, 232] on icon at bounding box center [31, 234] width 10 height 10
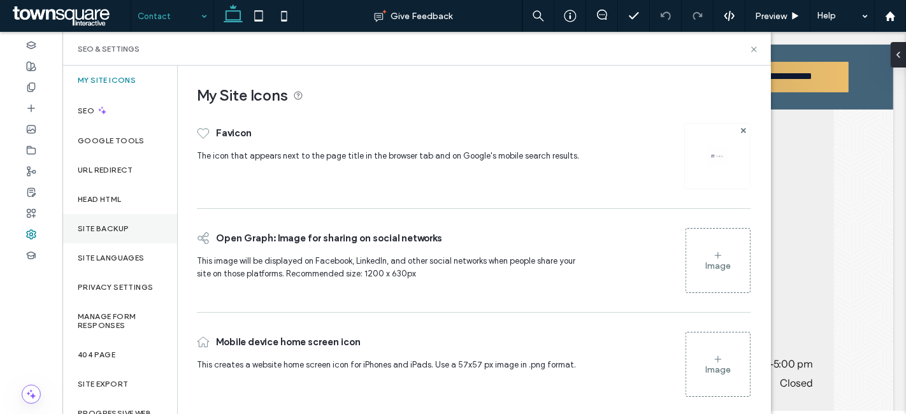
click at [113, 225] on label "Site Backup" at bounding box center [103, 228] width 51 height 9
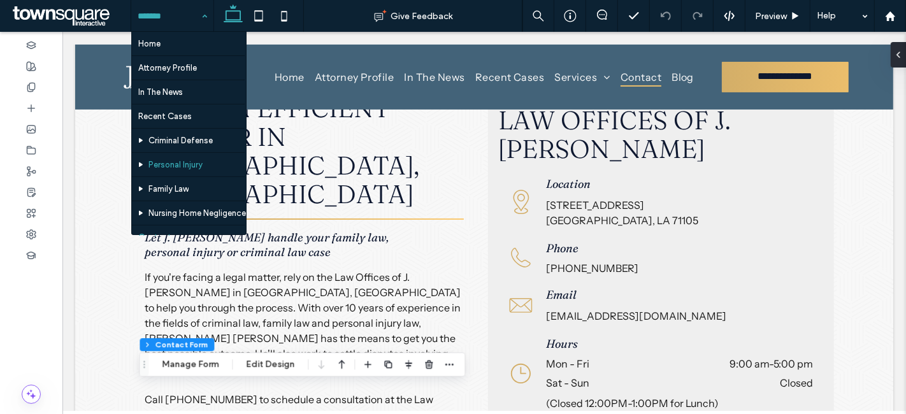
scroll to position [64, 0]
